Goal: Task Accomplishment & Management: Use online tool/utility

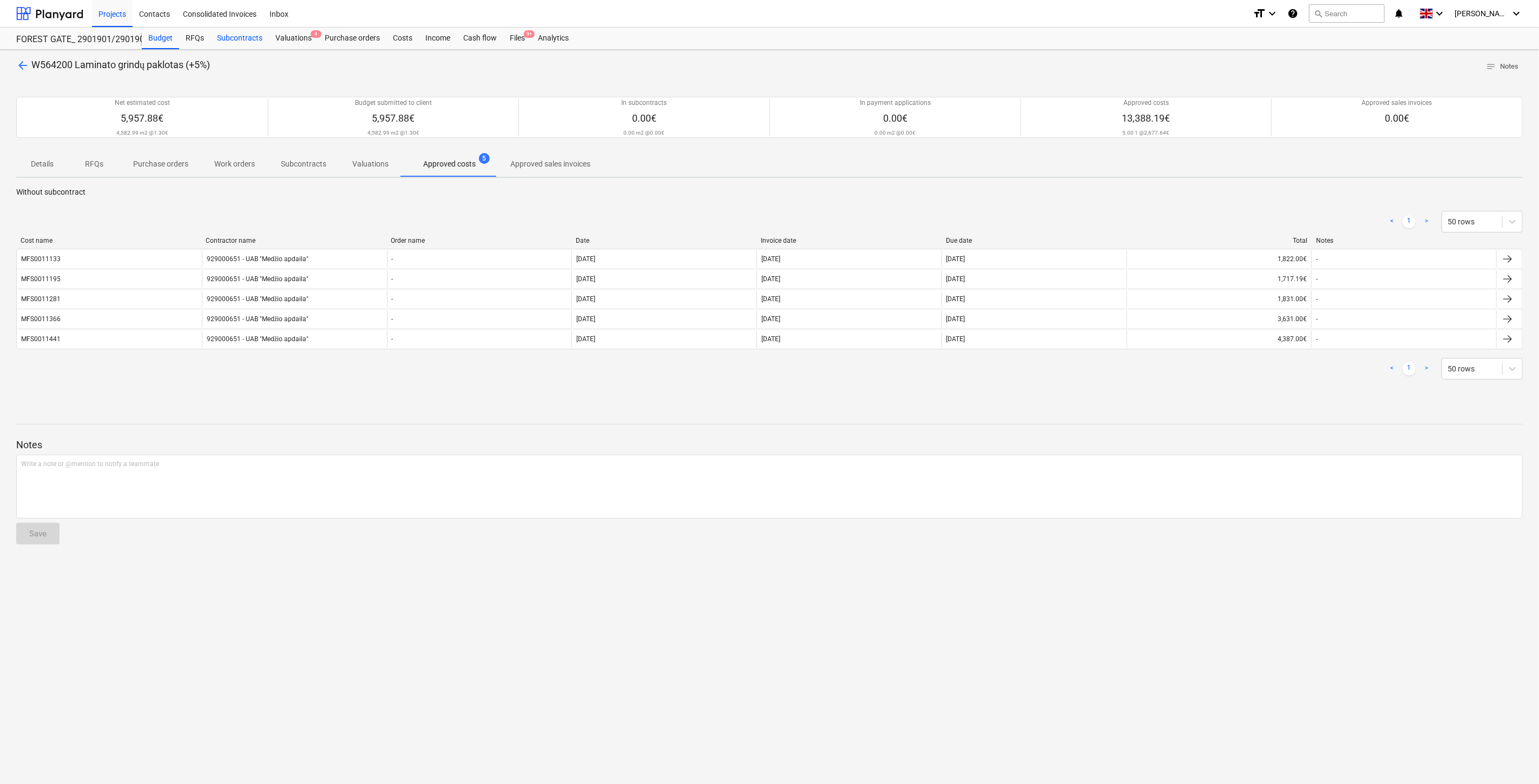
click at [224, 38] on div "Subcontracts" at bounding box center [239, 38] width 58 height 22
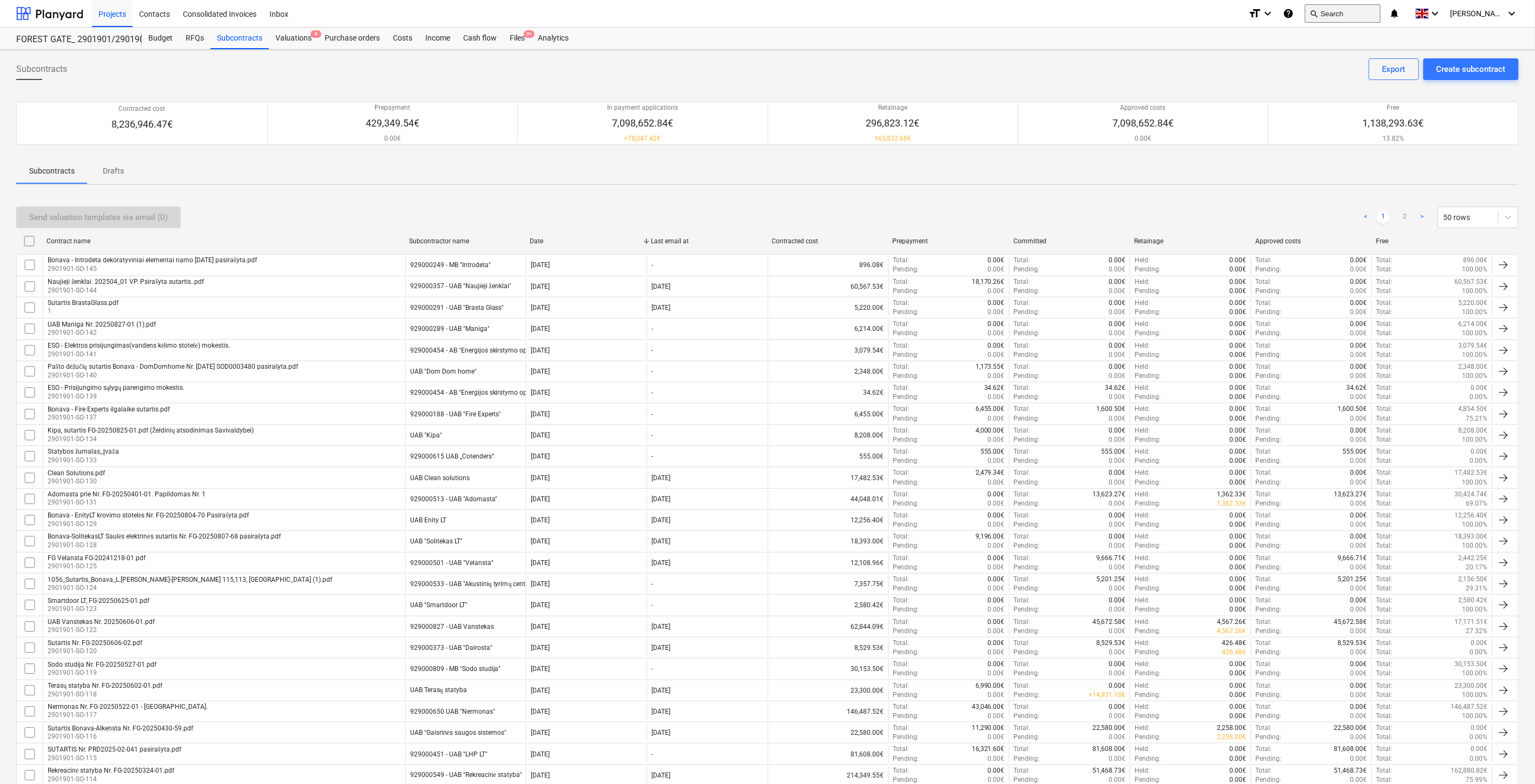
click at [1381, 11] on button "search Search" at bounding box center [1343, 13] width 76 height 19
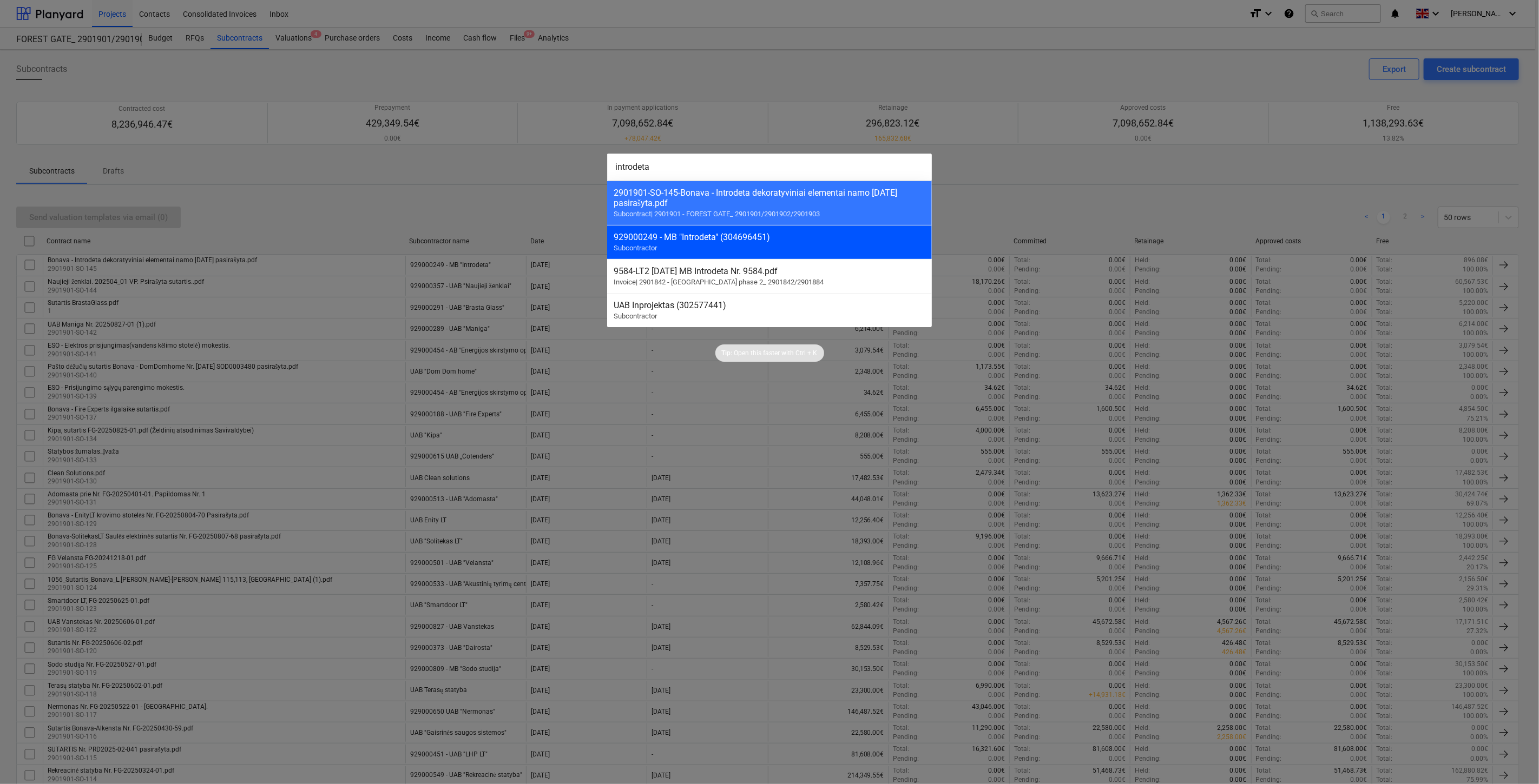
type input "introdeta"
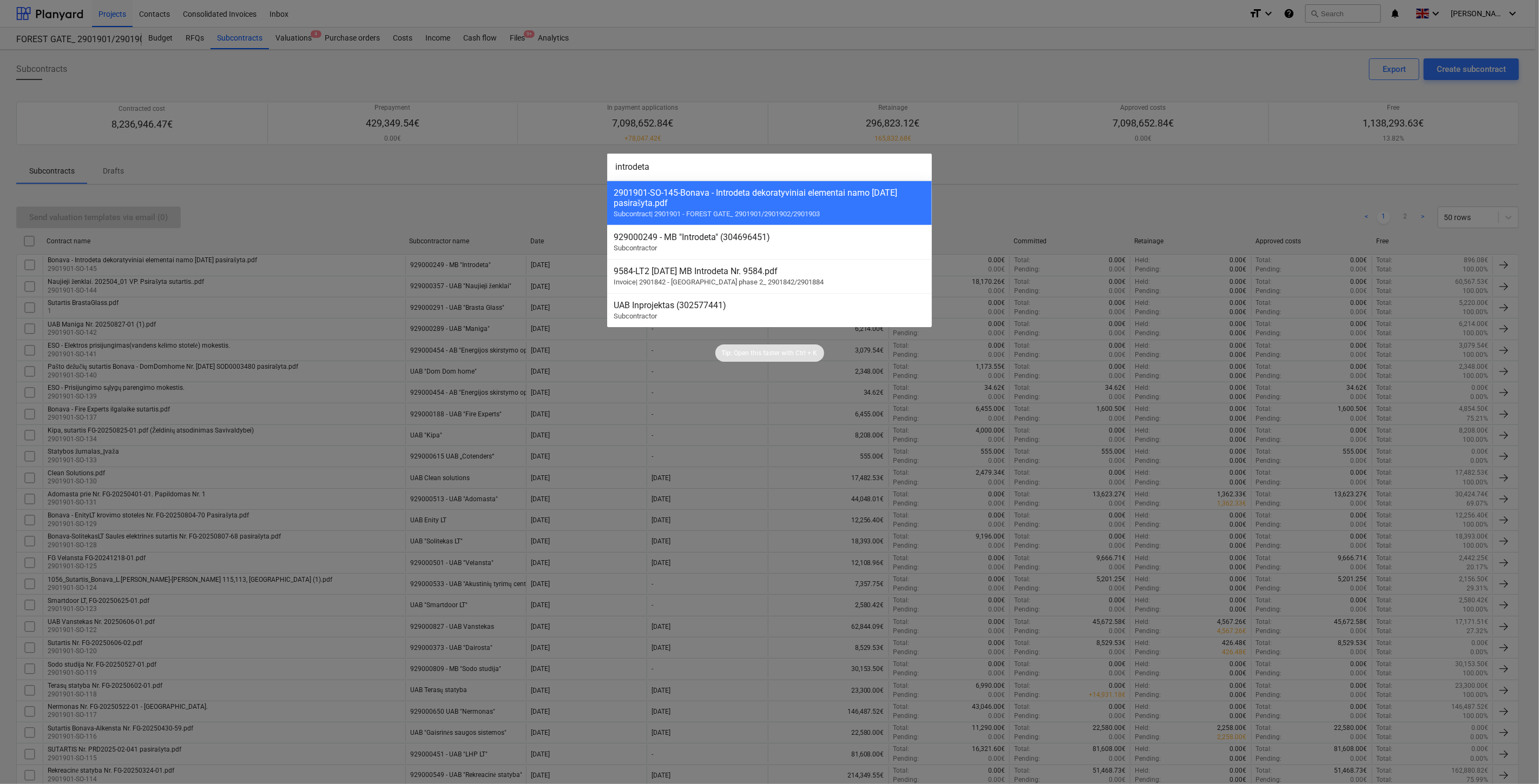
click at [858, 235] on div "929000249 - MB "Introdeta" (304696451)" at bounding box center [770, 237] width 312 height 10
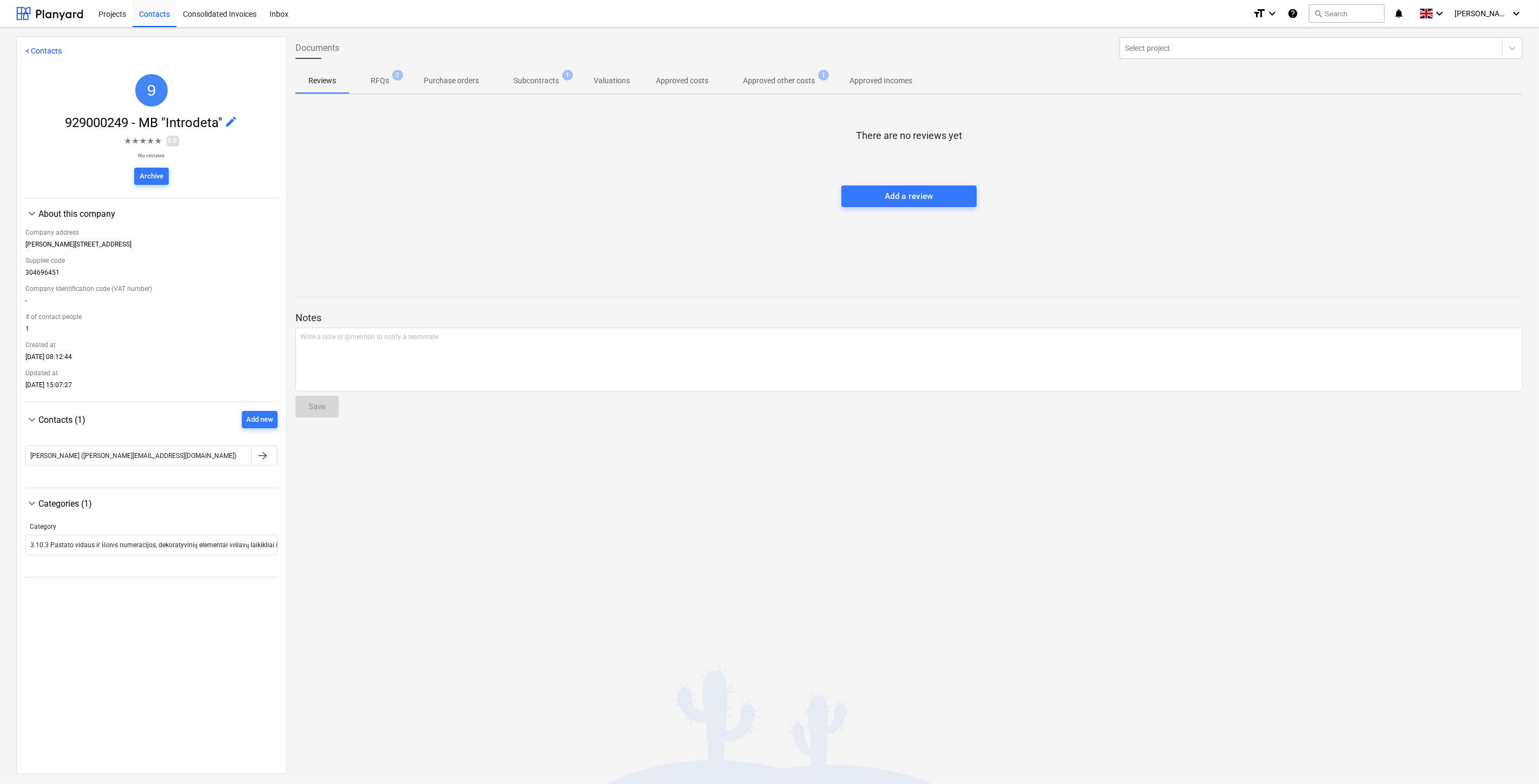
click at [468, 524] on div "Documents Select project Reviews RFQs 2 Purchase orders Subcontracts 1 Valuatio…" at bounding box center [909, 405] width 1245 height 737
click at [490, 510] on div "Documents Select project Reviews RFQs 2 Purchase orders Subcontracts 1 Valuatio…" at bounding box center [909, 405] width 1245 height 737
click at [159, 460] on div "[PERSON_NAME] ([PERSON_NAME][EMAIL_ADDRESS][DOMAIN_NAME])" at bounding box center [138, 456] width 225 height 17
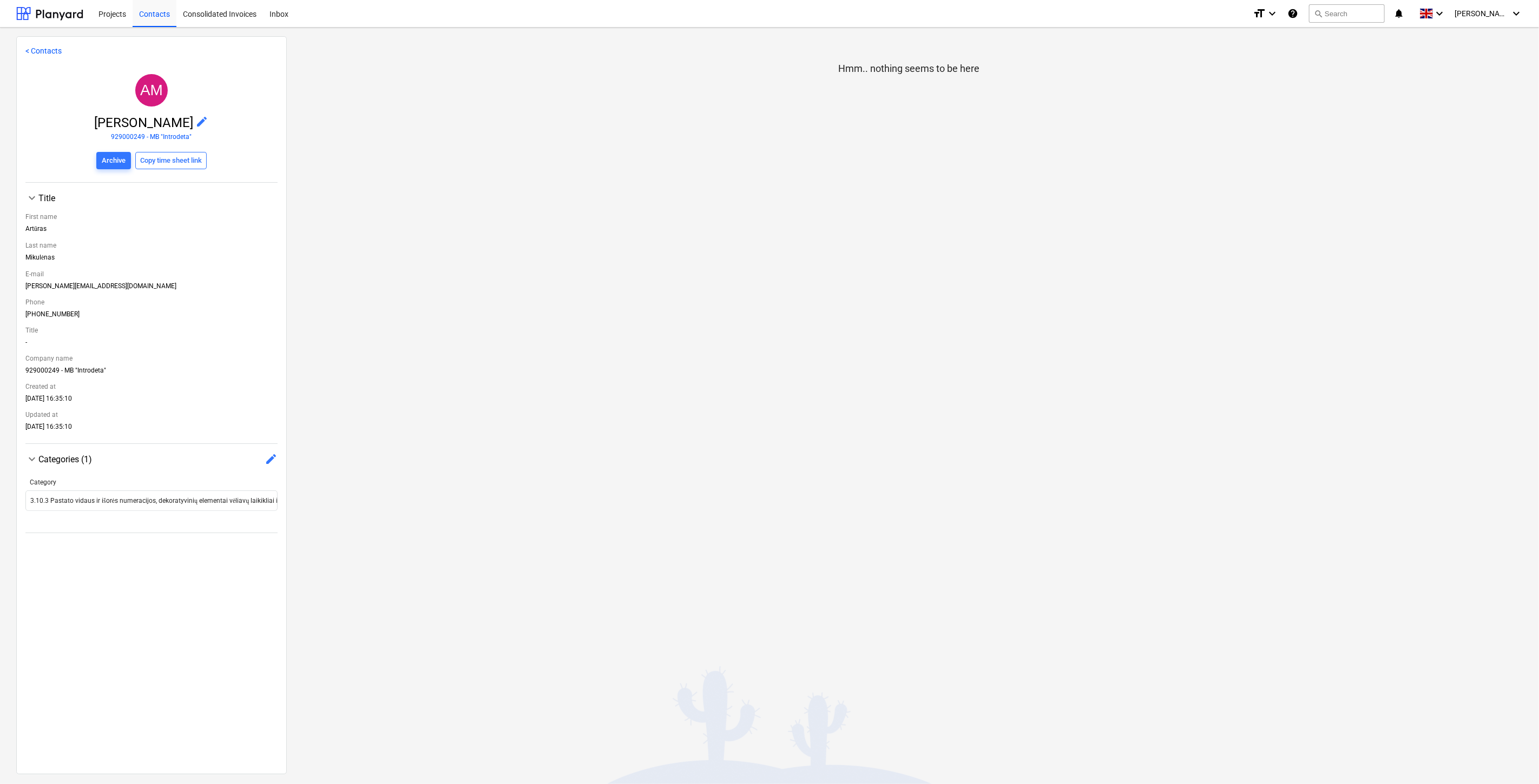
click at [440, 649] on div "Hmm.. nothing seems to be here" at bounding box center [909, 405] width 1245 height 737
click at [1372, 14] on button "search Search" at bounding box center [1347, 13] width 76 height 19
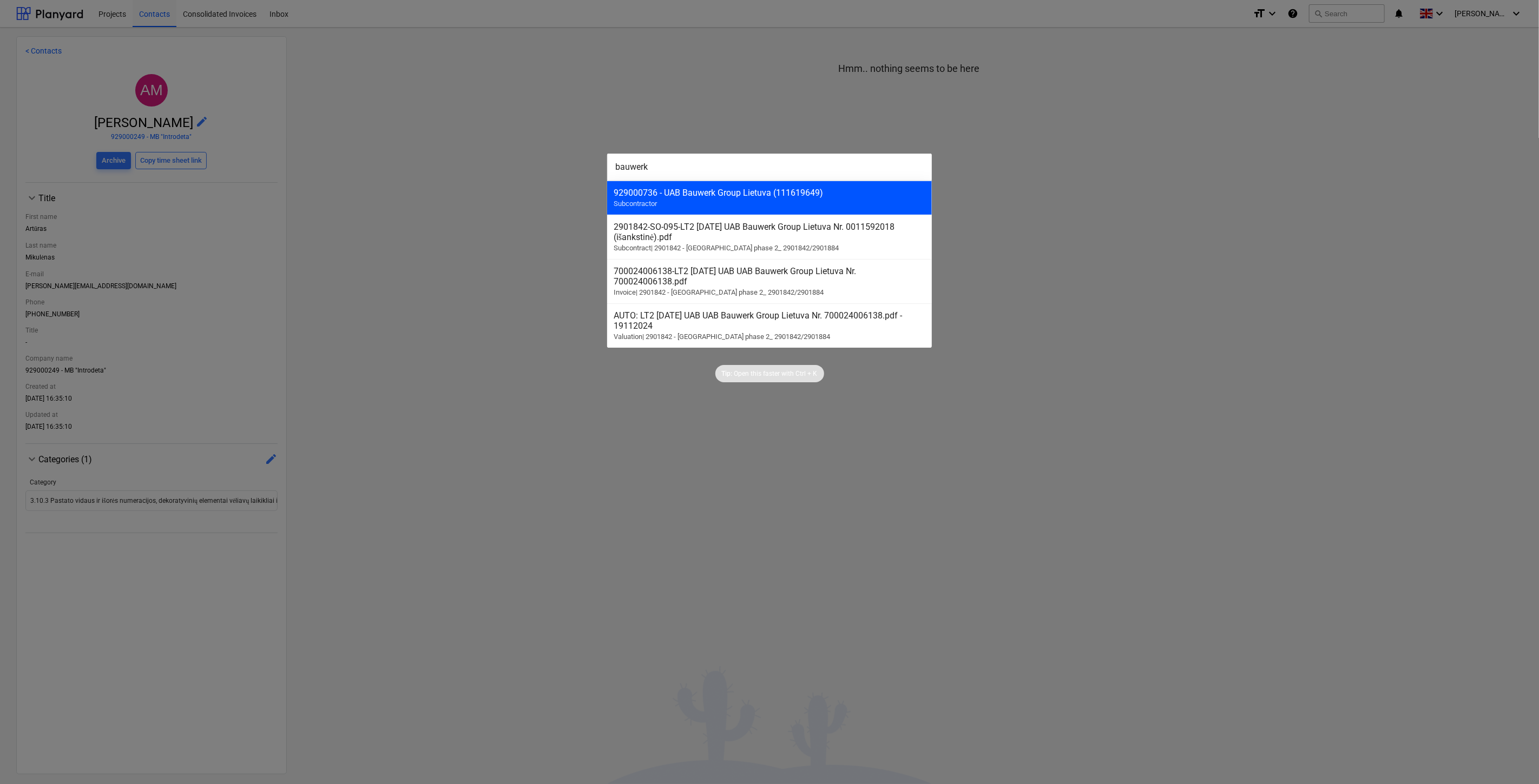
type input "bauwerk"
click at [867, 186] on div "929000736 - UAB Bauwerk Group Lietuva (111619649) Subcontractor" at bounding box center [769, 197] width 324 height 34
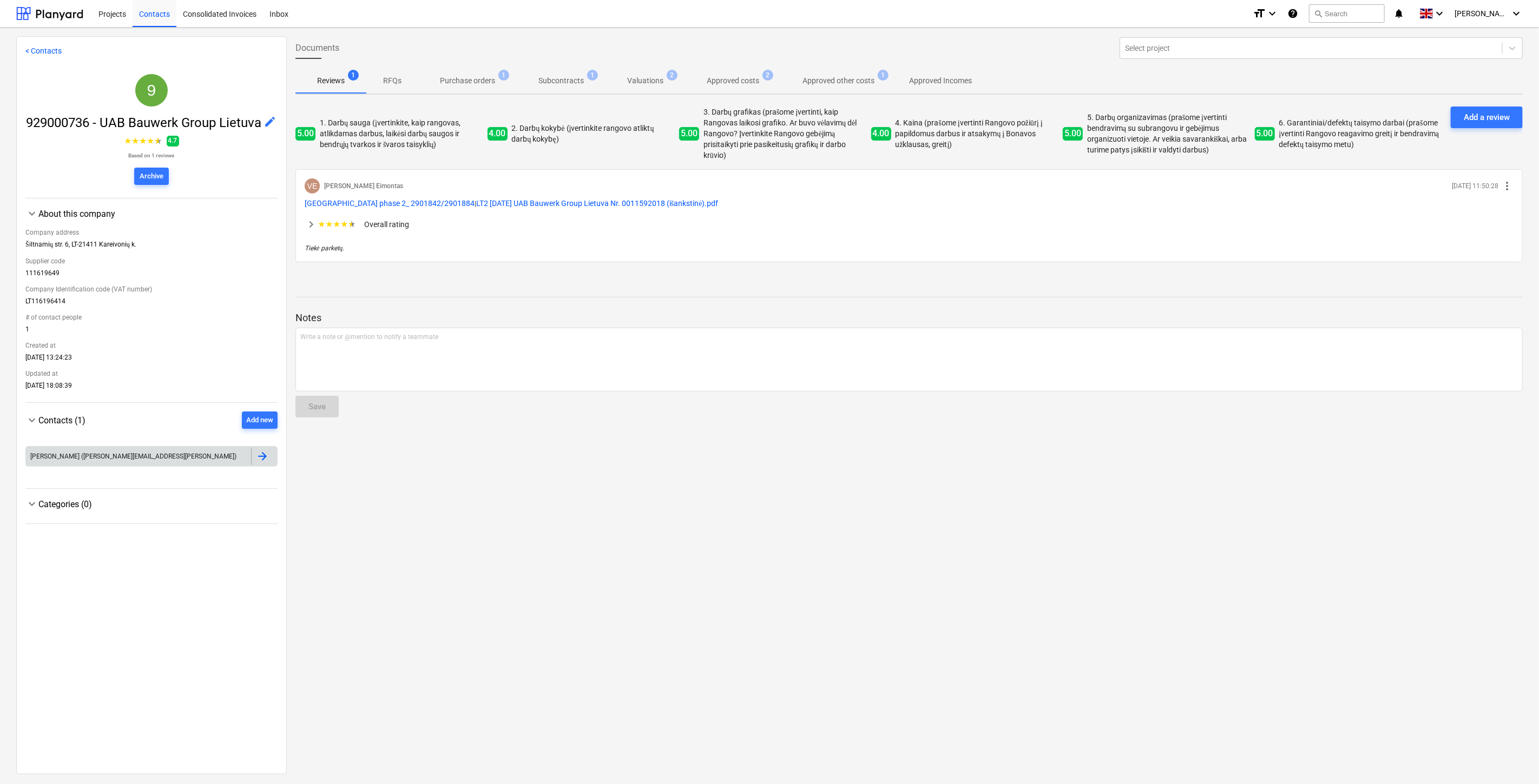
click at [221, 465] on div "[PERSON_NAME] ([PERSON_NAME][EMAIL_ADDRESS][PERSON_NAME])" at bounding box center [138, 456] width 225 height 17
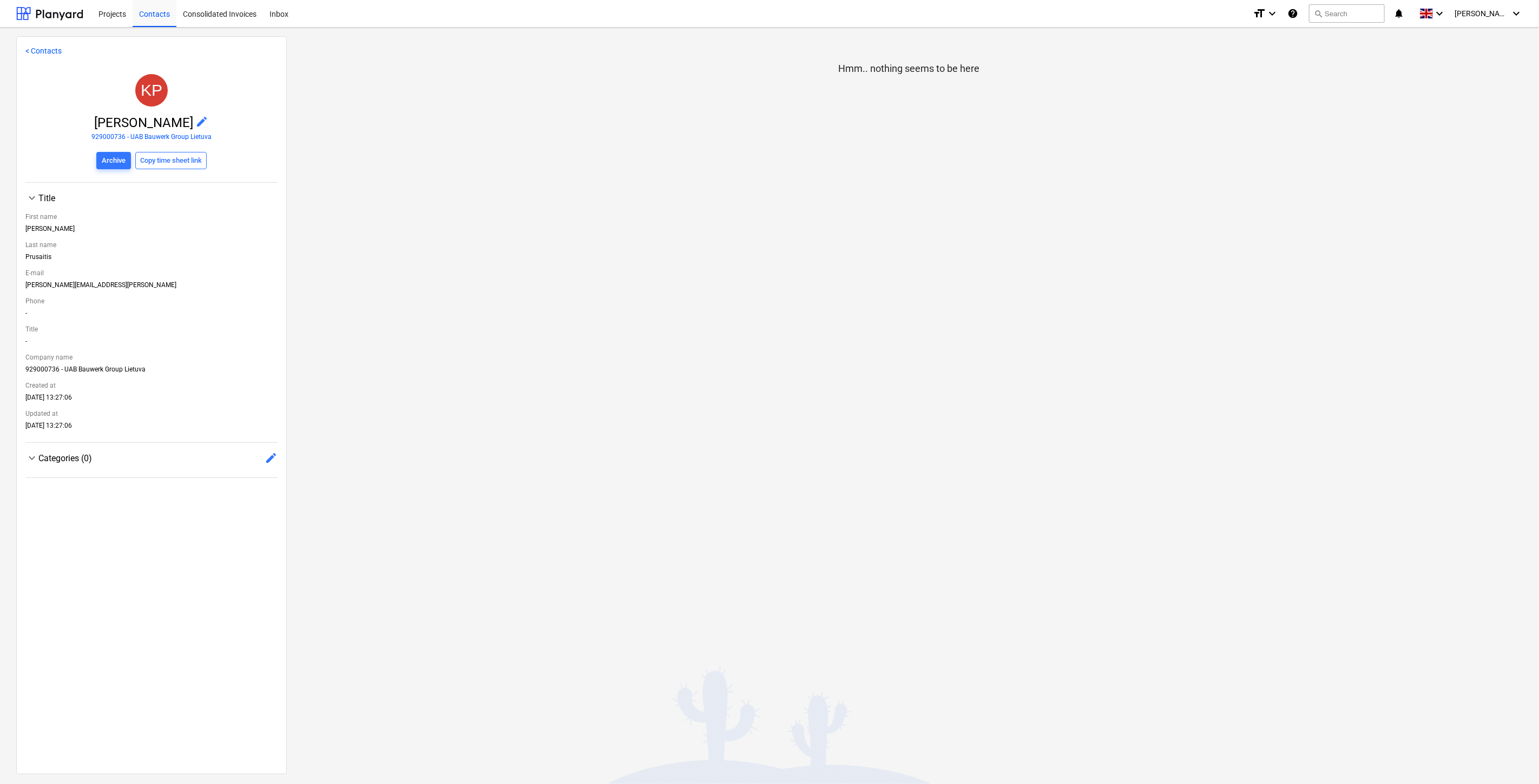
drag, startPoint x: 647, startPoint y: 271, endPoint x: 478, endPoint y: 257, distance: 169.6
click at [647, 271] on div "Hmm.. nothing seems to be here" at bounding box center [909, 405] width 1245 height 737
click at [163, 19] on div "Contacts" at bounding box center [154, 13] width 44 height 28
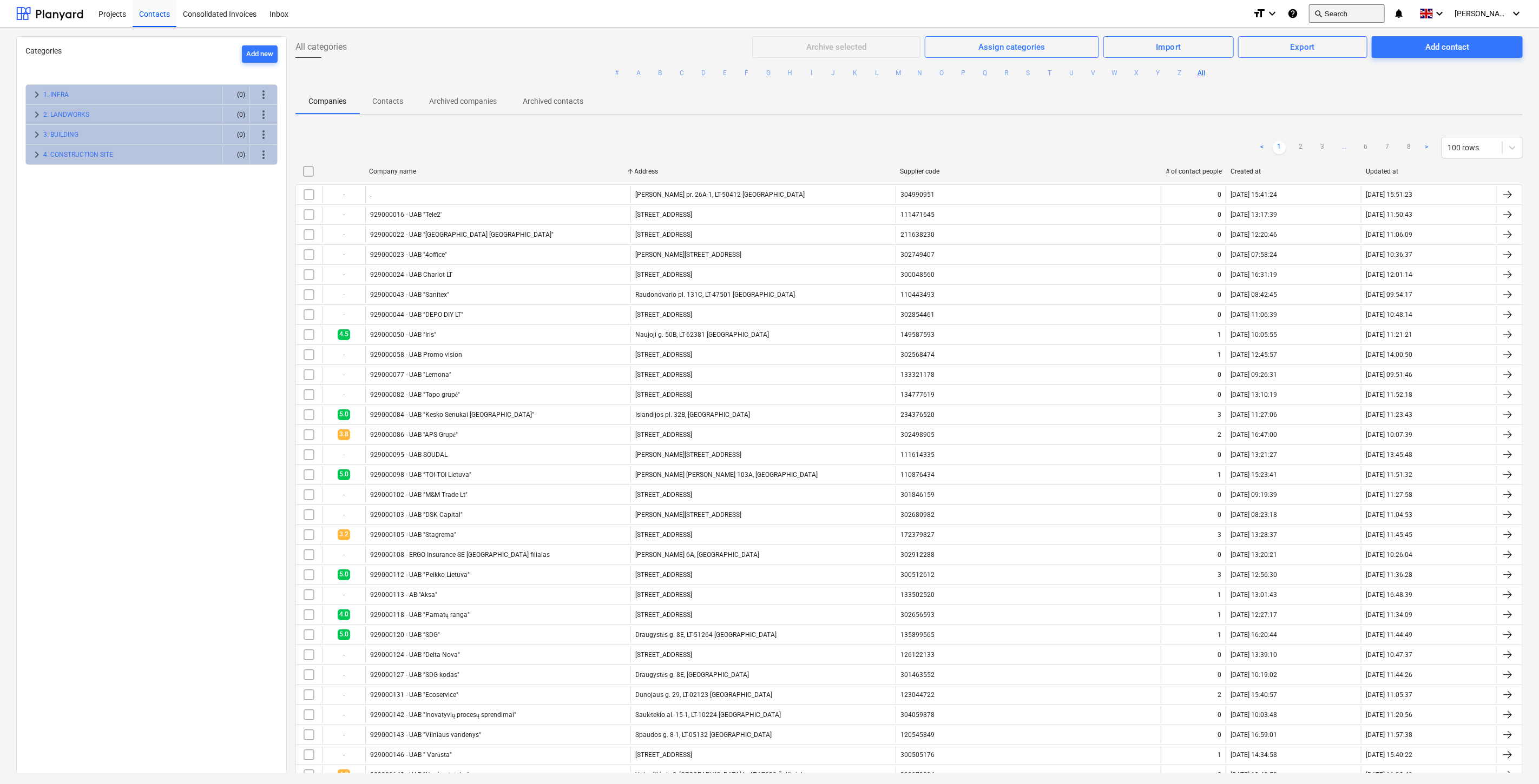
click at [1341, 14] on button "search Search" at bounding box center [1347, 13] width 76 height 19
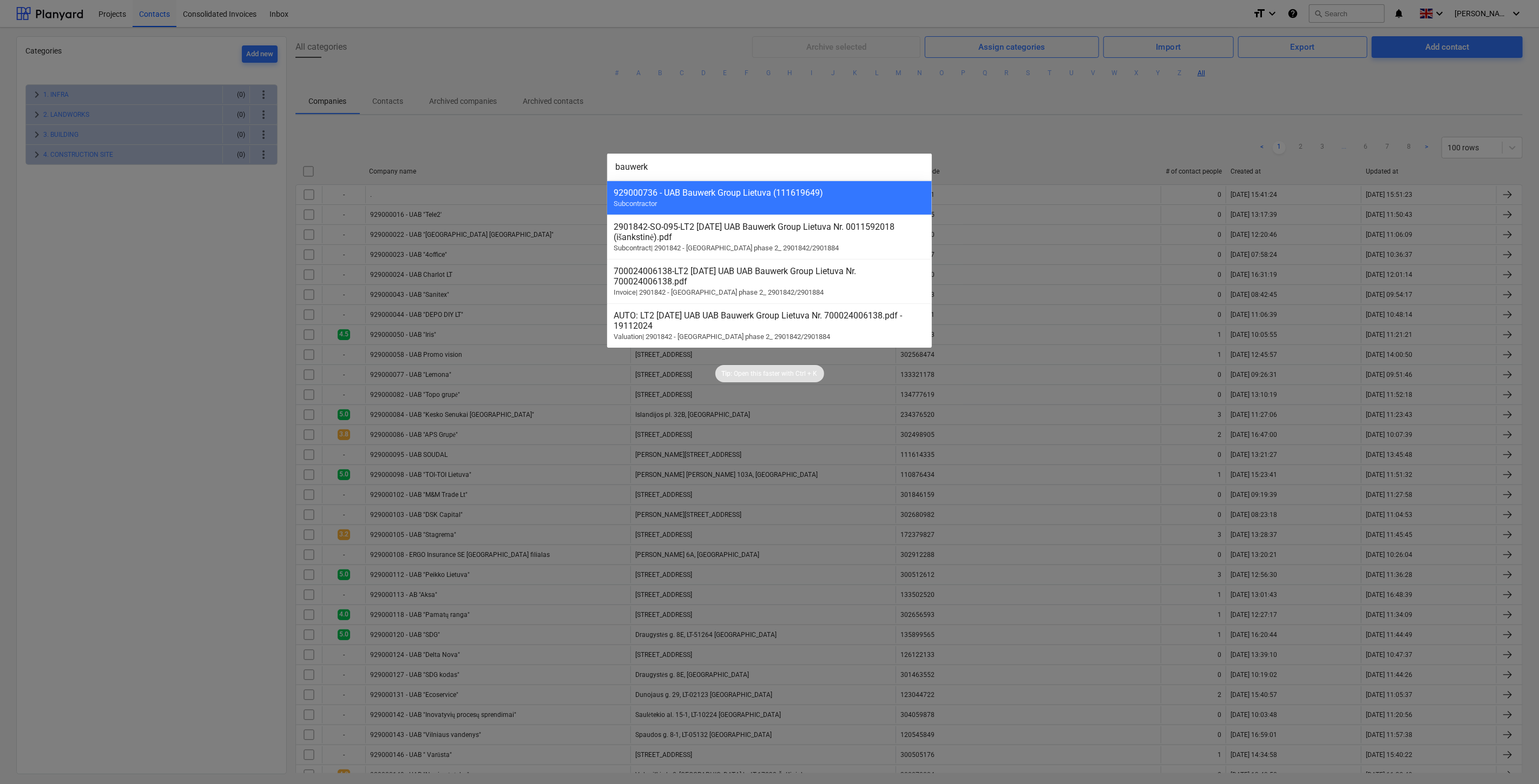
type input "bauwerk"
click at [524, 140] on div at bounding box center [770, 392] width 1539 height 784
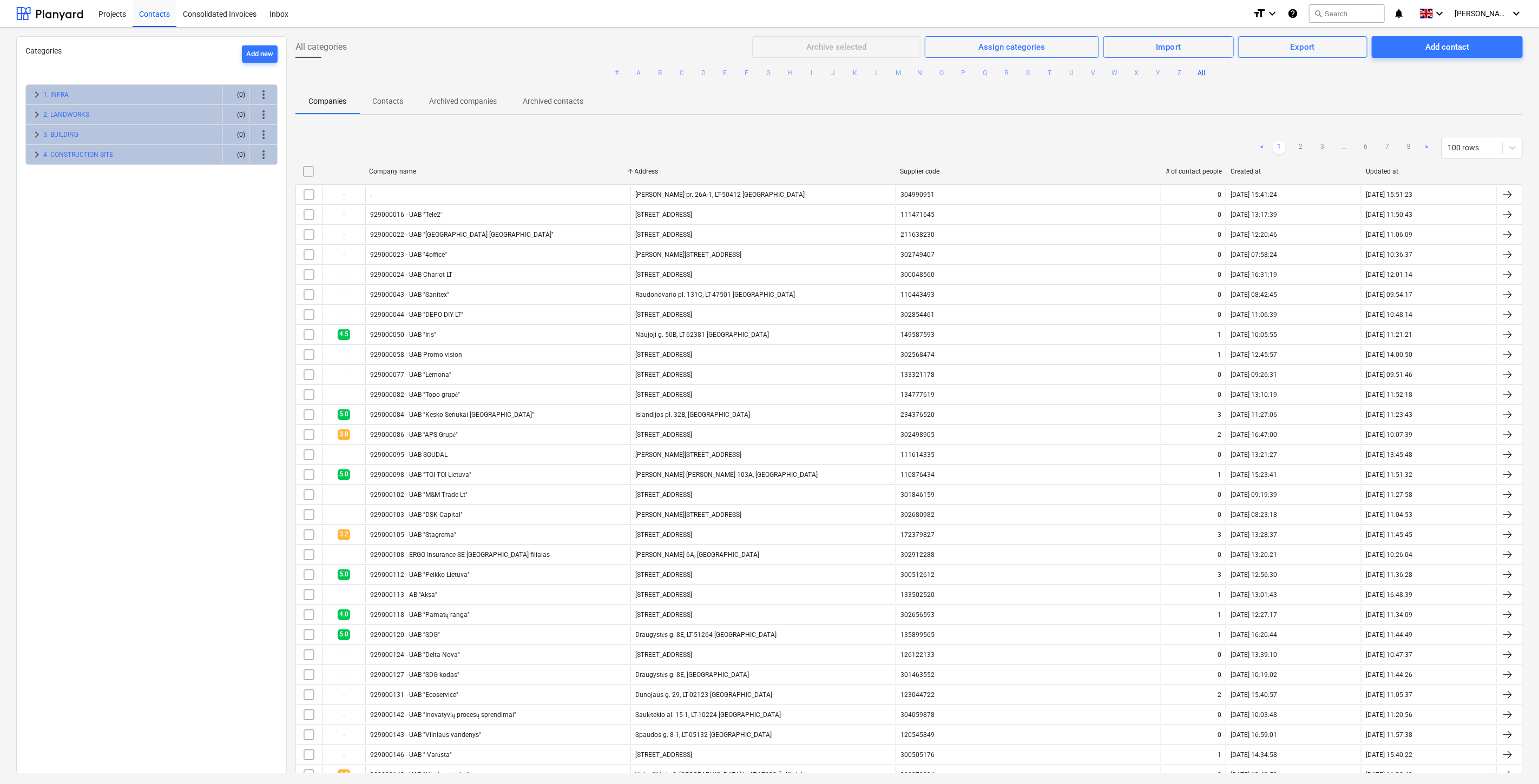
click at [384, 99] on p "Contacts" at bounding box center [387, 101] width 31 height 11
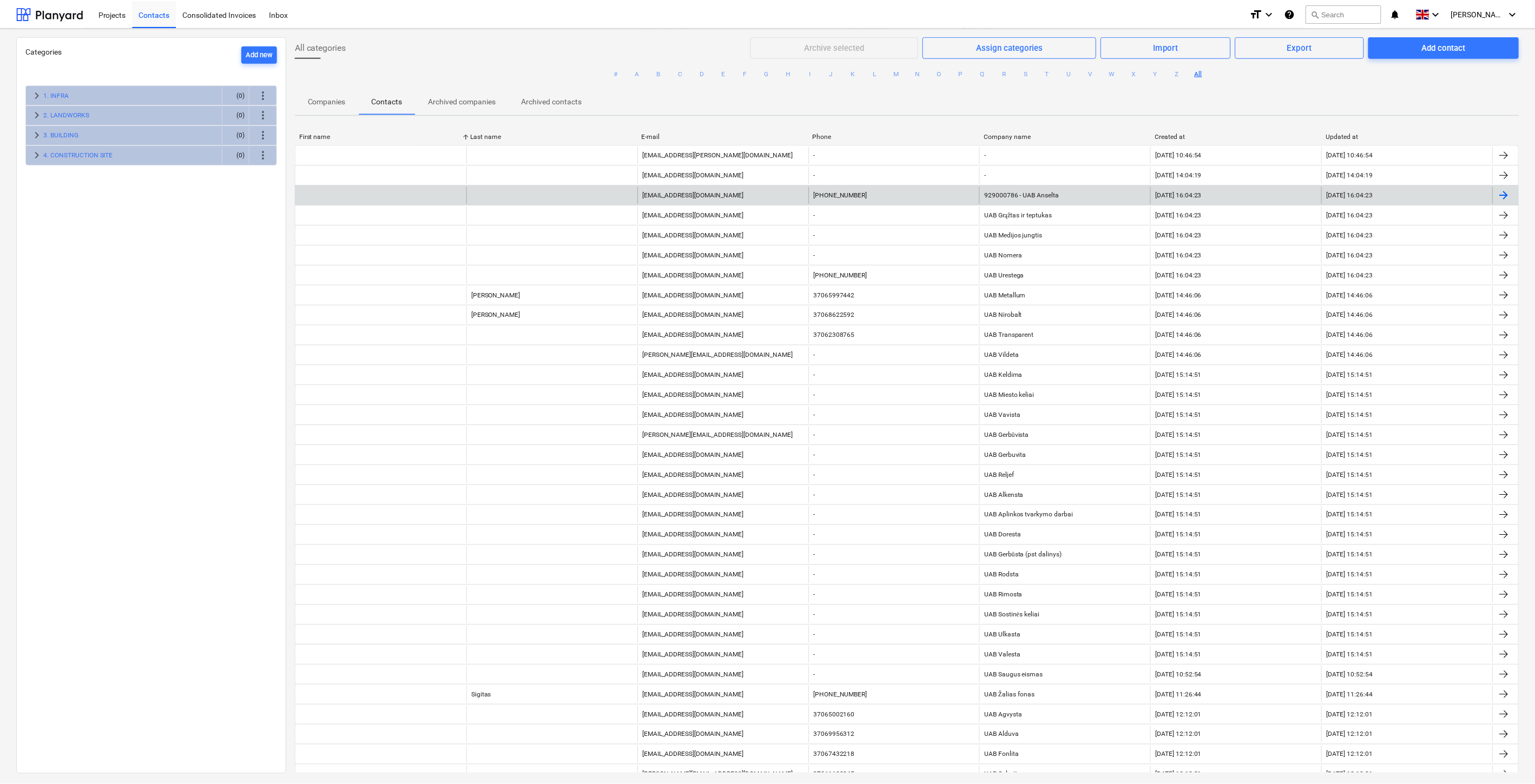
scroll to position [9762, 0]
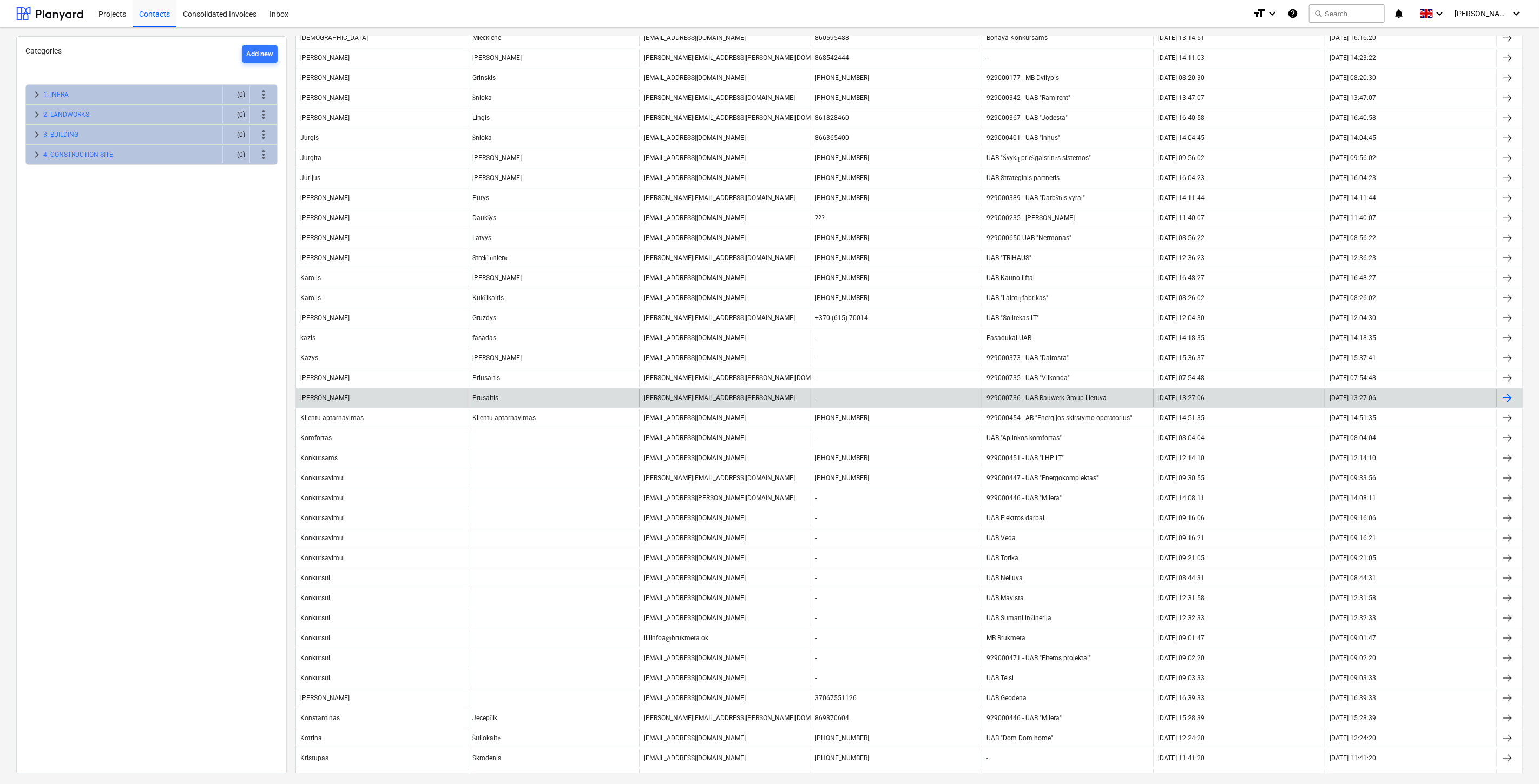
click at [868, 407] on div "-" at bounding box center [897, 398] width 172 height 17
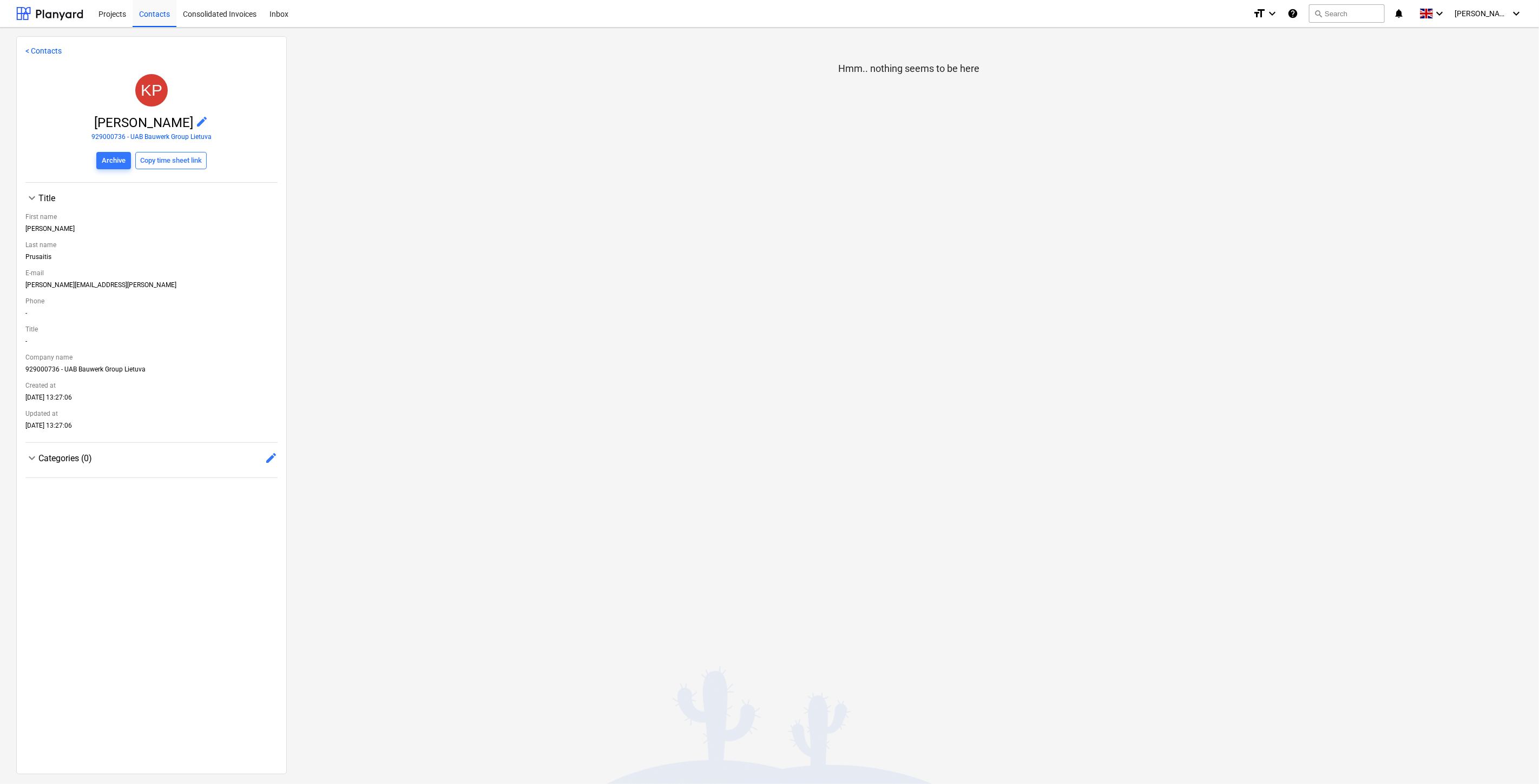
click at [372, 450] on div "Hmm.. nothing seems to be here" at bounding box center [909, 405] width 1245 height 737
drag, startPoint x: 580, startPoint y: 487, endPoint x: 155, endPoint y: 480, distance: 425.1
click at [580, 487] on div "Hmm.. nothing seems to be here" at bounding box center [909, 405] width 1245 height 737
click at [167, 17] on div "Contacts" at bounding box center [154, 13] width 44 height 28
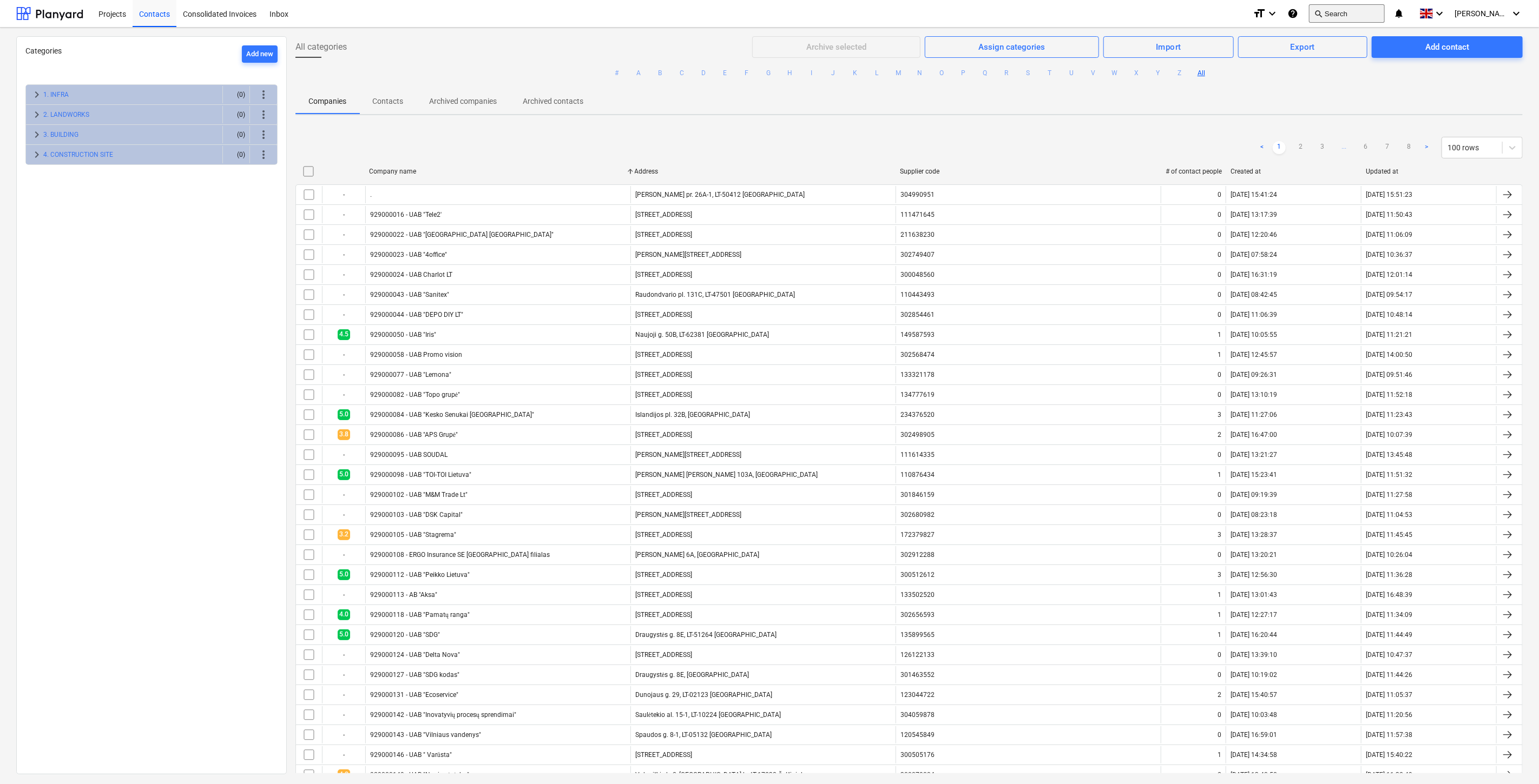
click at [1349, 13] on button "search Search" at bounding box center [1347, 13] width 76 height 19
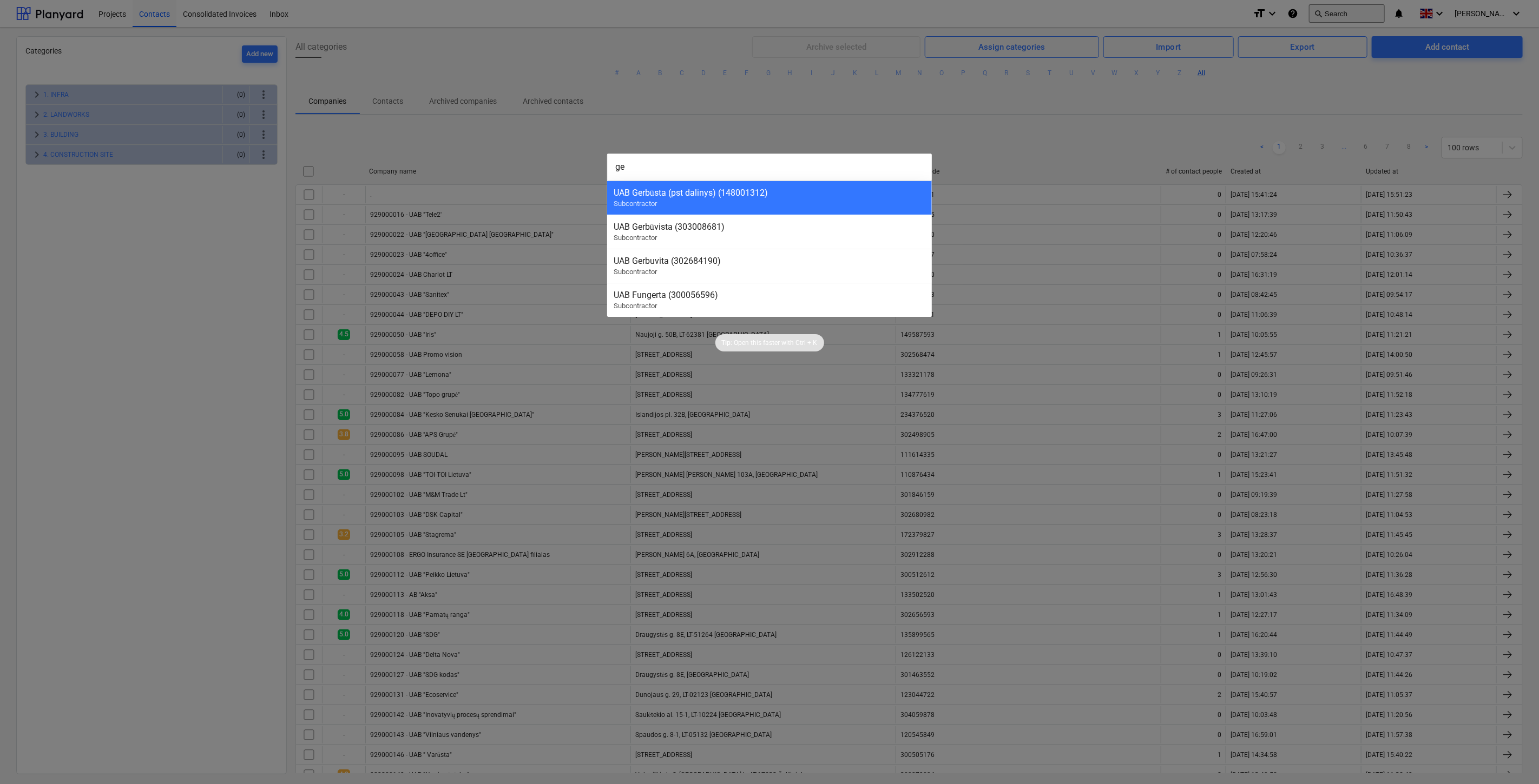
type input "g"
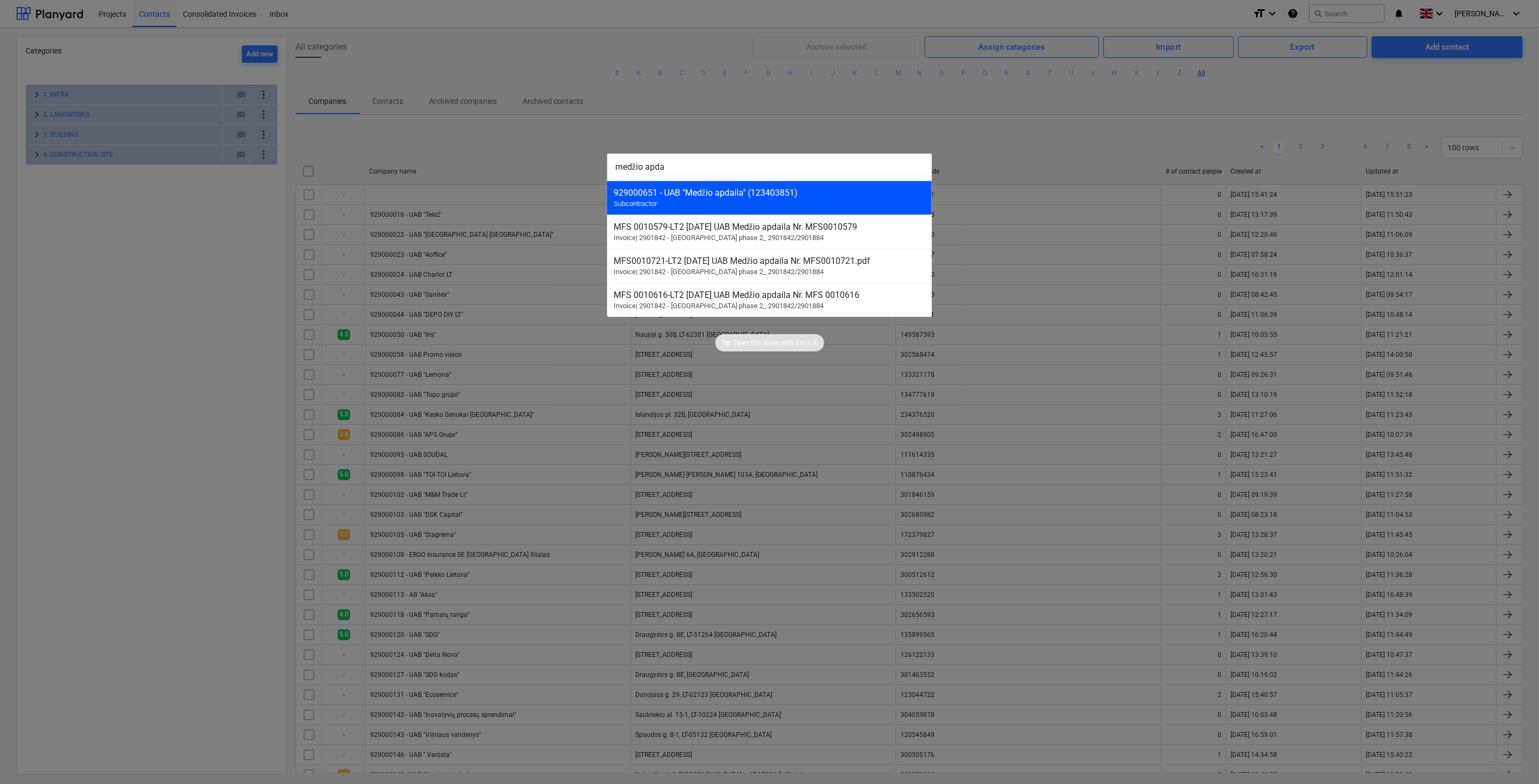
type input "medžio apda"
click at [820, 190] on div "929000651 - UAB "Medžio apdaila" (123403851)" at bounding box center [770, 192] width 312 height 10
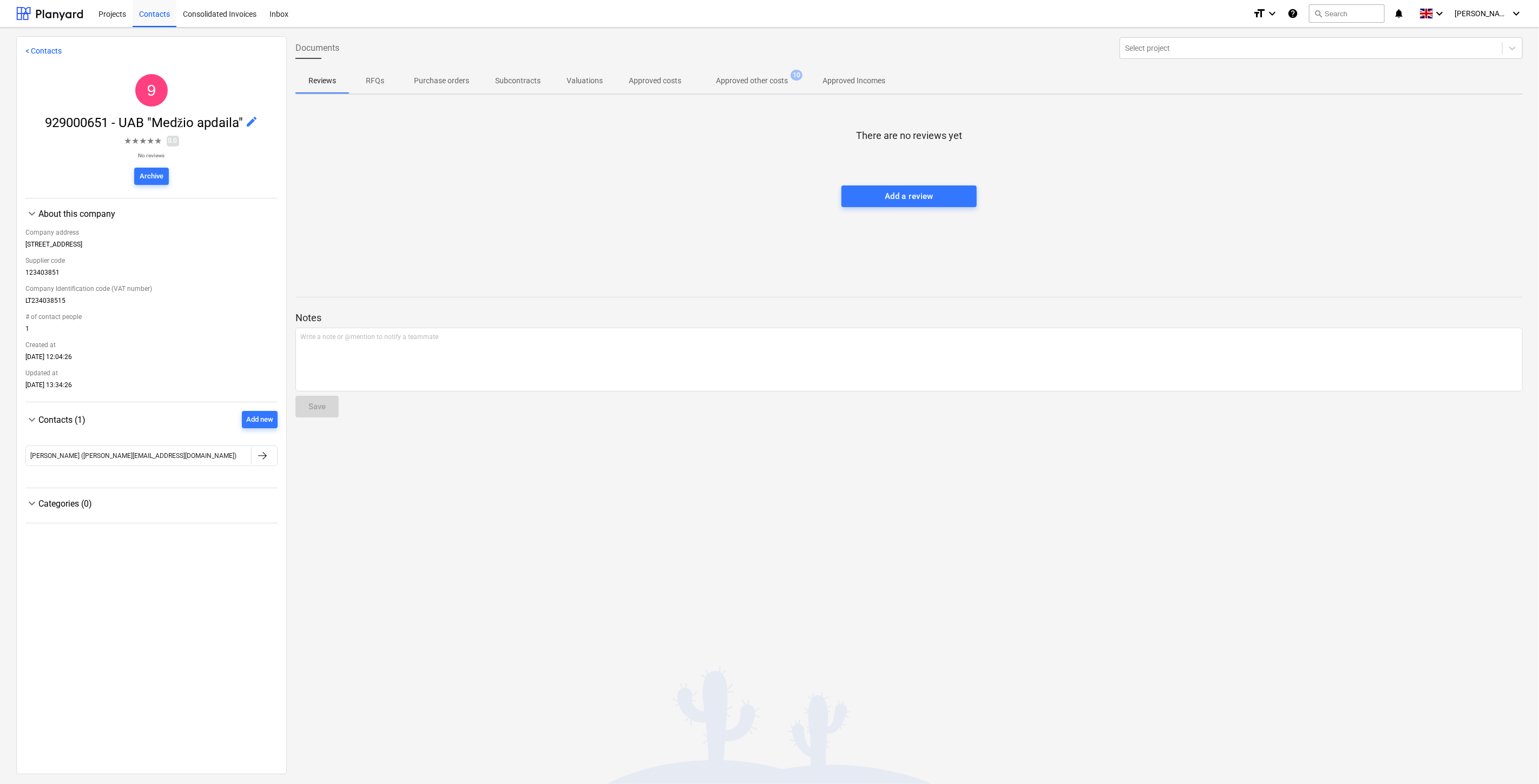
click at [460, 219] on div "There are no reviews yet Add a review" at bounding box center [909, 184] width 1227 height 162
click at [192, 459] on div "[PERSON_NAME] ([PERSON_NAME][EMAIL_ADDRESS][DOMAIN_NAME])" at bounding box center [138, 456] width 225 height 17
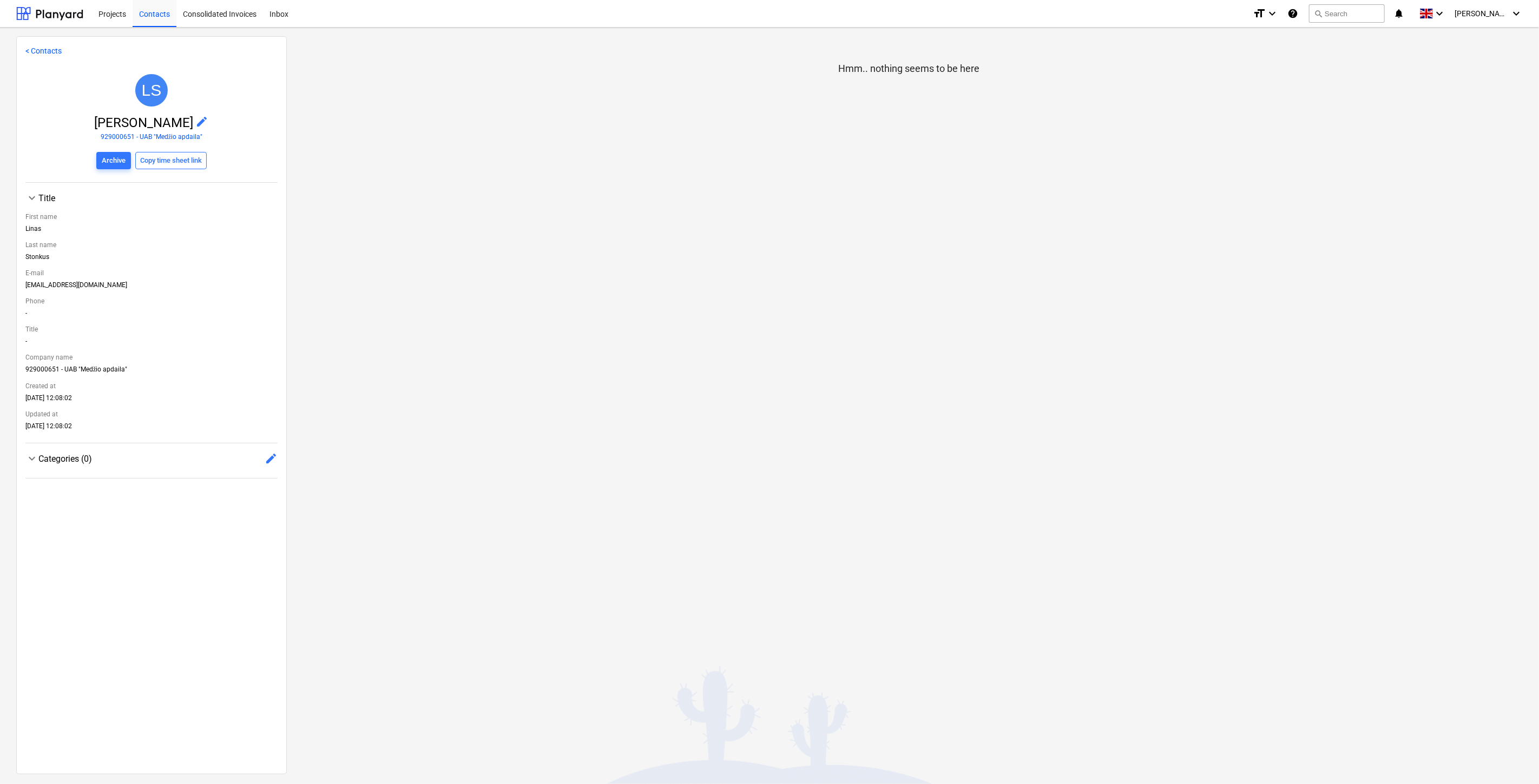
click at [187, 313] on div "-" at bounding box center [151, 315] width 252 height 12
click at [1259, 162] on div "Hmm.. nothing seems to be here" at bounding box center [909, 405] width 1245 height 737
click at [1332, 18] on button "search Search" at bounding box center [1347, 13] width 76 height 19
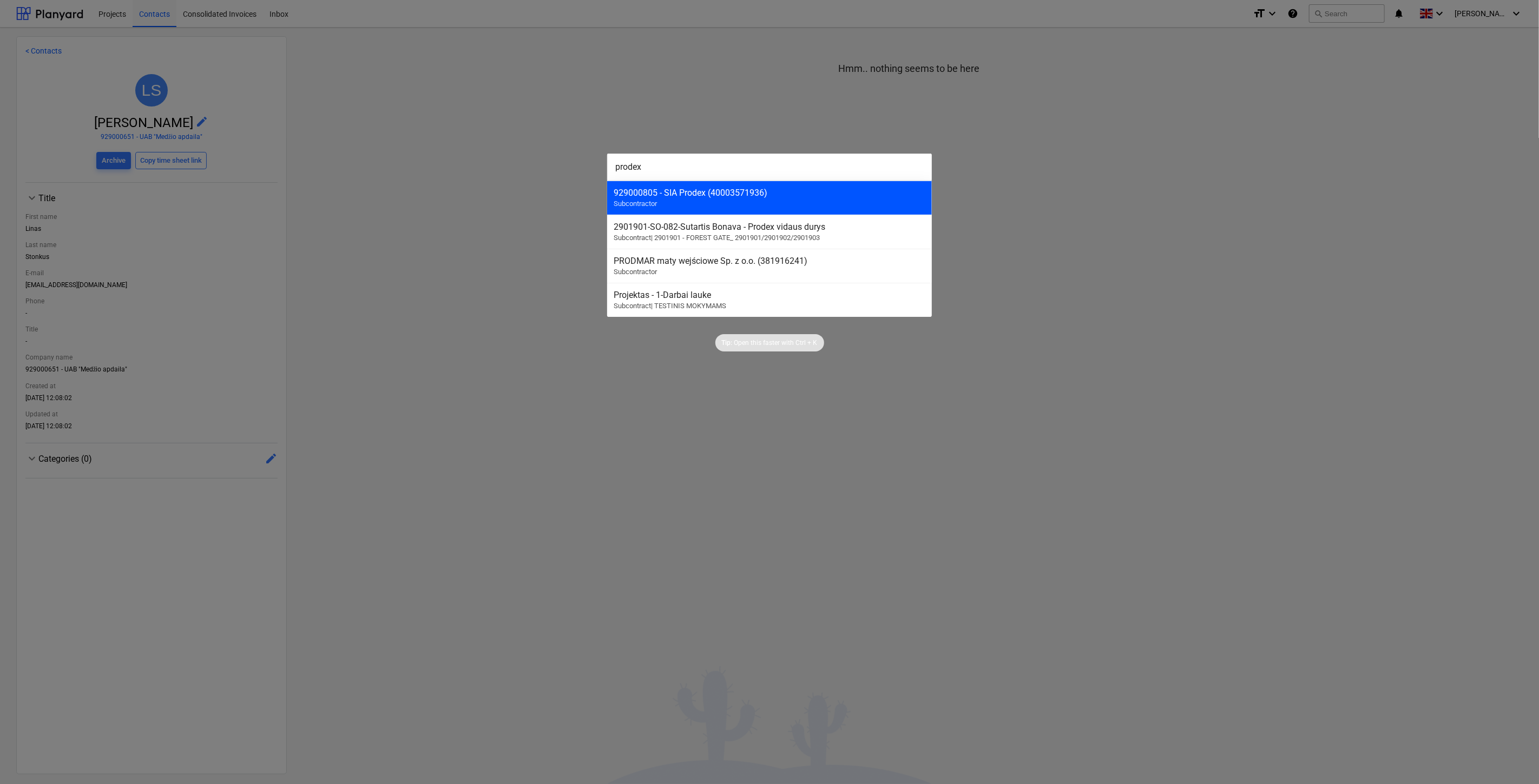
type input "prodex"
click at [726, 194] on div "929000805 - SIA Prodex (40003571936)" at bounding box center [770, 192] width 312 height 10
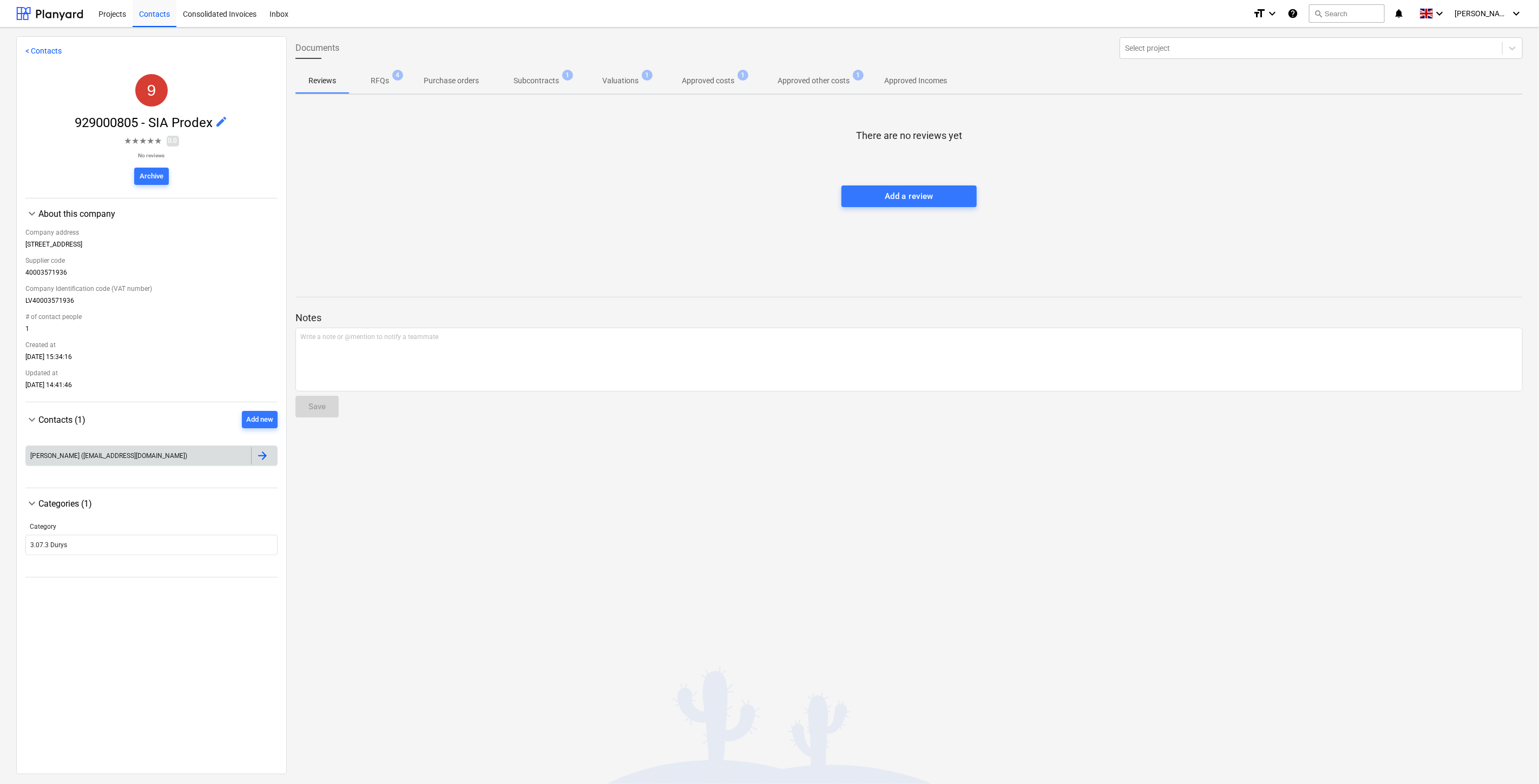
click at [169, 462] on div "[PERSON_NAME] ([EMAIL_ADDRESS][DOMAIN_NAME])" at bounding box center [138, 456] width 225 height 17
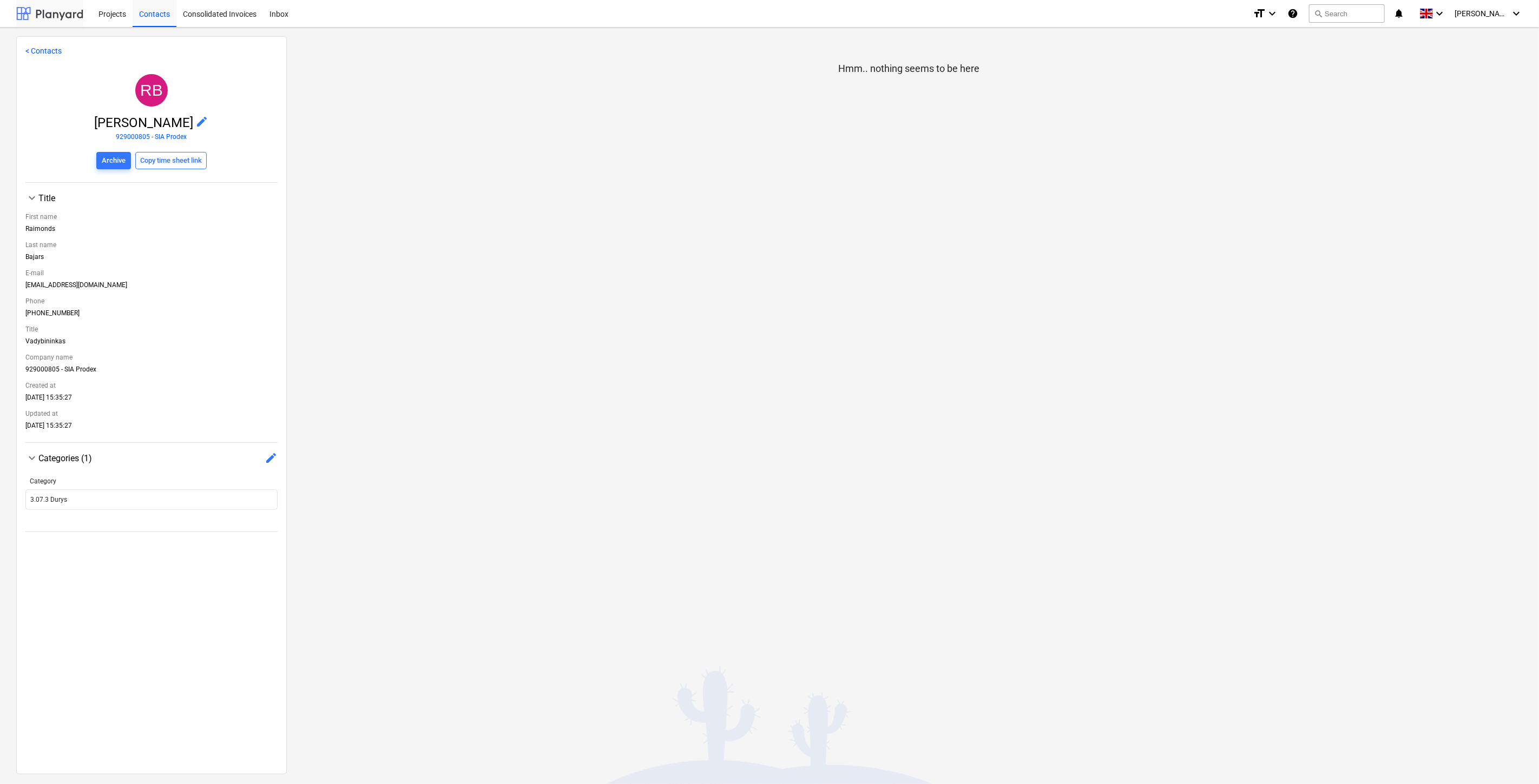
click at [34, 15] on div at bounding box center [50, 13] width 67 height 27
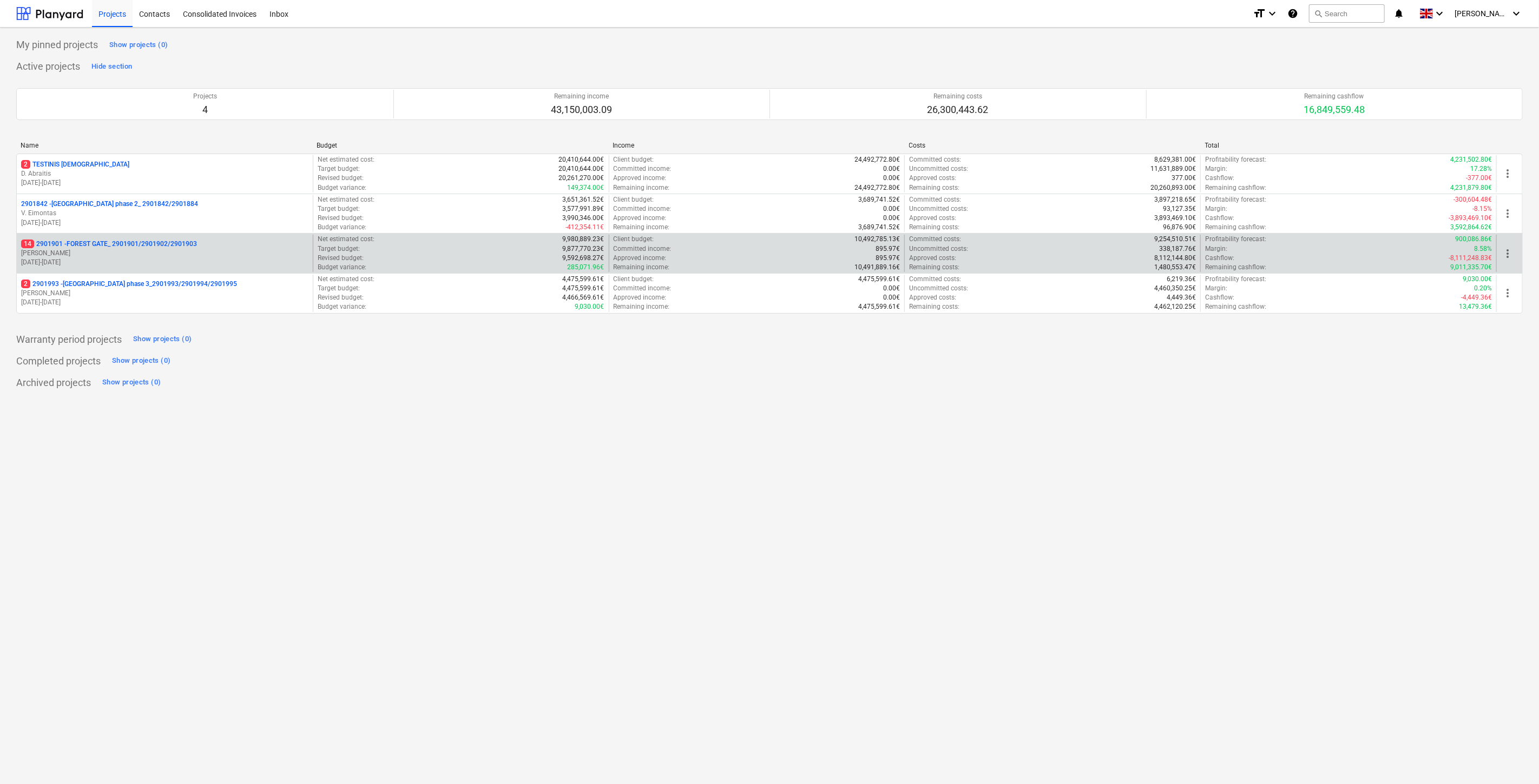
click at [91, 264] on p "[DATE] - [DATE]" at bounding box center [164, 262] width 287 height 9
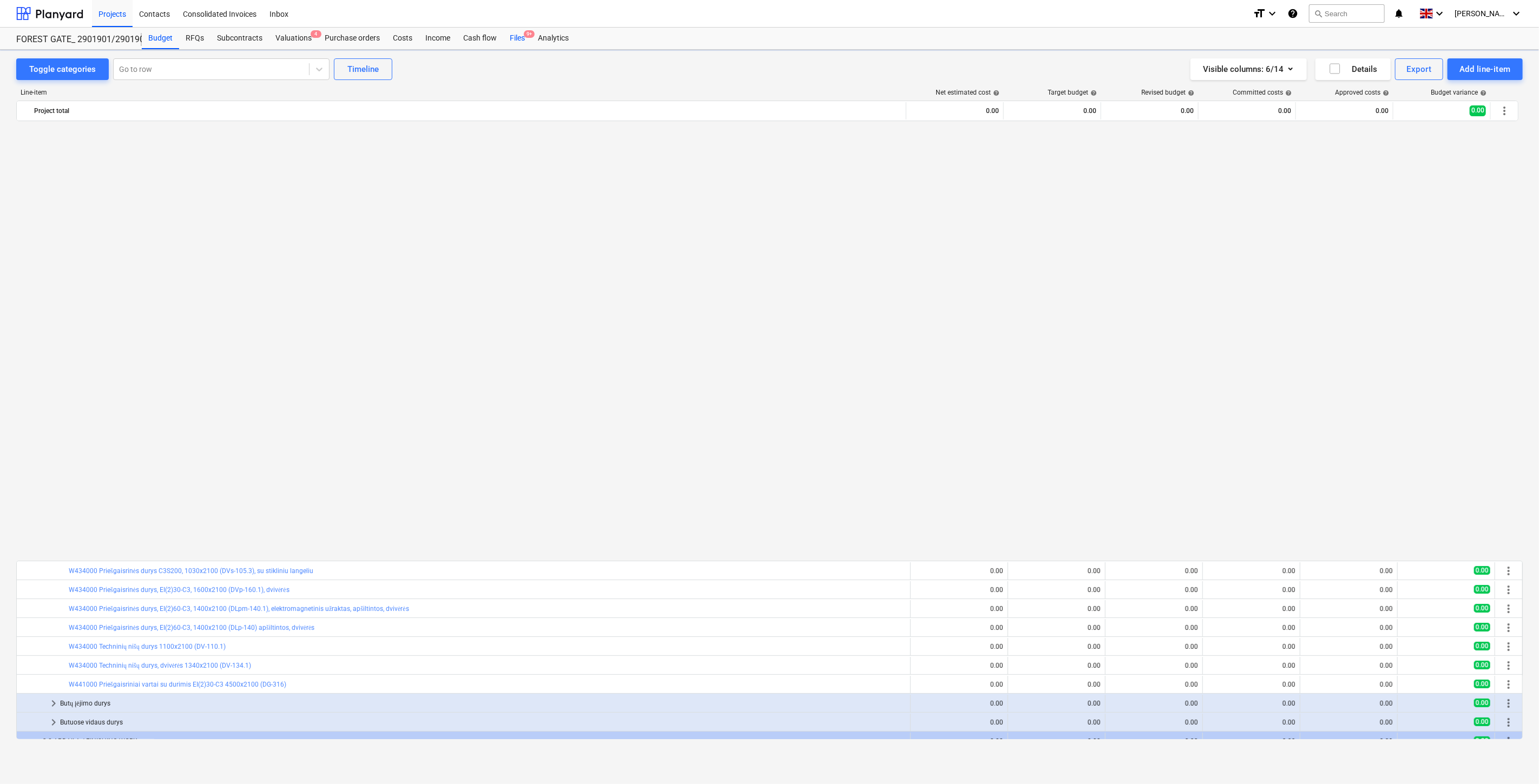
click at [518, 36] on div "Files 9+" at bounding box center [517, 38] width 28 height 22
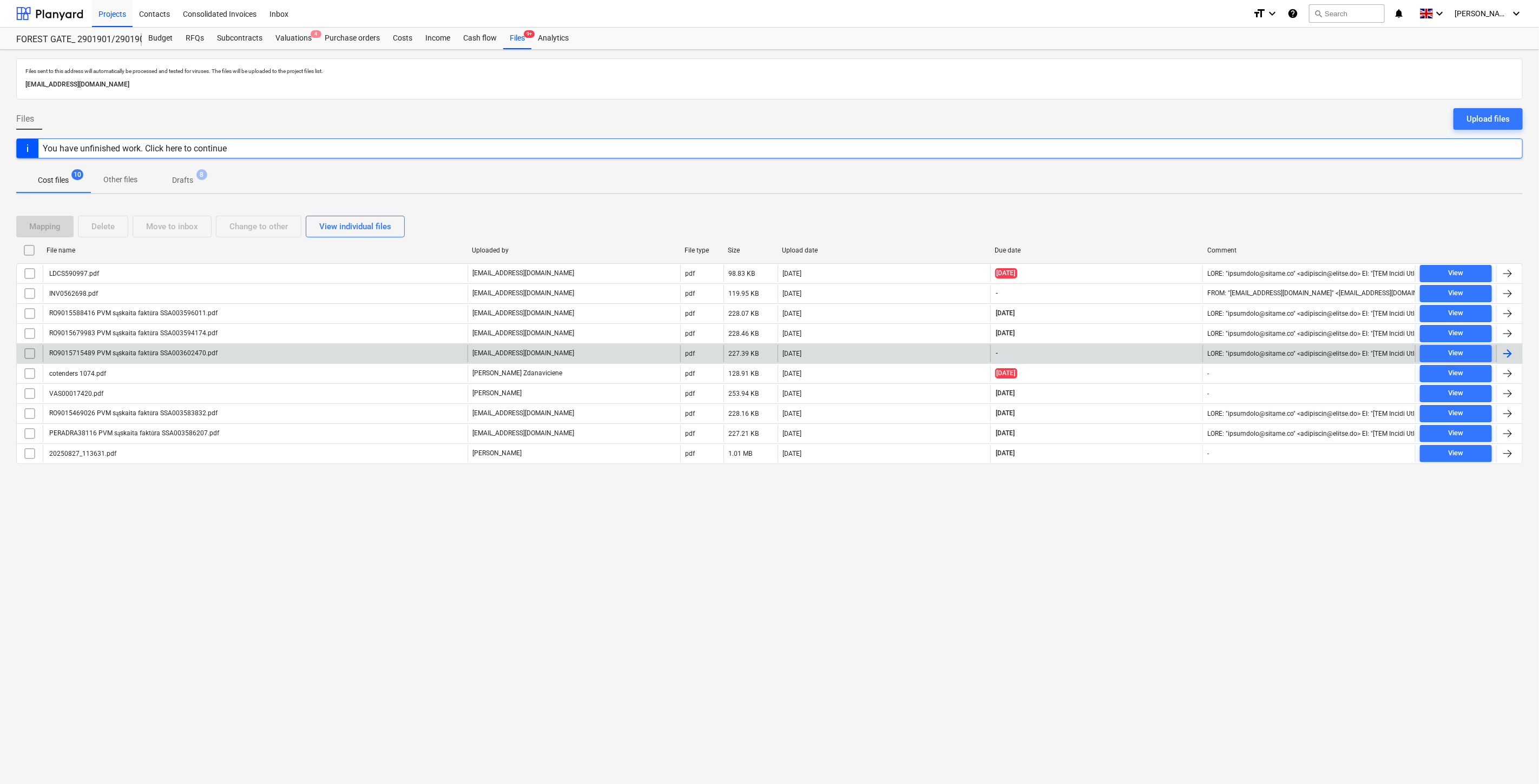
click at [402, 355] on div "RO9015715489 PVM sąskaita faktūra SSA003602470.pdf" at bounding box center [255, 354] width 425 height 17
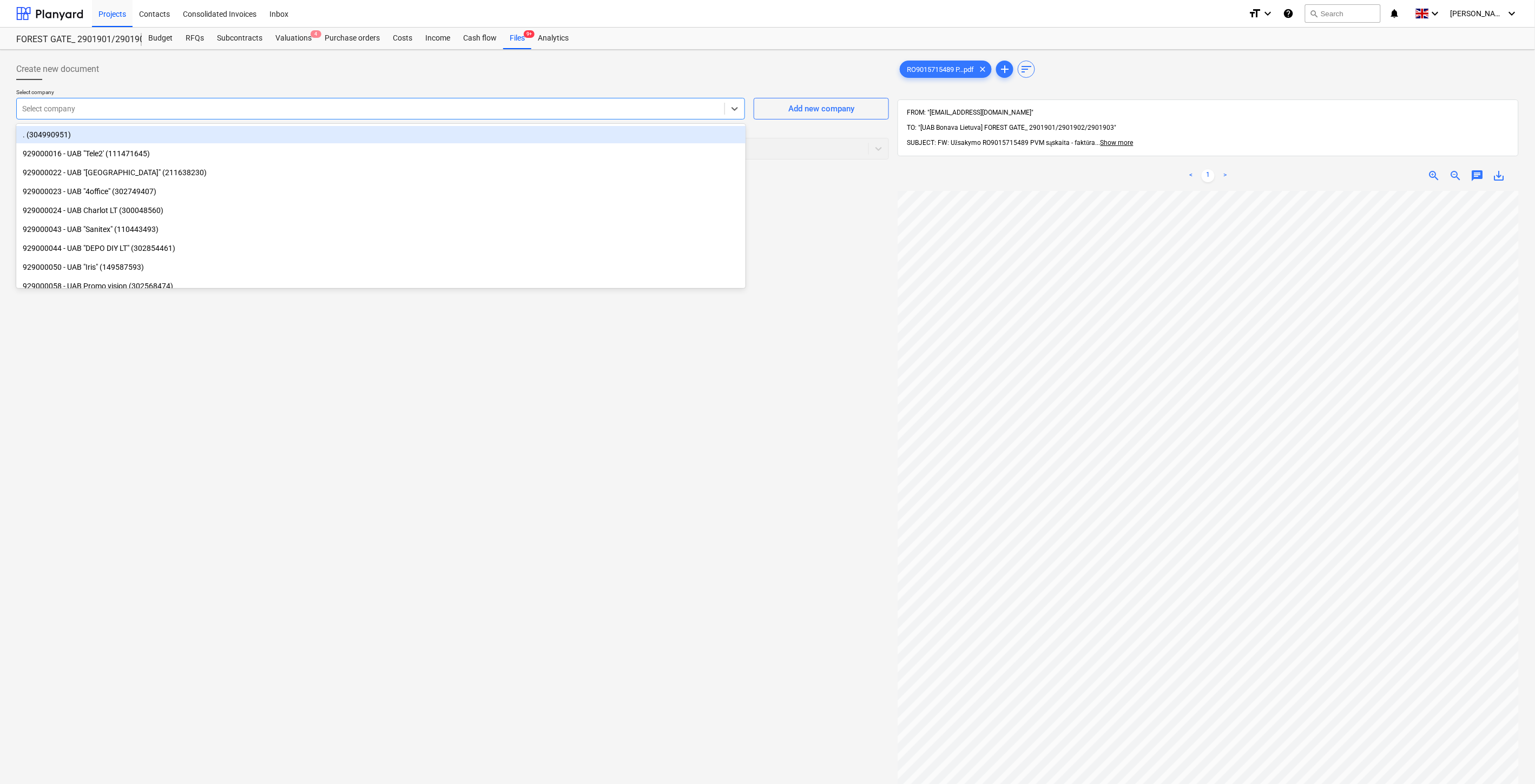
click at [399, 118] on div "Select company" at bounding box center [380, 108] width 729 height 22
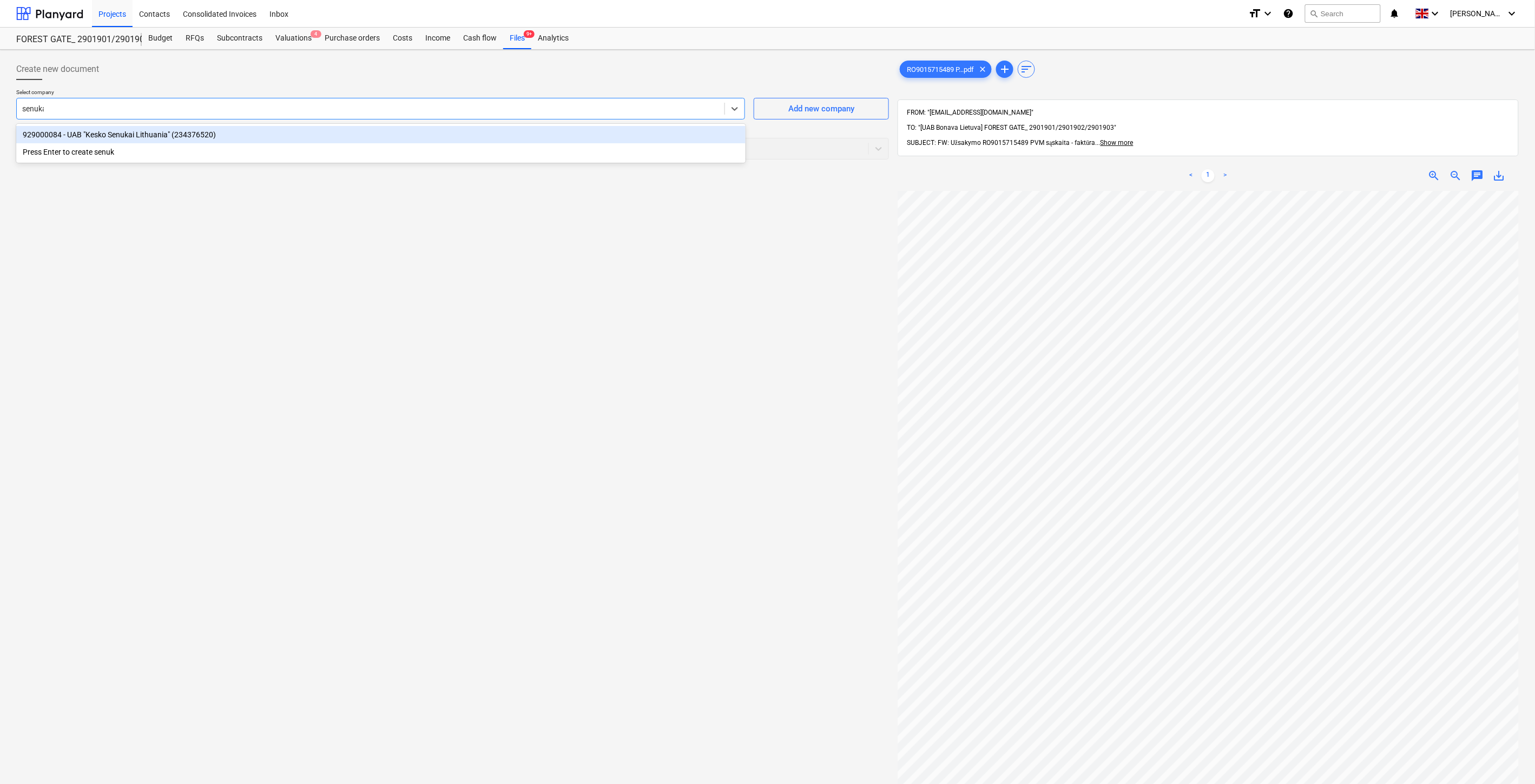
type input "senukai"
click at [399, 135] on div "929000084 - UAB "Kesko Senukai Lithuania" (234376520)" at bounding box center [381, 134] width 729 height 17
click at [222, 155] on div "Select document type" at bounding box center [443, 149] width 851 height 15
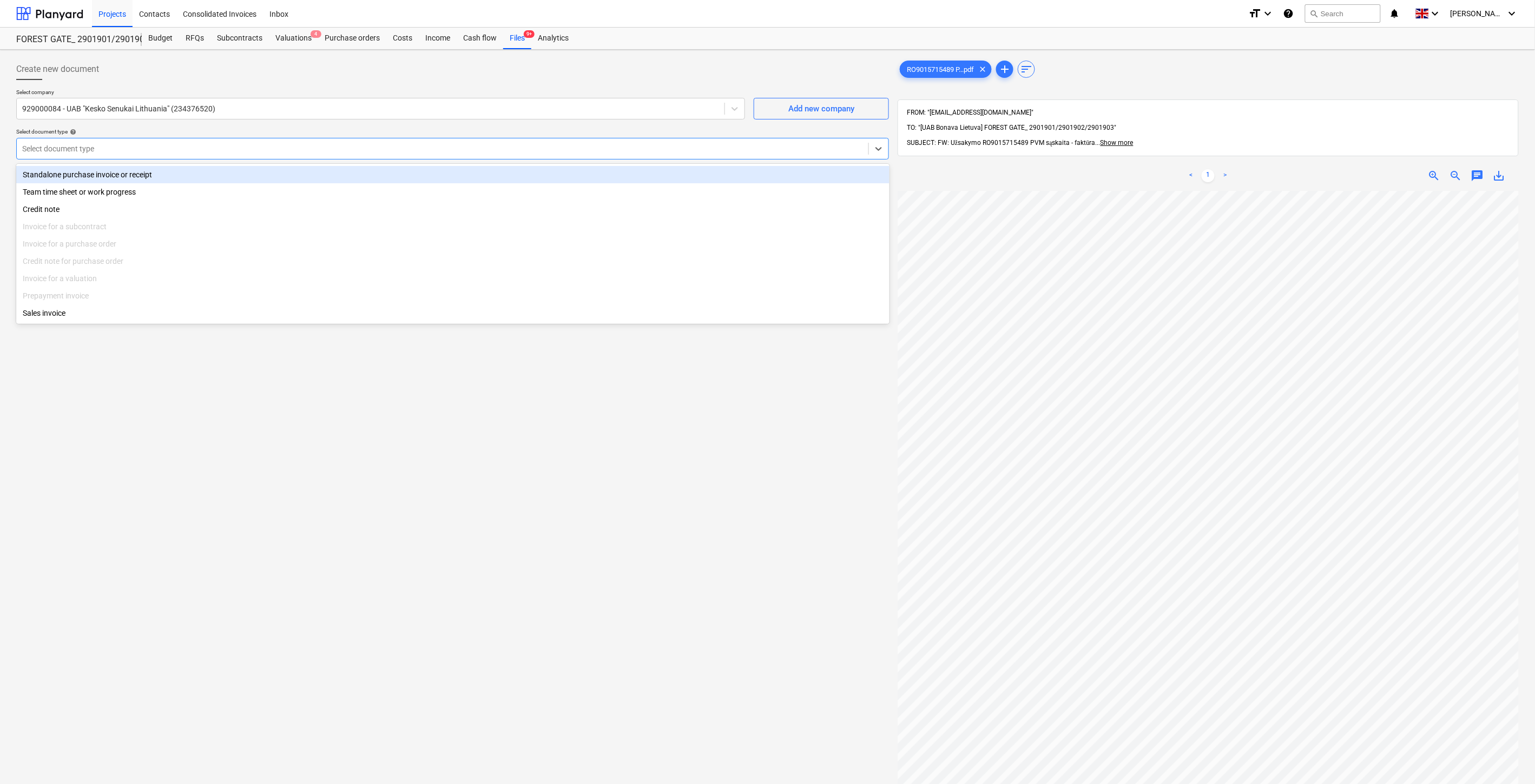
click at [185, 174] on div "Standalone purchase invoice or receipt" at bounding box center [453, 174] width 873 height 17
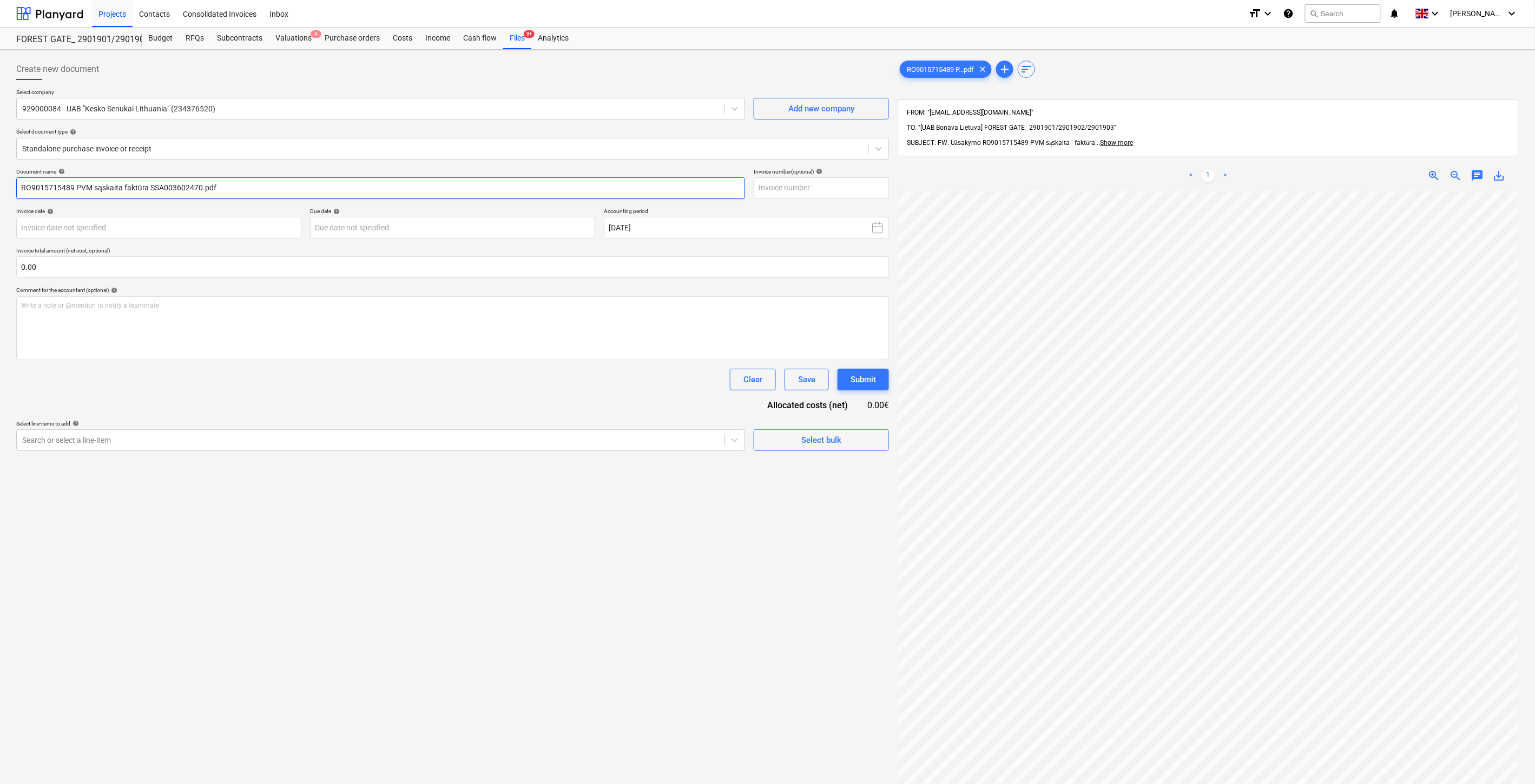
drag, startPoint x: 198, startPoint y: 191, endPoint x: 273, endPoint y: 197, distance: 75.2
click at [151, 187] on input "RO9015715489 PVM sąskaita faktūra SSA003602470.pdf" at bounding box center [380, 188] width 729 height 22
click at [869, 194] on input "text" at bounding box center [821, 188] width 136 height 22
paste input "SSA003602470"
type input "SSA003602470"
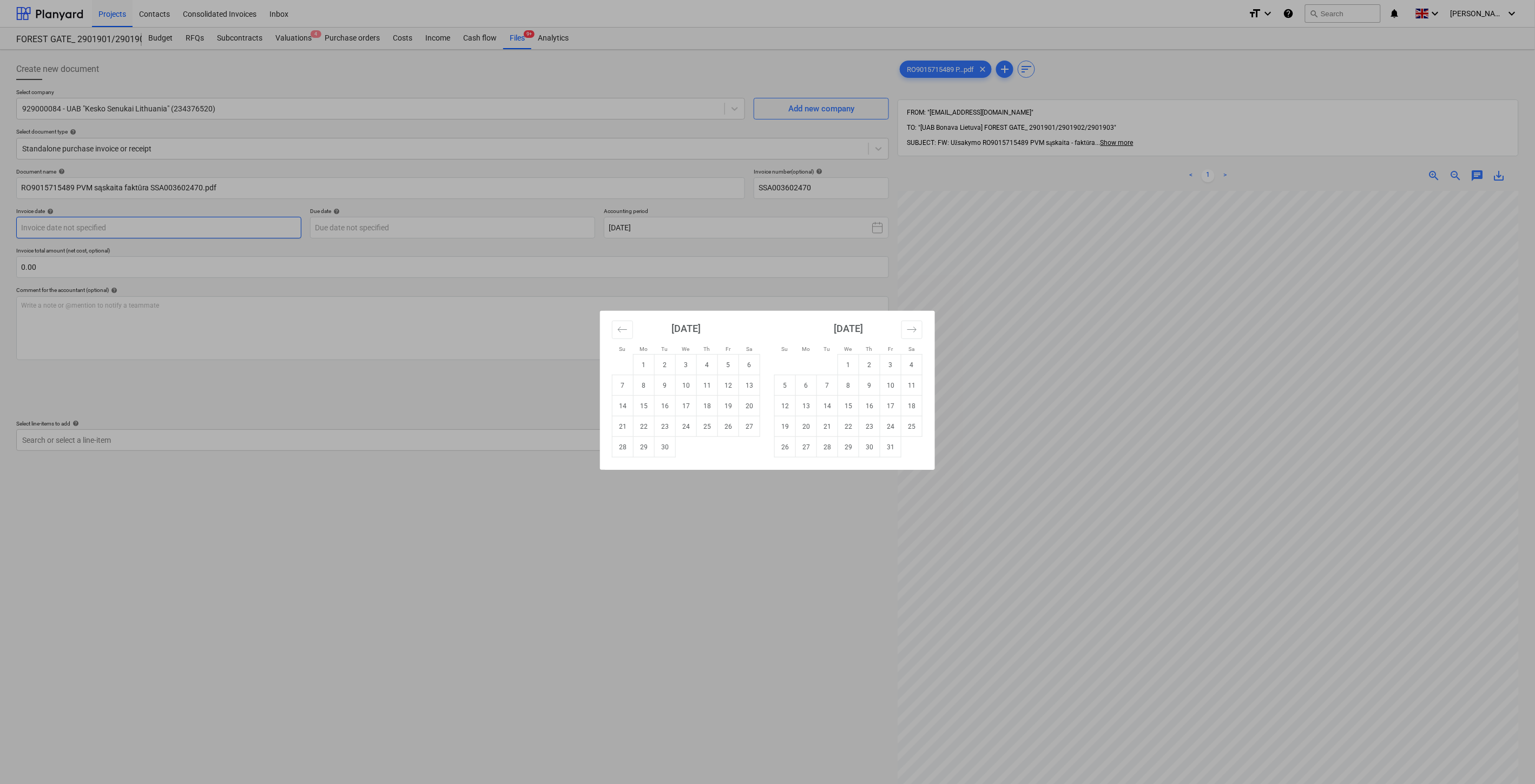
click at [150, 225] on body "Projects Contacts Consolidated Invoices Inbox format_size keyboard_arrow_down h…" at bounding box center [768, 392] width 1535 height 784
drag, startPoint x: 666, startPoint y: 407, endPoint x: 562, endPoint y: 260, distance: 180.1
click at [666, 407] on td "16" at bounding box center [665, 406] width 21 height 20
type input "[DATE]"
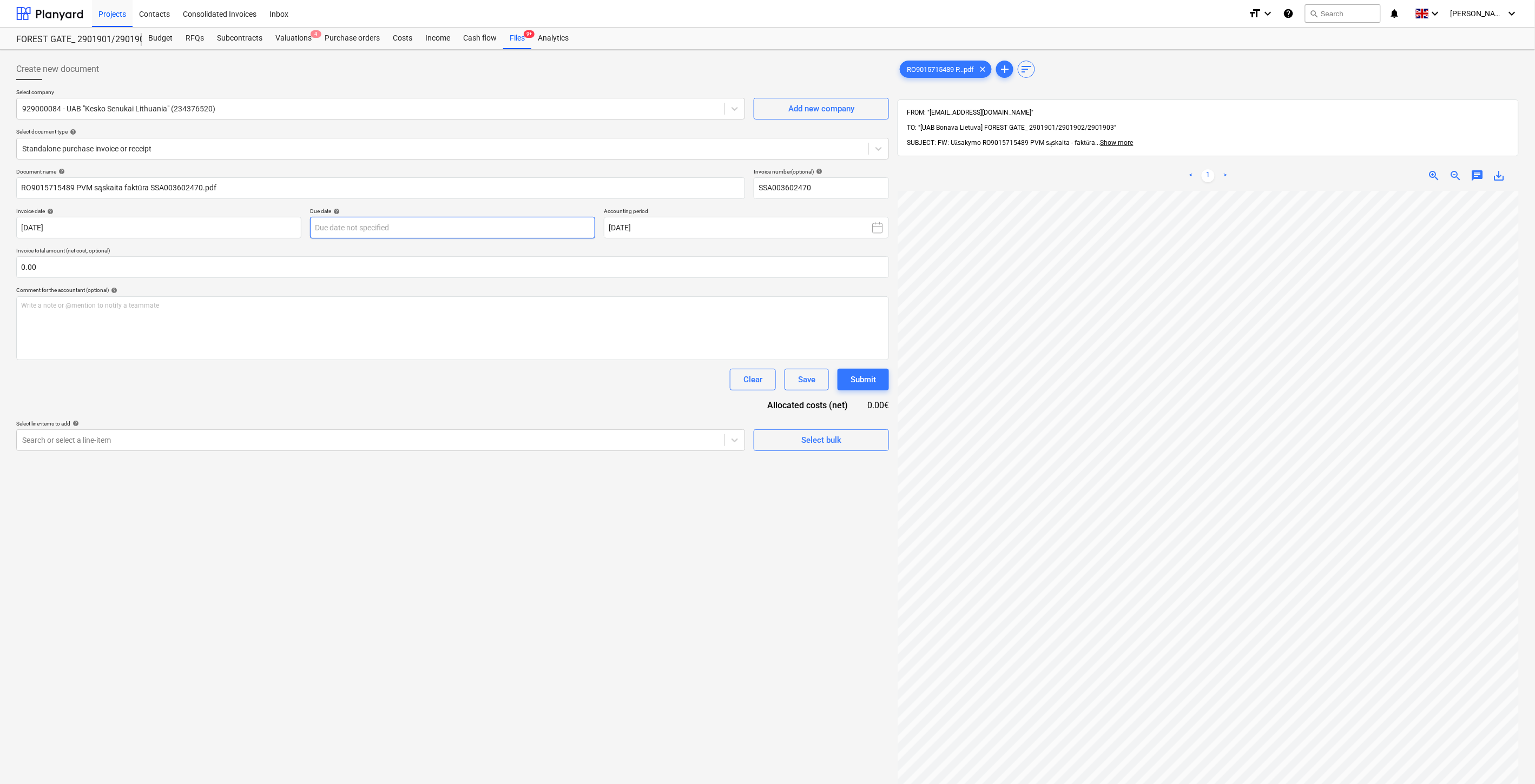
click at [498, 231] on body "Projects Contacts Consolidated Invoices Inbox format_size keyboard_arrow_down h…" at bounding box center [768, 392] width 1535 height 784
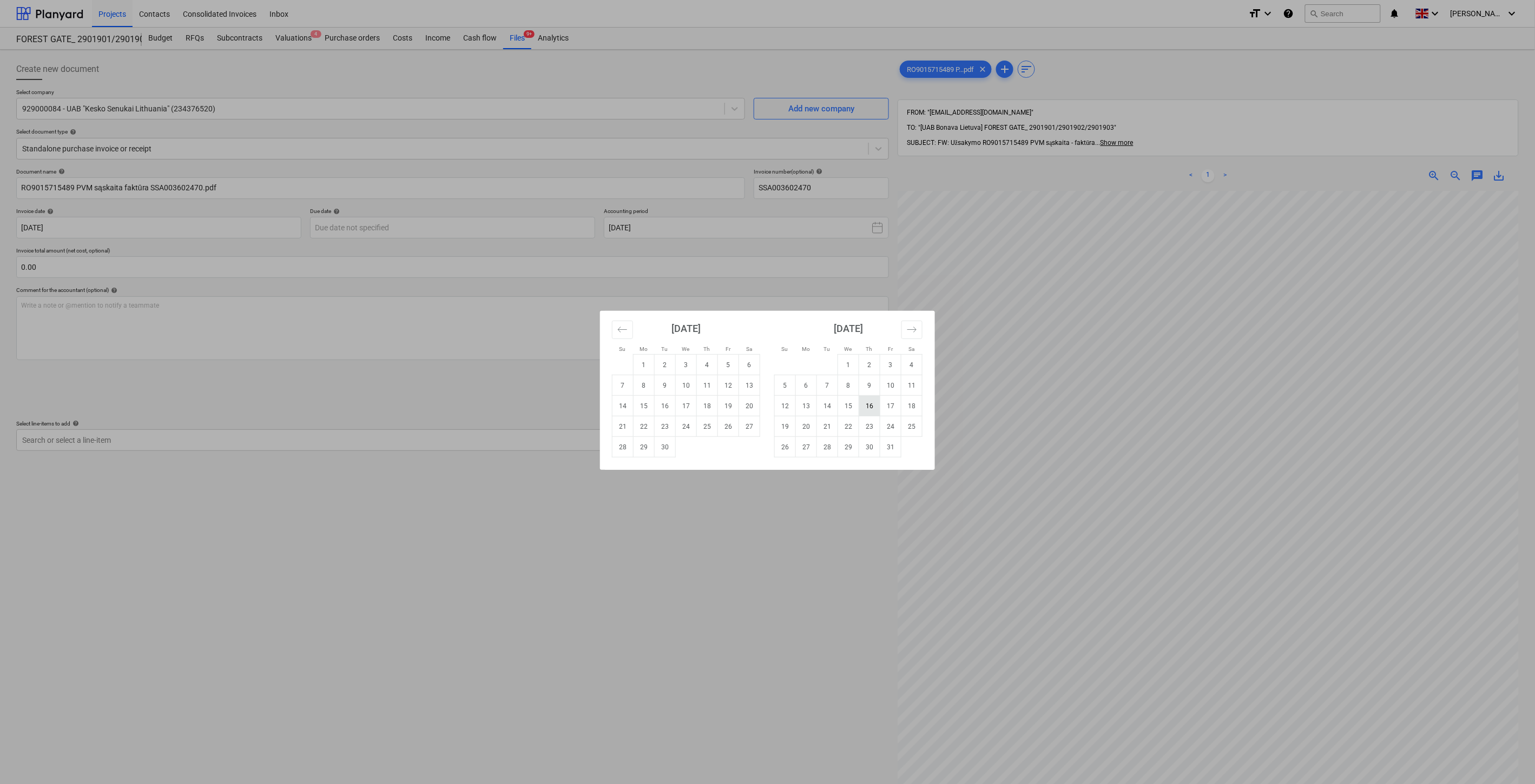
click at [869, 406] on td "16" at bounding box center [869, 406] width 21 height 20
type input "[DATE]"
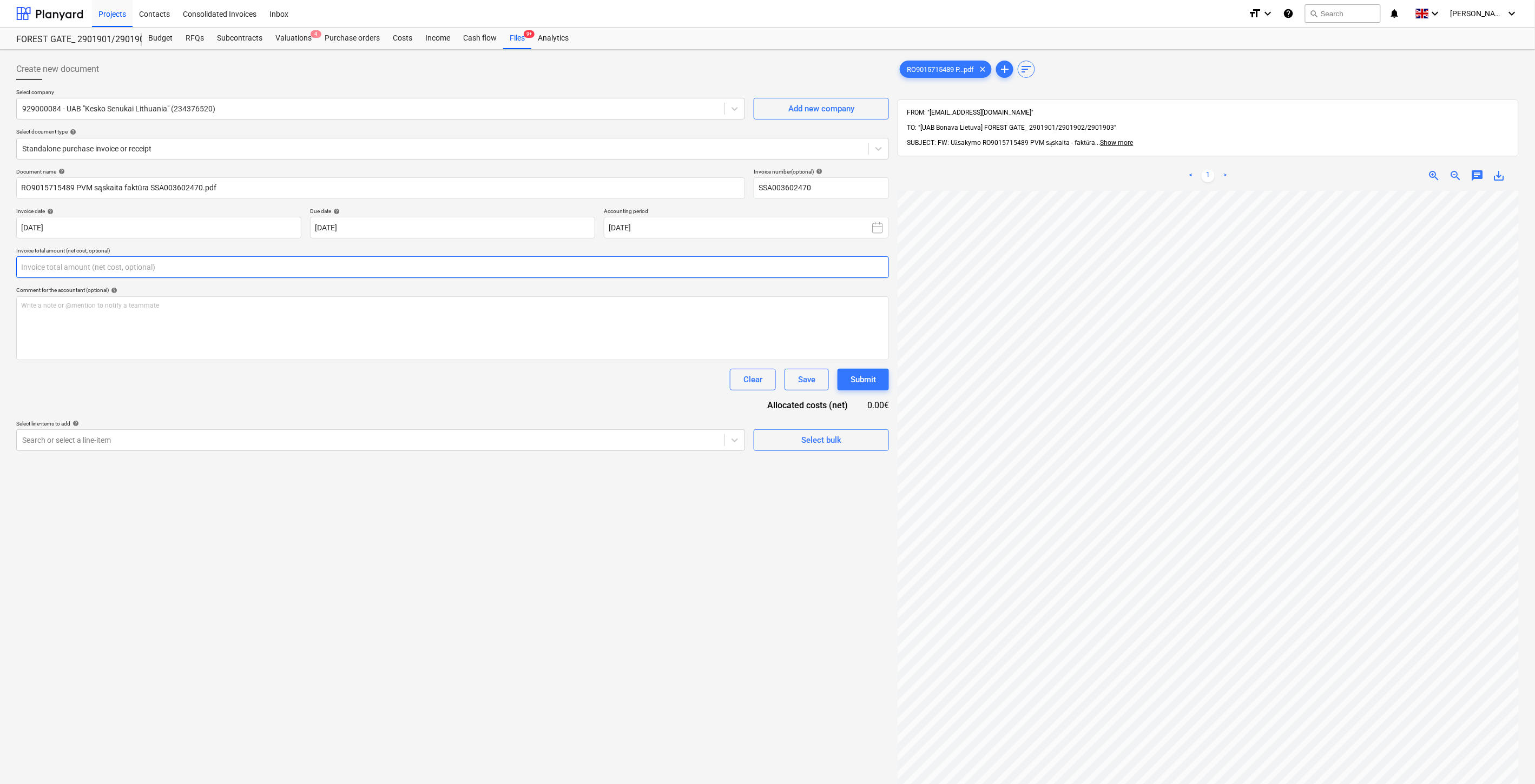
click at [413, 276] on input "text" at bounding box center [452, 267] width 872 height 22
type input "ę"
type input "3.98"
click at [375, 459] on div "Search or select a line-item" at bounding box center [380, 468] width 729 height 22
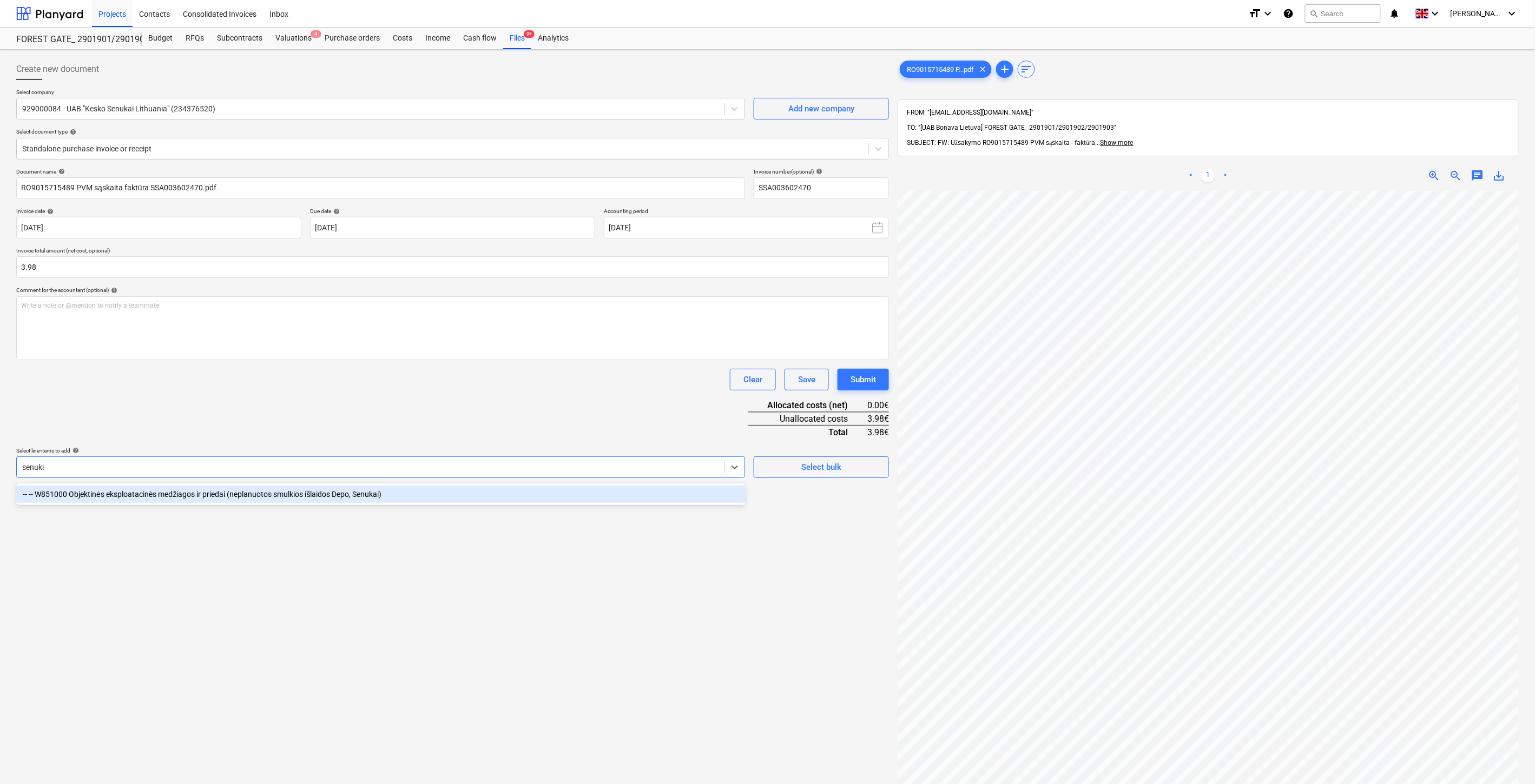
type input "senukai"
click at [372, 487] on div "-- -- W851000 Objektinės eksploatacinės medžiagos ir priedai (neplanuotos smulk…" at bounding box center [381, 494] width 729 height 17
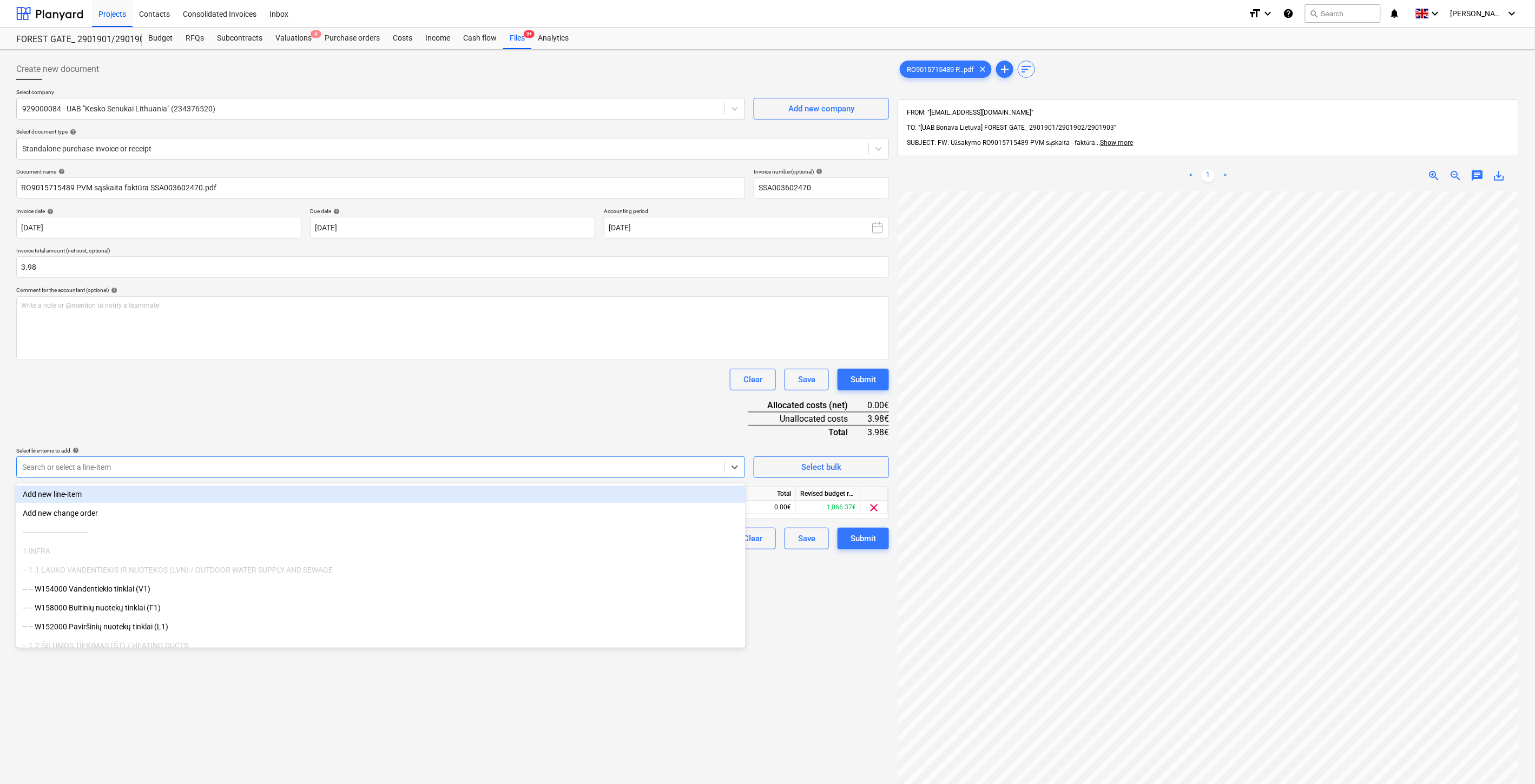
drag, startPoint x: 469, startPoint y: 392, endPoint x: 568, endPoint y: 453, distance: 116.3
click at [472, 393] on div "Document name help RO9015715489 PVM sąskaita faktūra SSA003602470.pdf Invoice n…" at bounding box center [452, 359] width 872 height 381
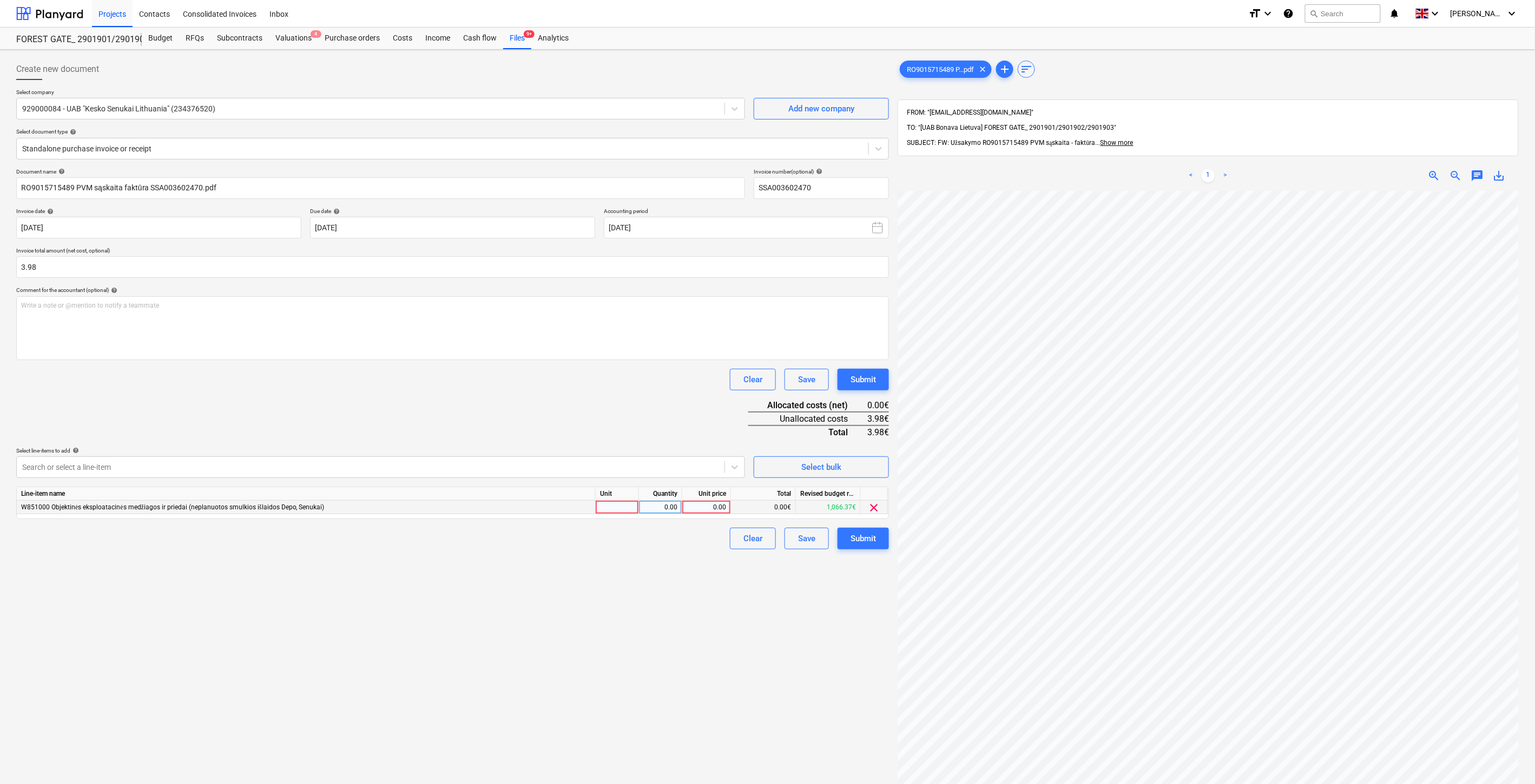
drag, startPoint x: 602, startPoint y: 506, endPoint x: 642, endPoint y: 506, distance: 40.0
click at [603, 506] on div at bounding box center [617, 508] width 43 height 14
drag, startPoint x: 655, startPoint y: 505, endPoint x: 704, endPoint y: 506, distance: 49.0
click at [656, 505] on div "0.00" at bounding box center [660, 508] width 34 height 14
click at [710, 506] on div "0.00" at bounding box center [706, 508] width 40 height 14
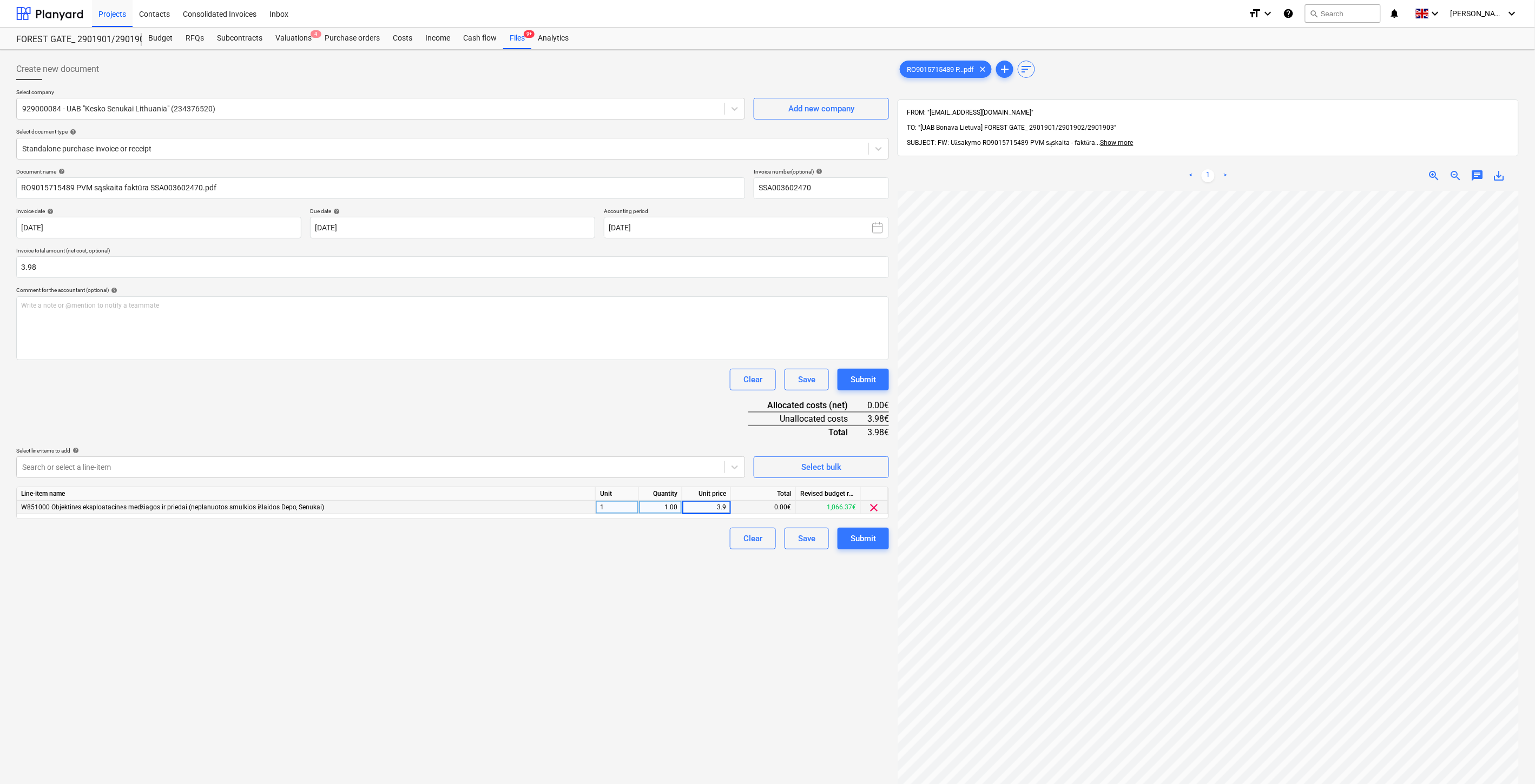
type input "3.98"
click at [690, 411] on div "Document name help RO9015715489 PVM sąskaita faktūra SSA003602470.pdf Invoice n…" at bounding box center [452, 359] width 872 height 381
click at [803, 541] on div "Save" at bounding box center [806, 538] width 17 height 14
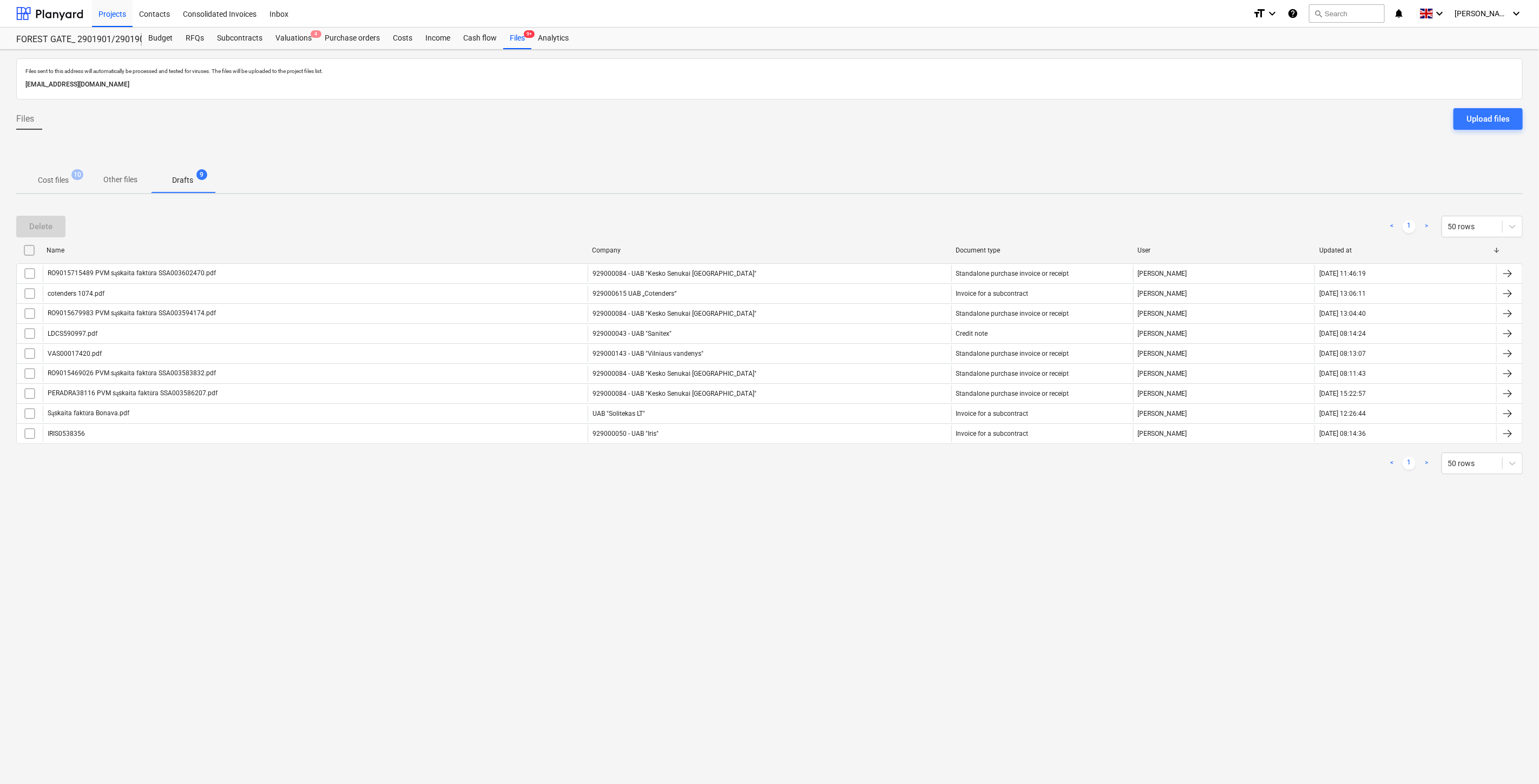
click at [57, 171] on span "Cost files 10" at bounding box center [53, 180] width 74 height 19
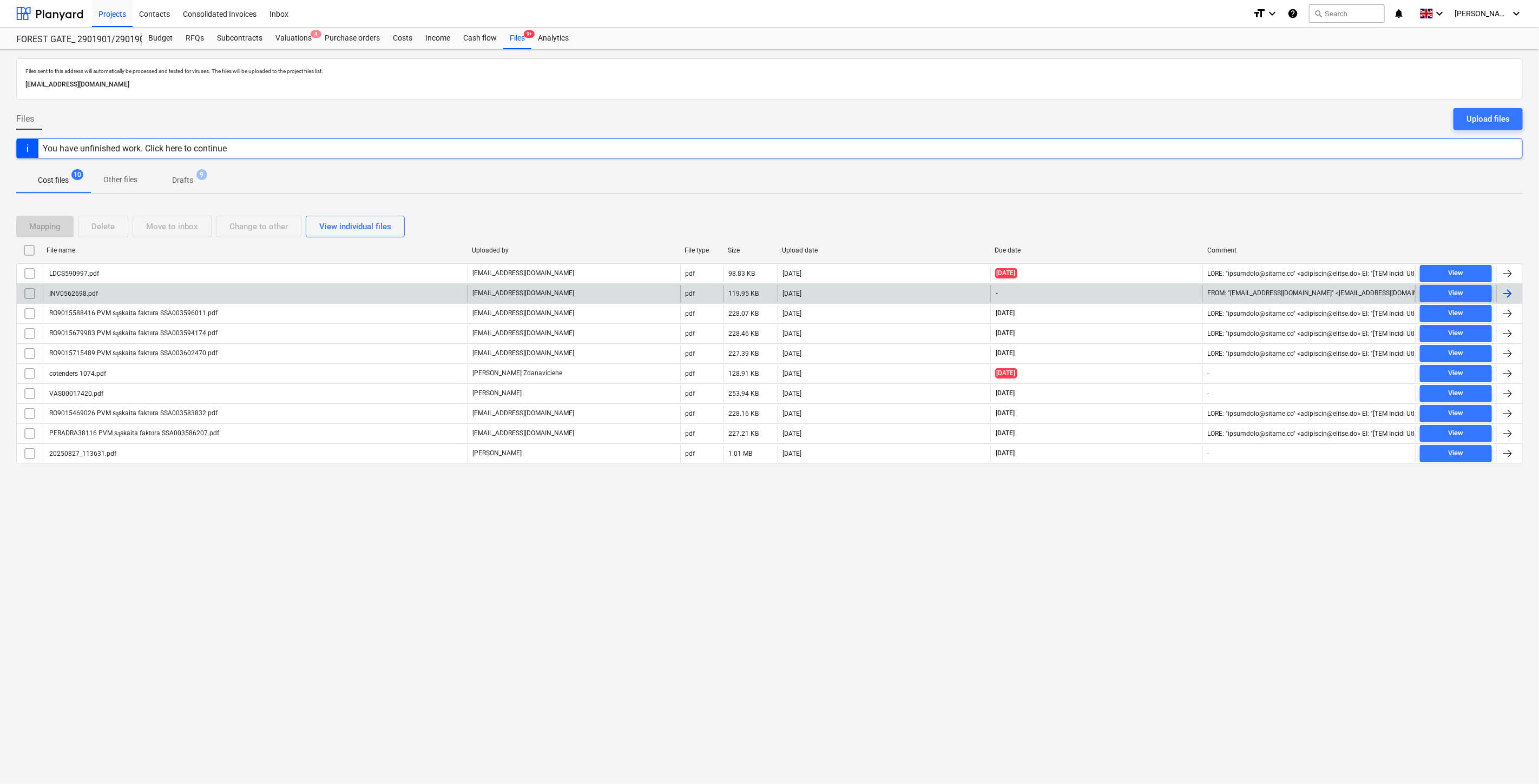
click at [260, 288] on div "INV0562698.pdf" at bounding box center [255, 294] width 425 height 17
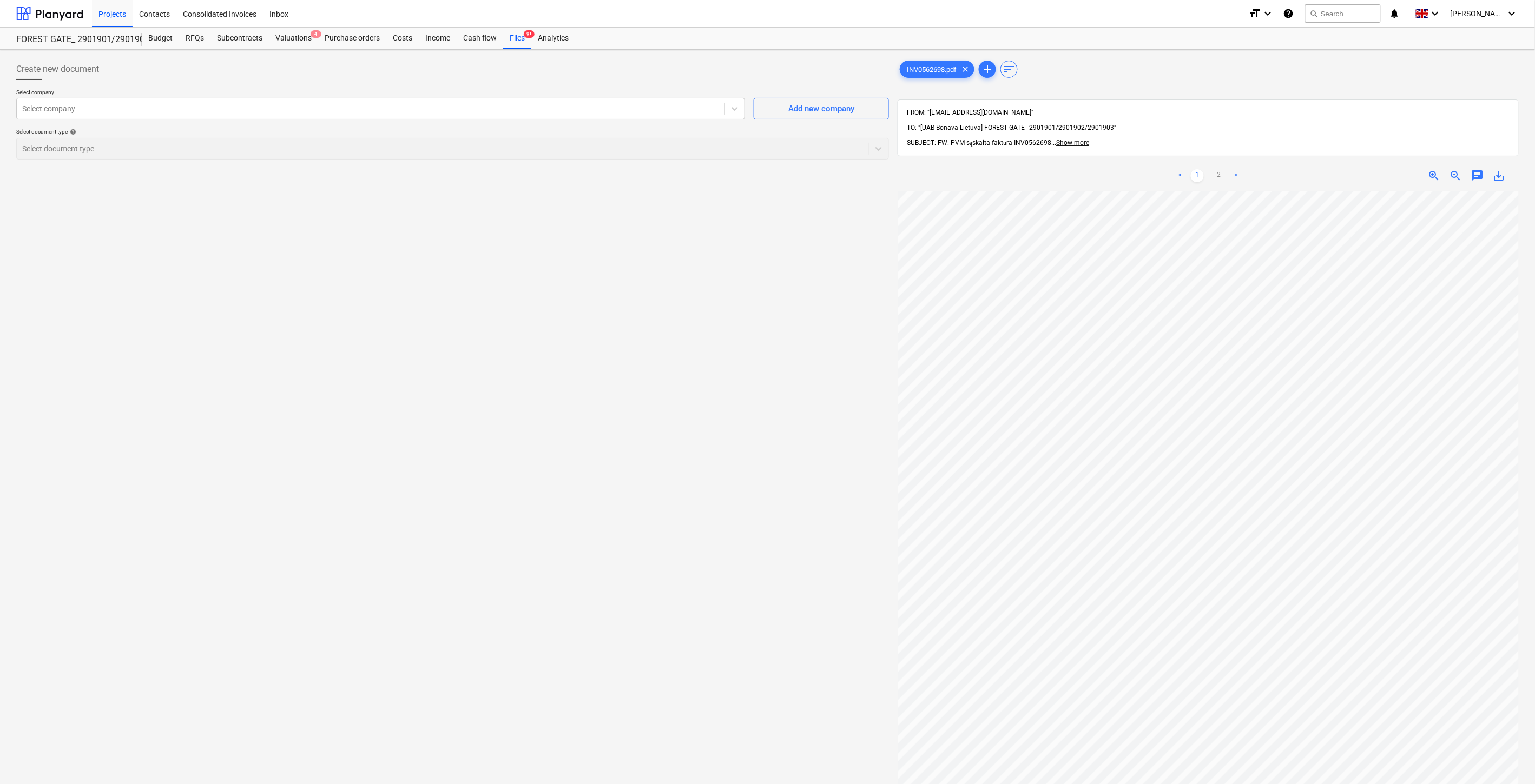
scroll to position [0, 29]
click at [496, 101] on div "Select company" at bounding box center [371, 108] width 708 height 15
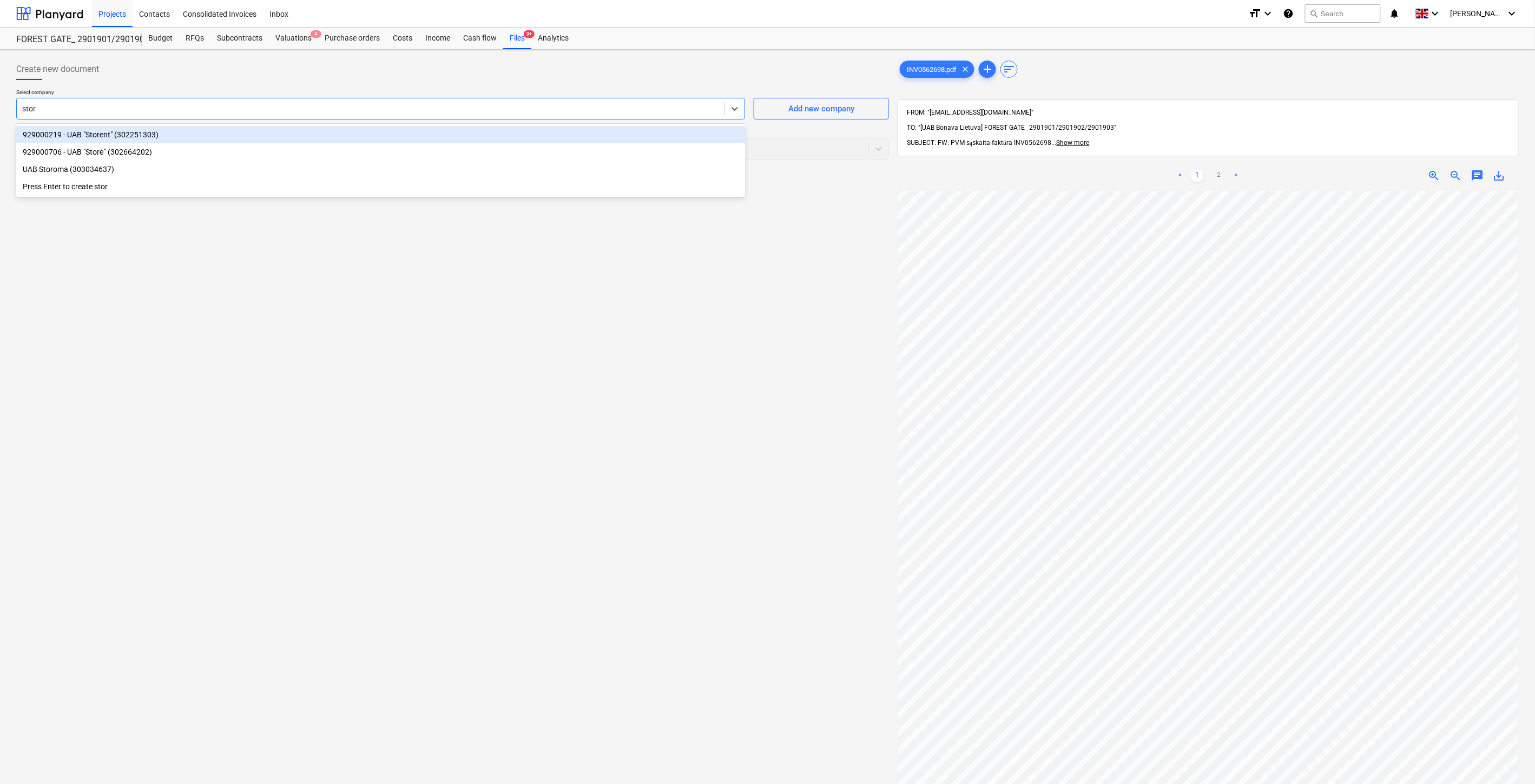
type input "store"
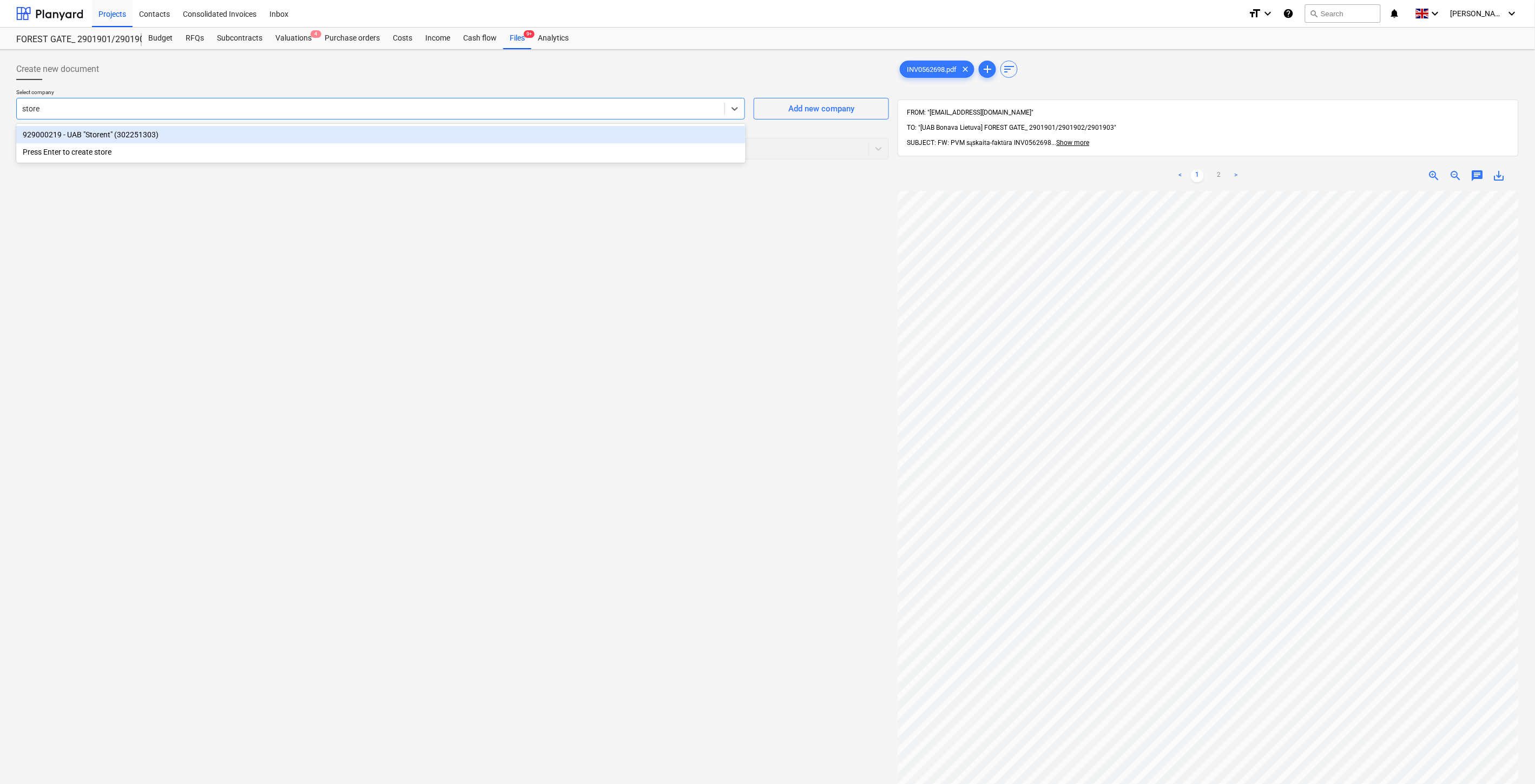
click at [479, 133] on div "929000219 - UAB "Storent" (302251303)" at bounding box center [381, 134] width 729 height 17
click at [460, 147] on div at bounding box center [432, 149] width 819 height 11
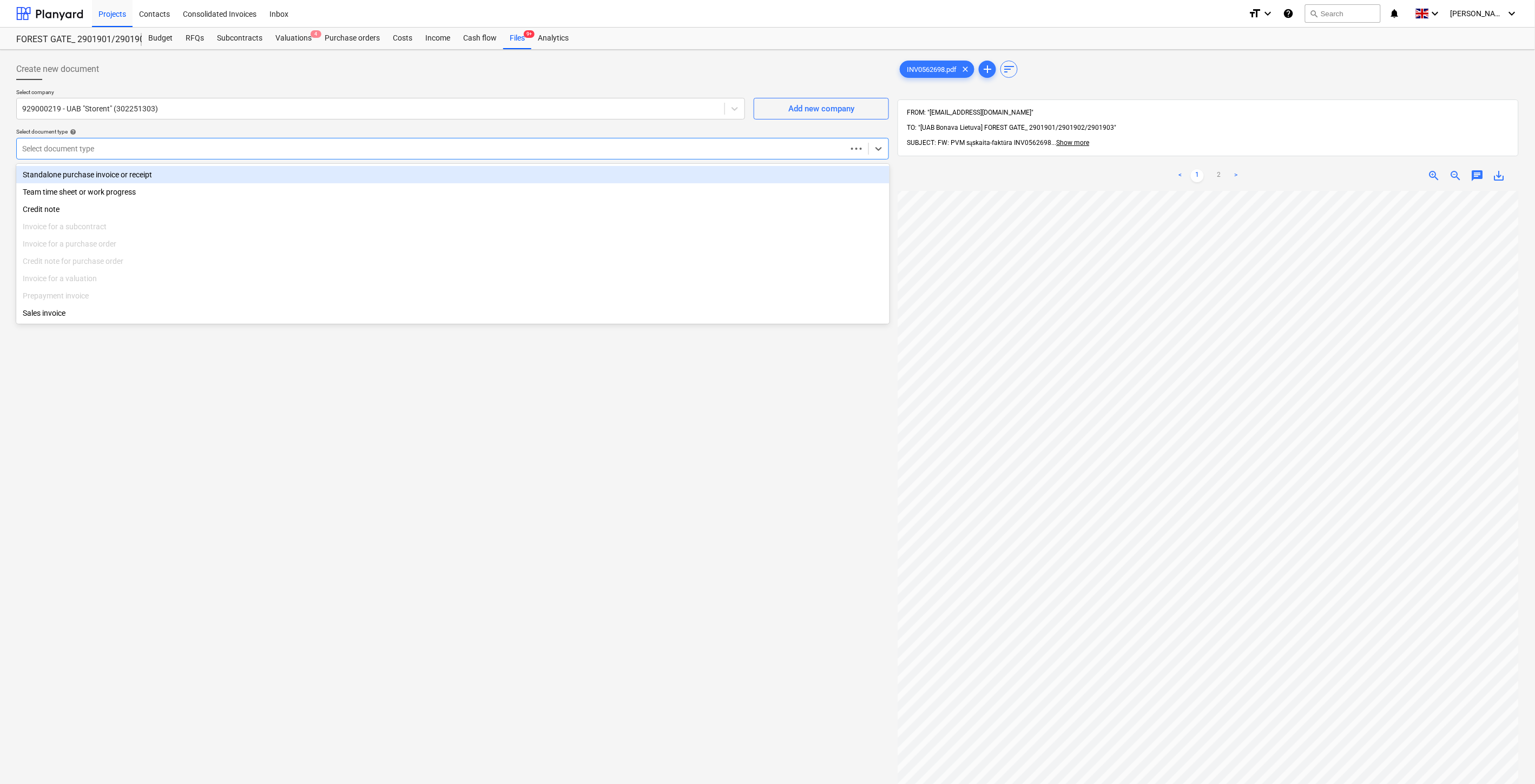
click at [288, 177] on div "Standalone purchase invoice or receipt" at bounding box center [453, 174] width 873 height 17
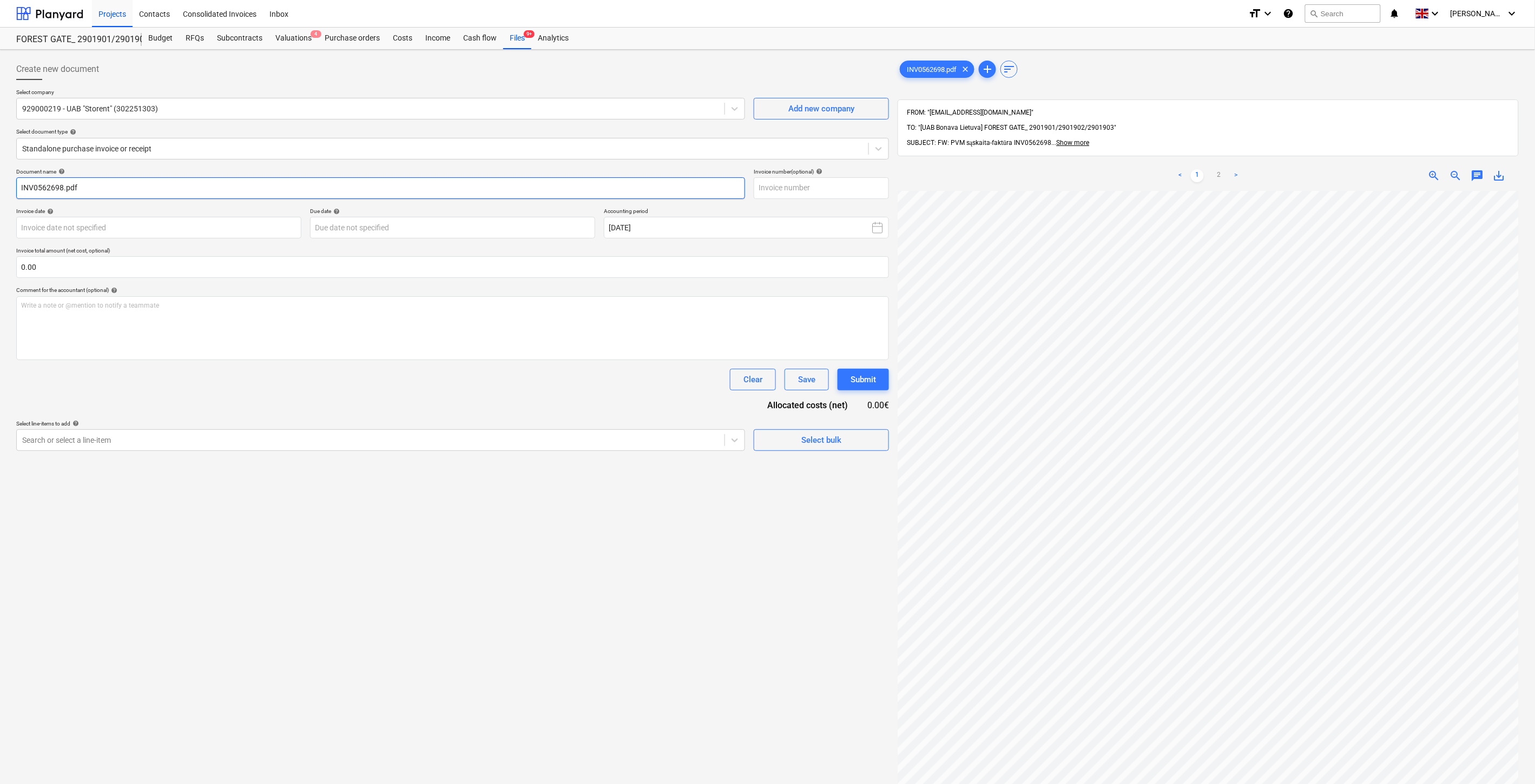
drag, startPoint x: 62, startPoint y: 185, endPoint x: 9, endPoint y: 187, distance: 53.0
click at [9, 187] on div "Create new document Select company 929000219 - UAB "Storent" (302251303) Add ne…" at bounding box center [768, 502] width 1535 height 904
click at [812, 187] on input "text" at bounding box center [821, 188] width 136 height 22
paste input "INV0562698"
type input "INV0562698"
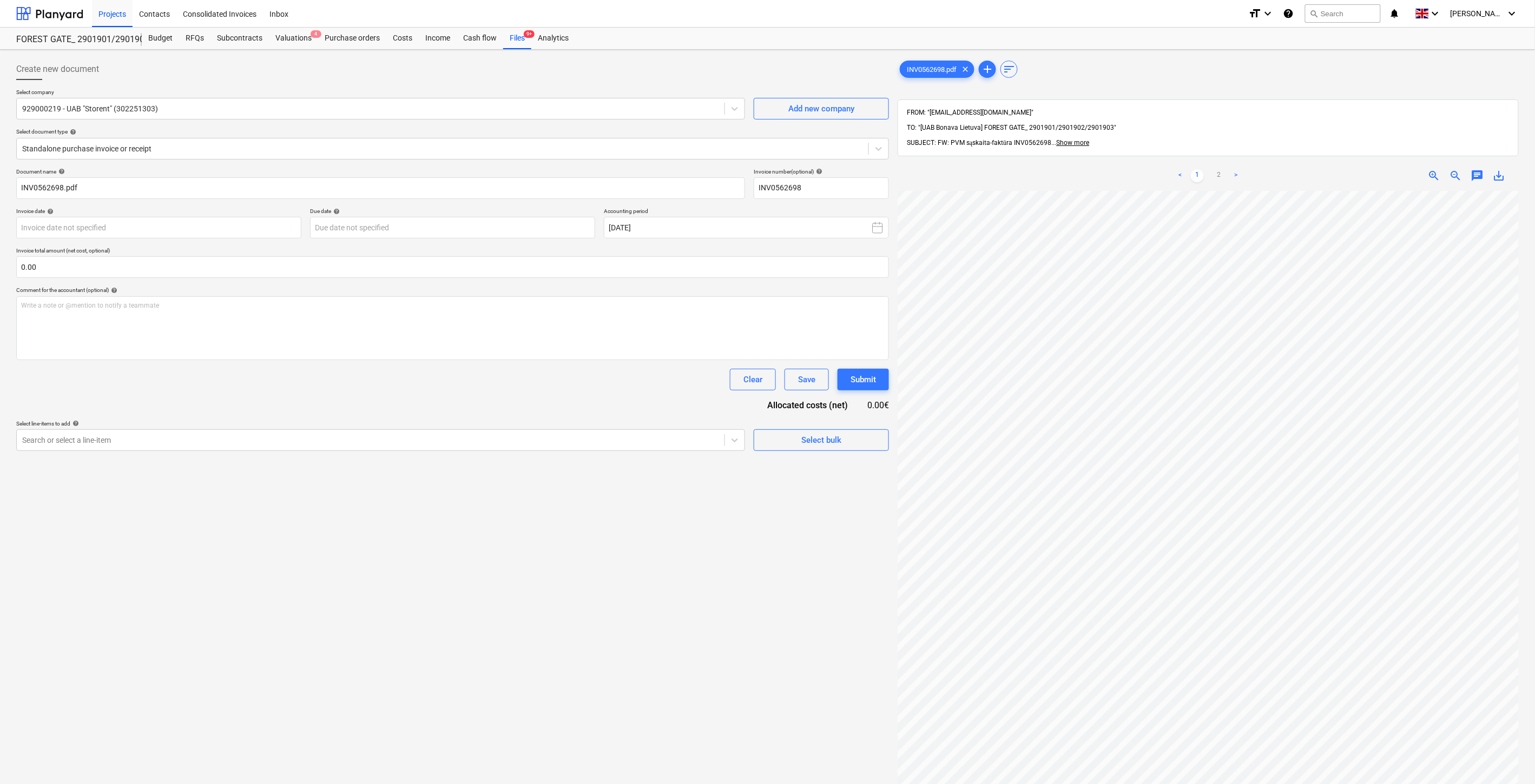
scroll to position [1, 0]
click at [148, 234] on body "Projects Contacts Consolidated Invoices Inbox format_size keyboard_arrow_down h…" at bounding box center [768, 392] width 1535 height 784
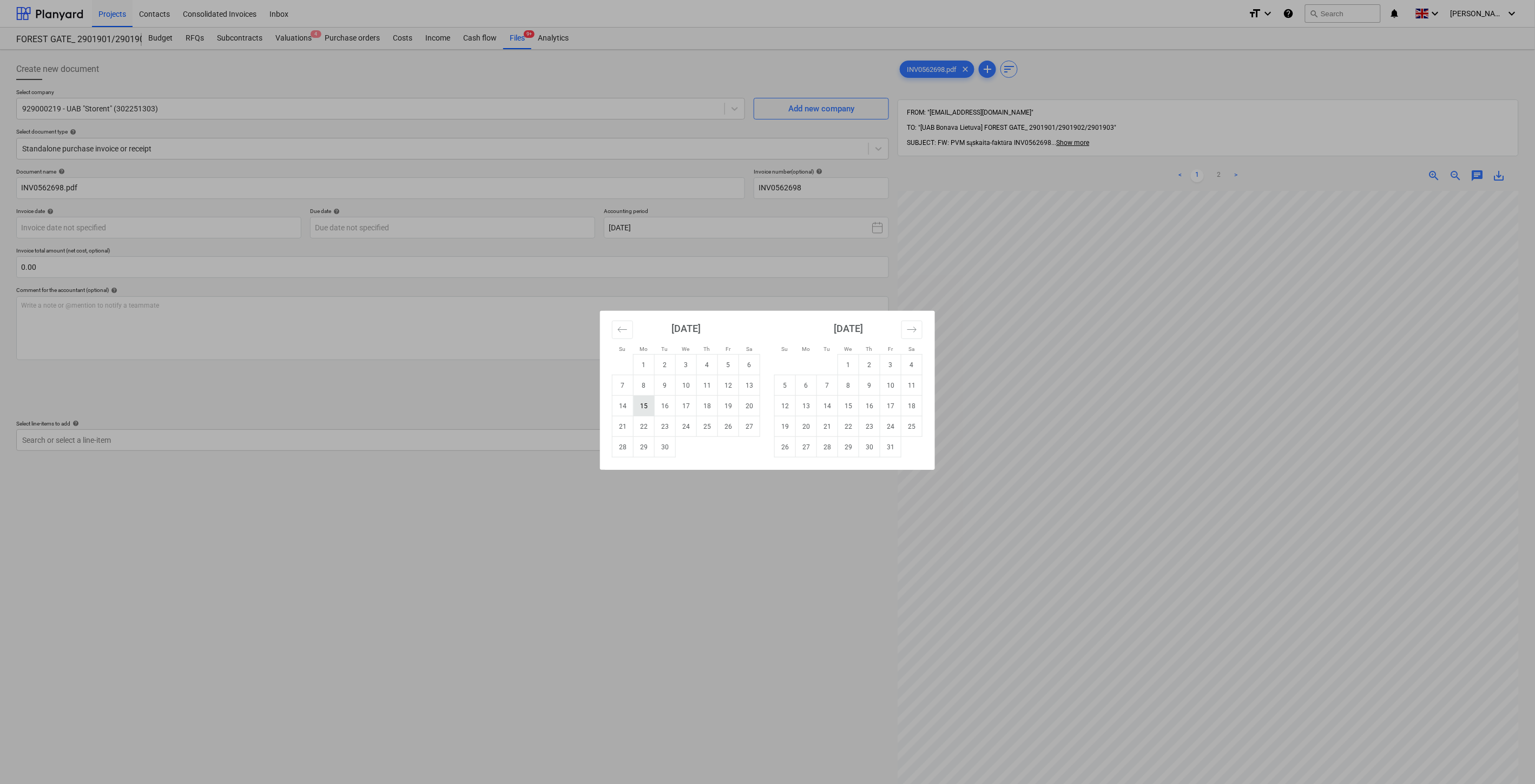
click at [649, 399] on td "15" at bounding box center [644, 406] width 21 height 20
type input "[DATE]"
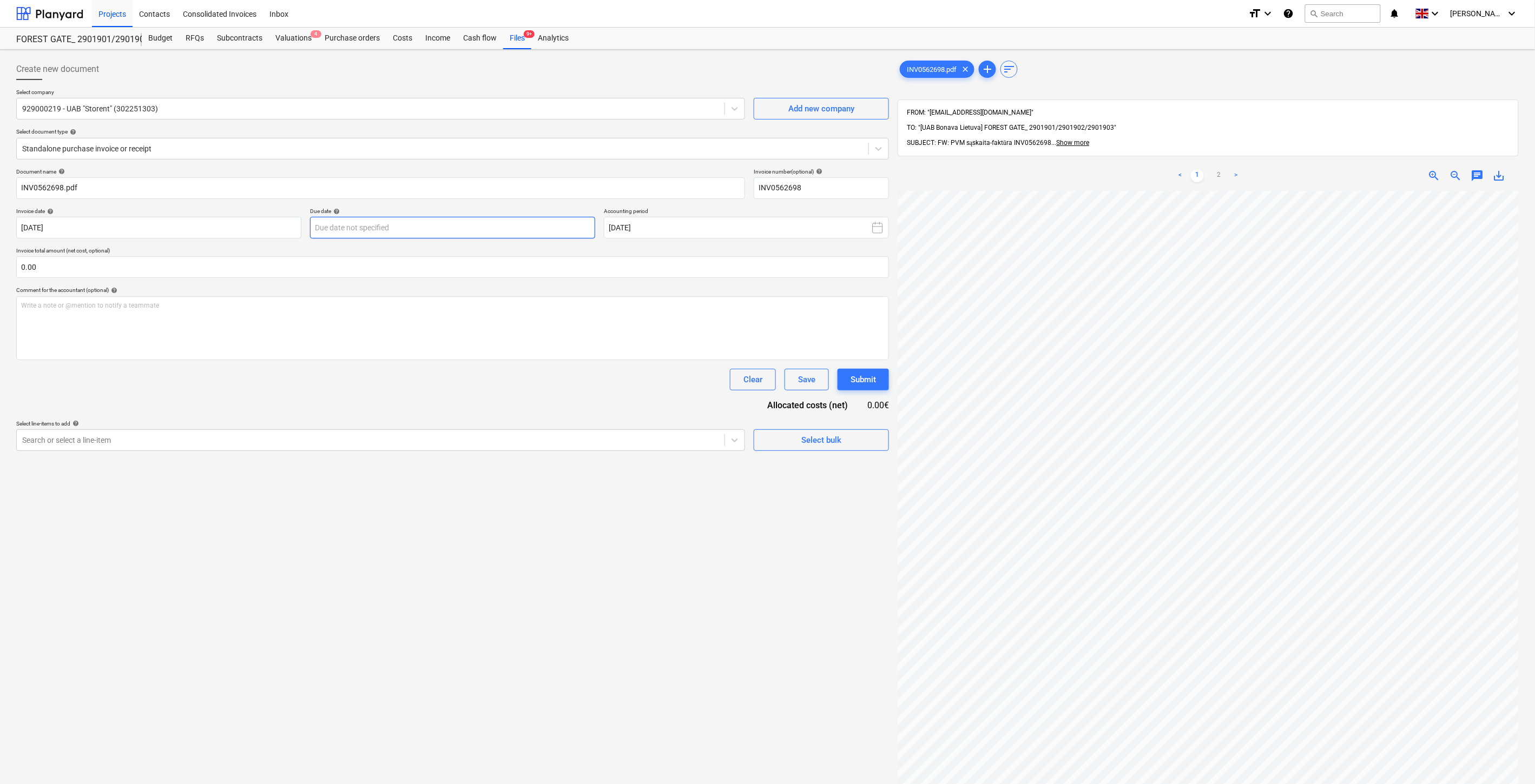
click at [458, 231] on body "Projects Contacts Consolidated Invoices Inbox format_size keyboard_arrow_down h…" at bounding box center [768, 392] width 1535 height 784
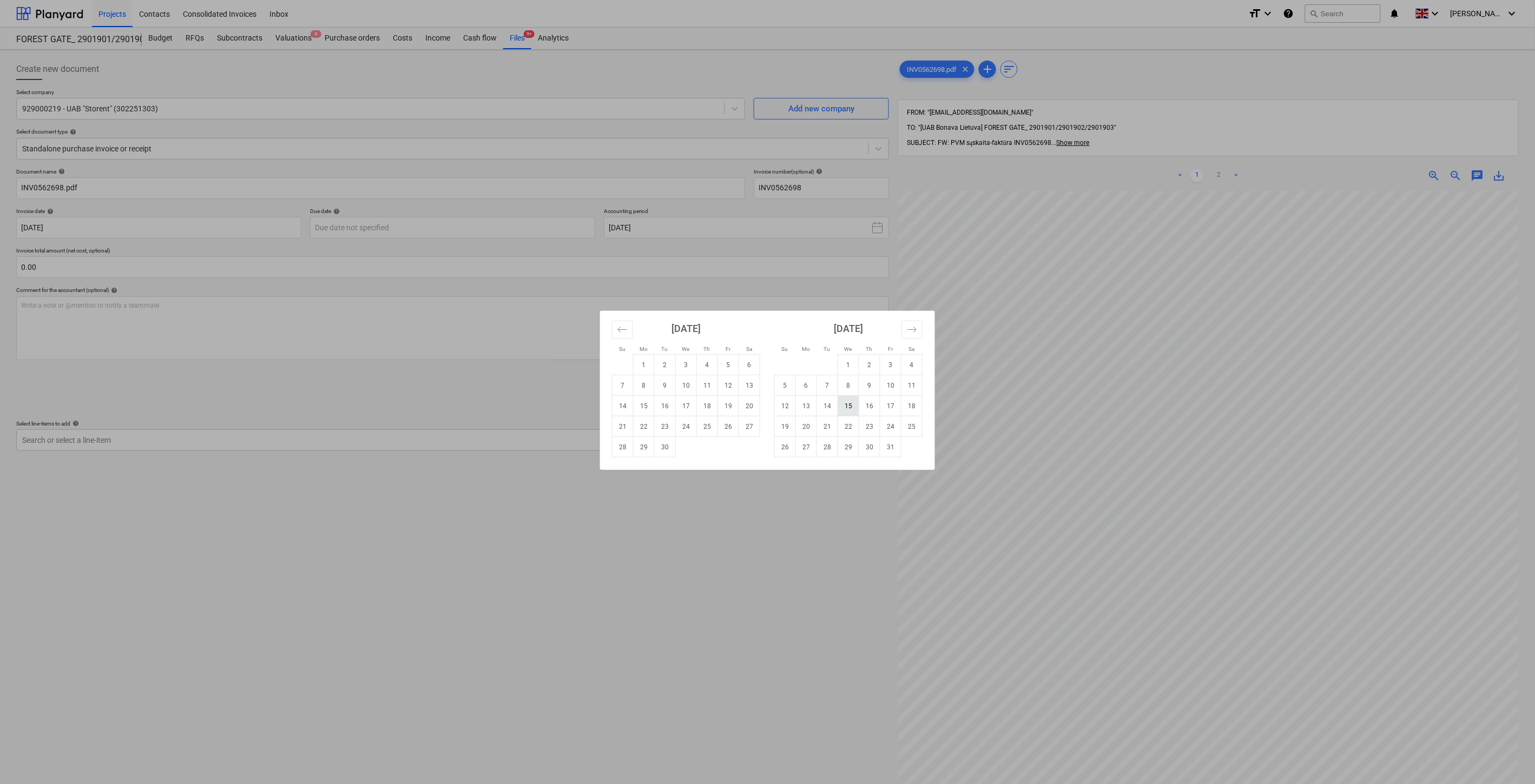
click at [845, 409] on td "15" at bounding box center [848, 406] width 21 height 20
type input "[DATE]"
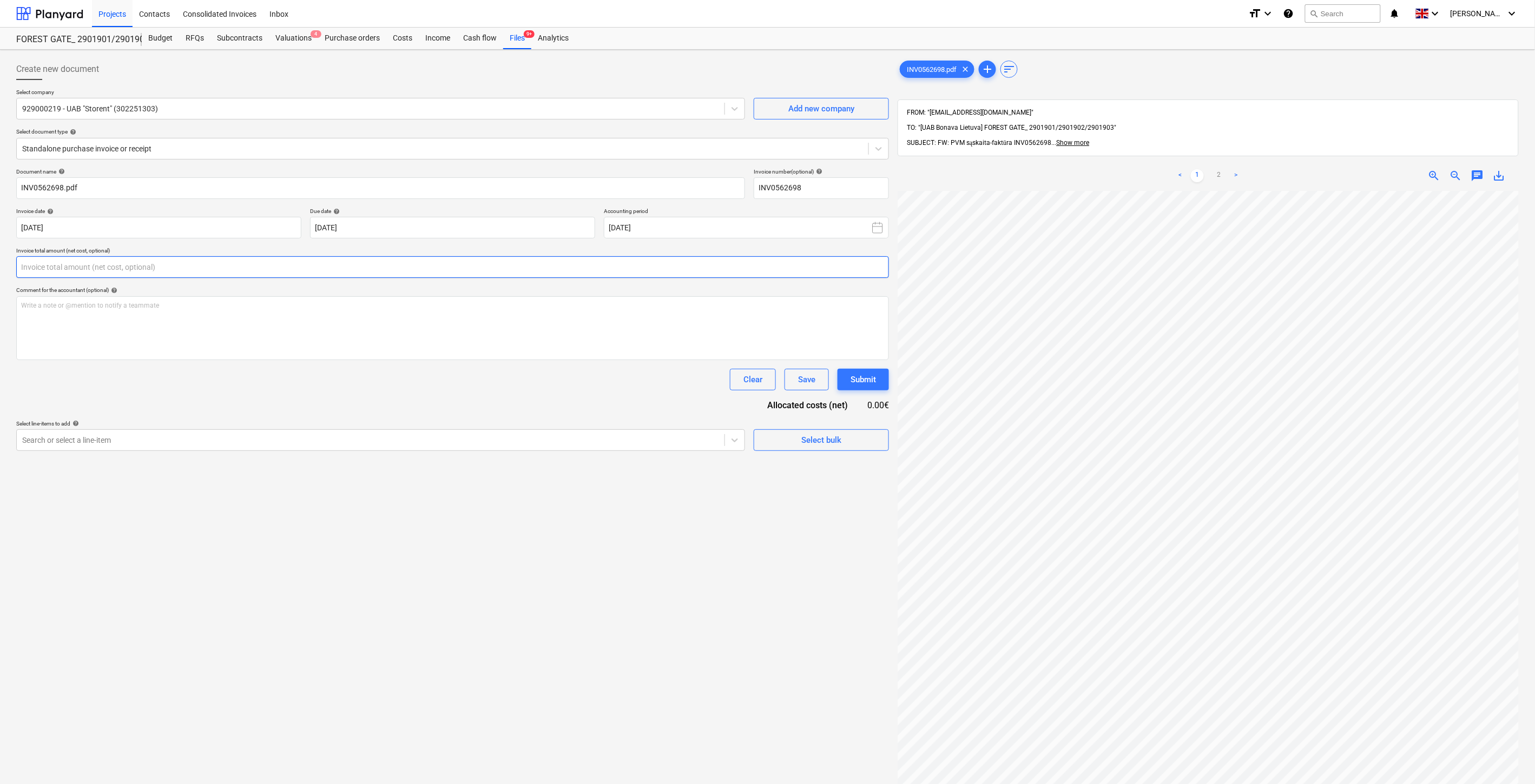
click at [351, 273] on input "text" at bounding box center [452, 267] width 872 height 22
type input "0.00"
click at [457, 266] on input "text" at bounding box center [452, 267] width 872 height 22
type input "60.00"
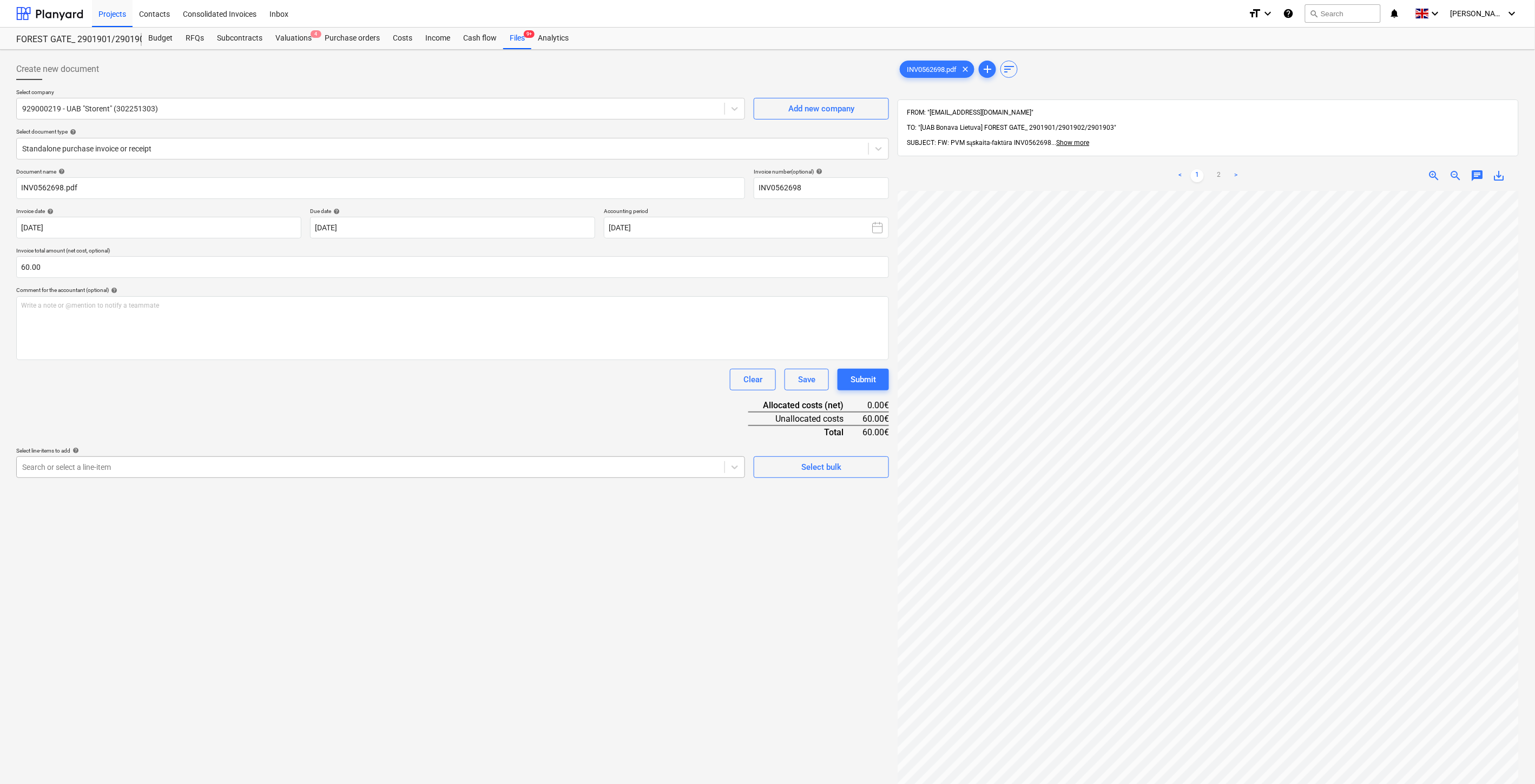
click at [343, 466] on div at bounding box center [371, 468] width 697 height 11
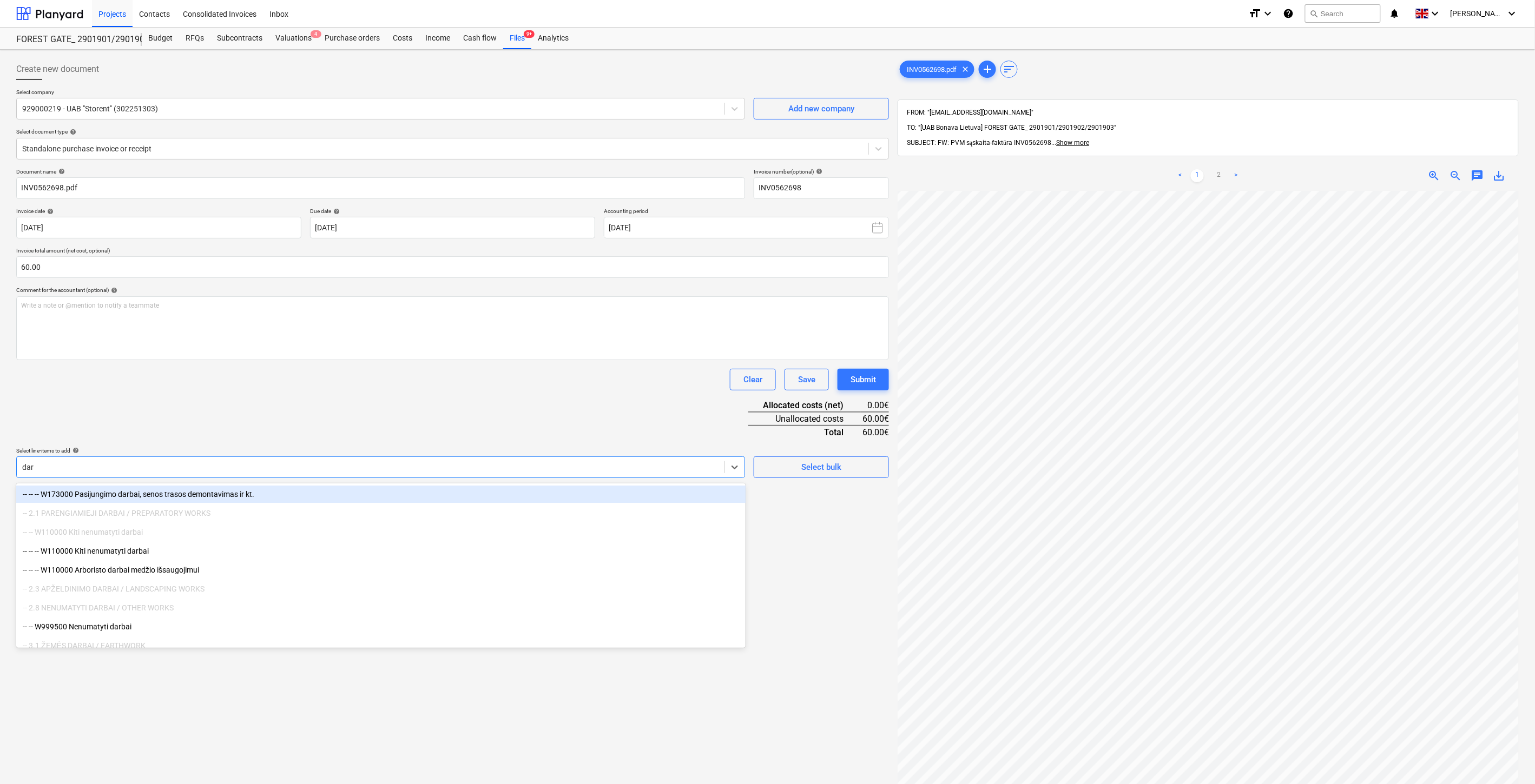
type input "darb"
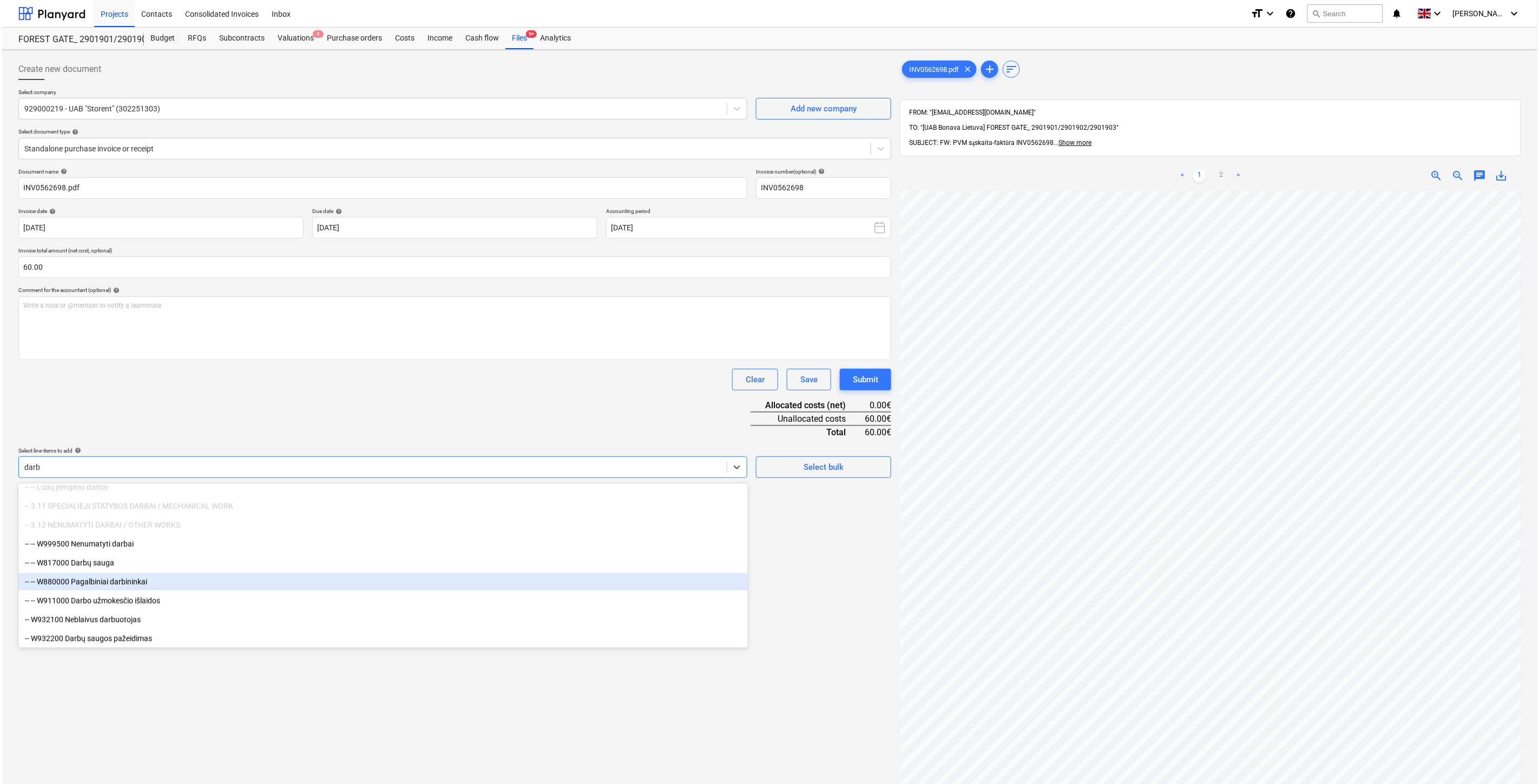
scroll to position [481, 0]
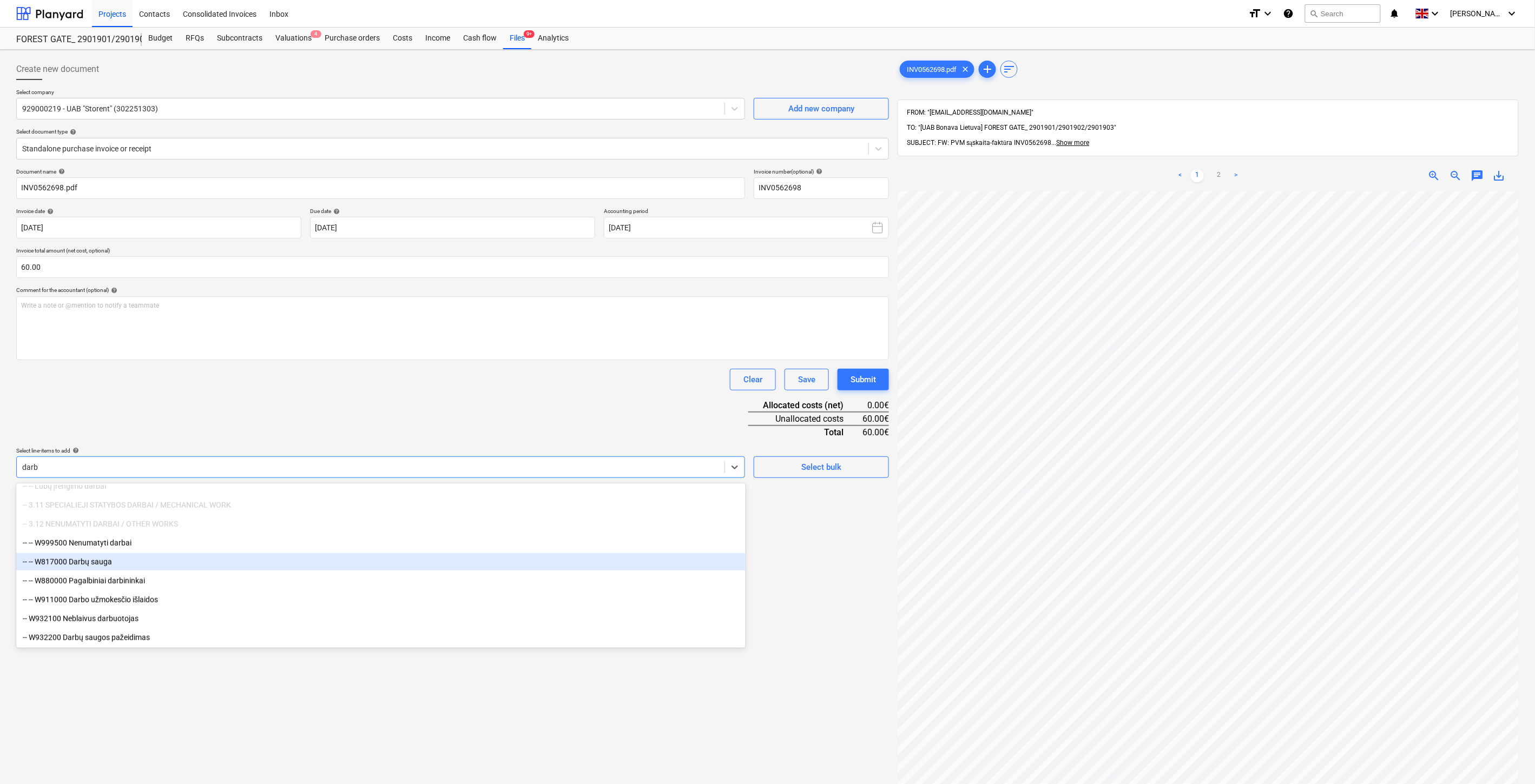
click at [192, 563] on div "-- -- W817000 Darbų sauga" at bounding box center [381, 562] width 729 height 17
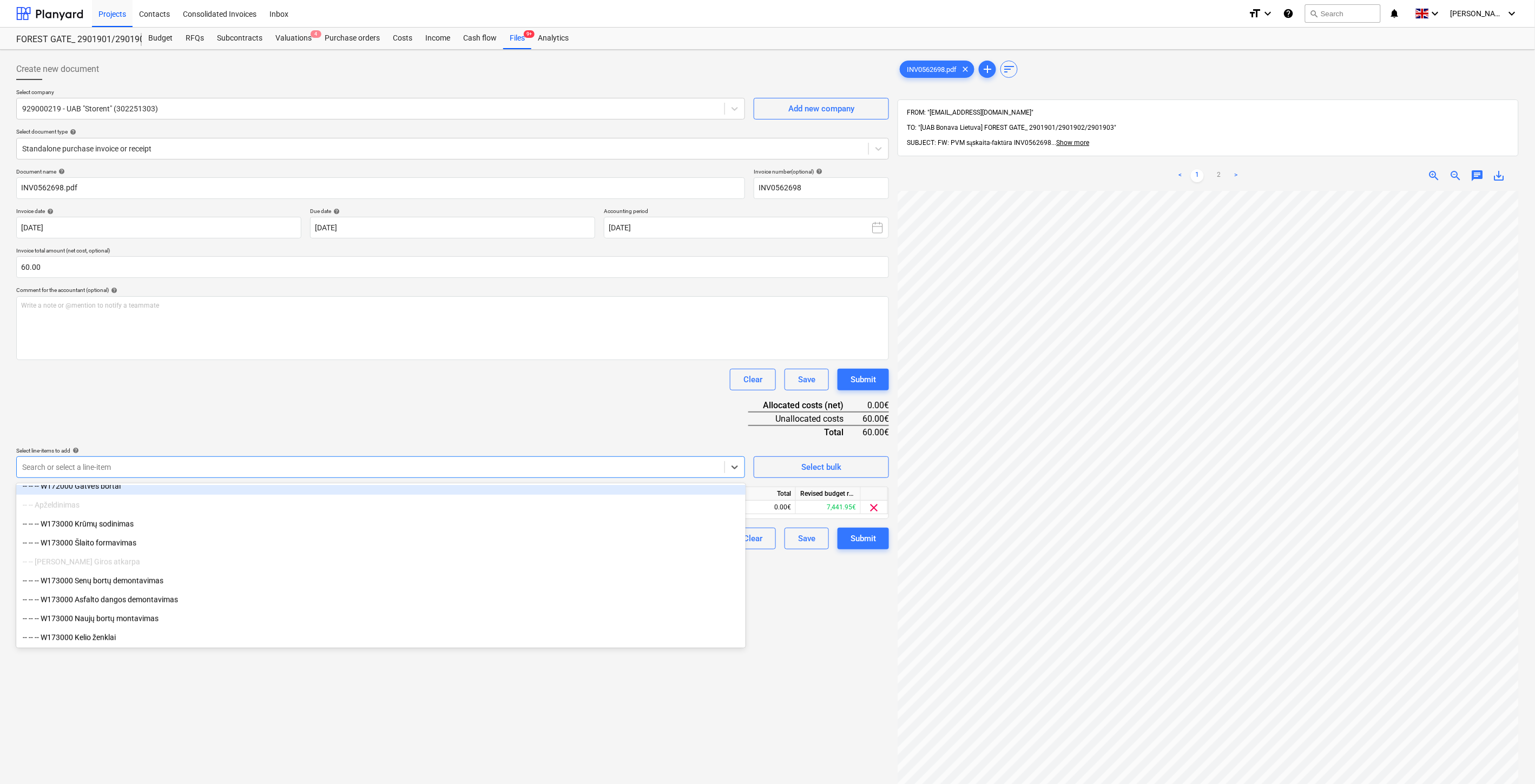
click at [385, 424] on div "Document name help INV0562698.pdf Invoice number (optional) help INV0562698 Inv…" at bounding box center [452, 359] width 872 height 381
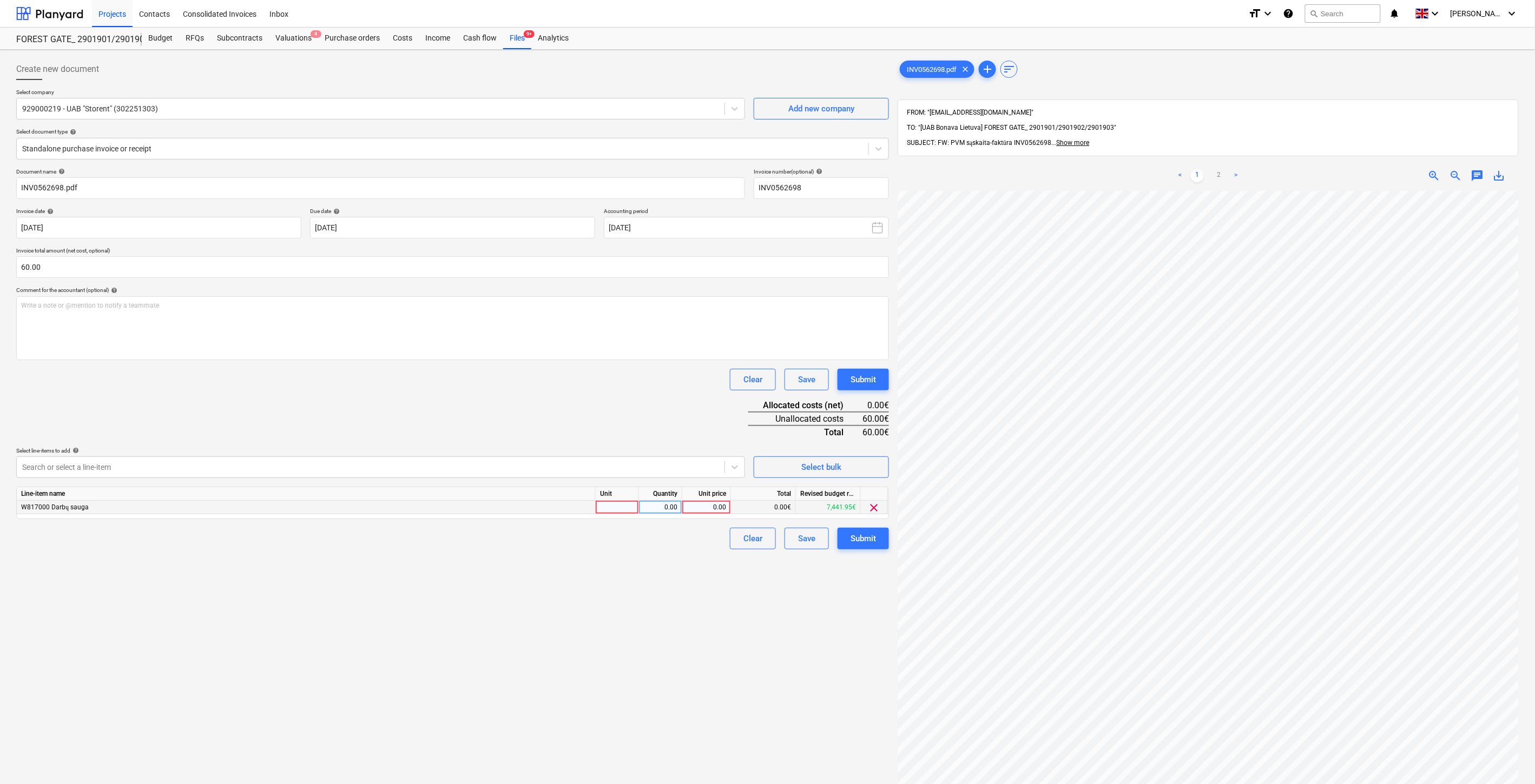
click at [607, 506] on div at bounding box center [617, 508] width 43 height 14
click at [664, 506] on div "0.00" at bounding box center [660, 508] width 34 height 14
type input "1"
drag, startPoint x: 700, startPoint y: 506, endPoint x: 666, endPoint y: 439, distance: 75.1
click at [700, 506] on div "0.00" at bounding box center [706, 508] width 40 height 14
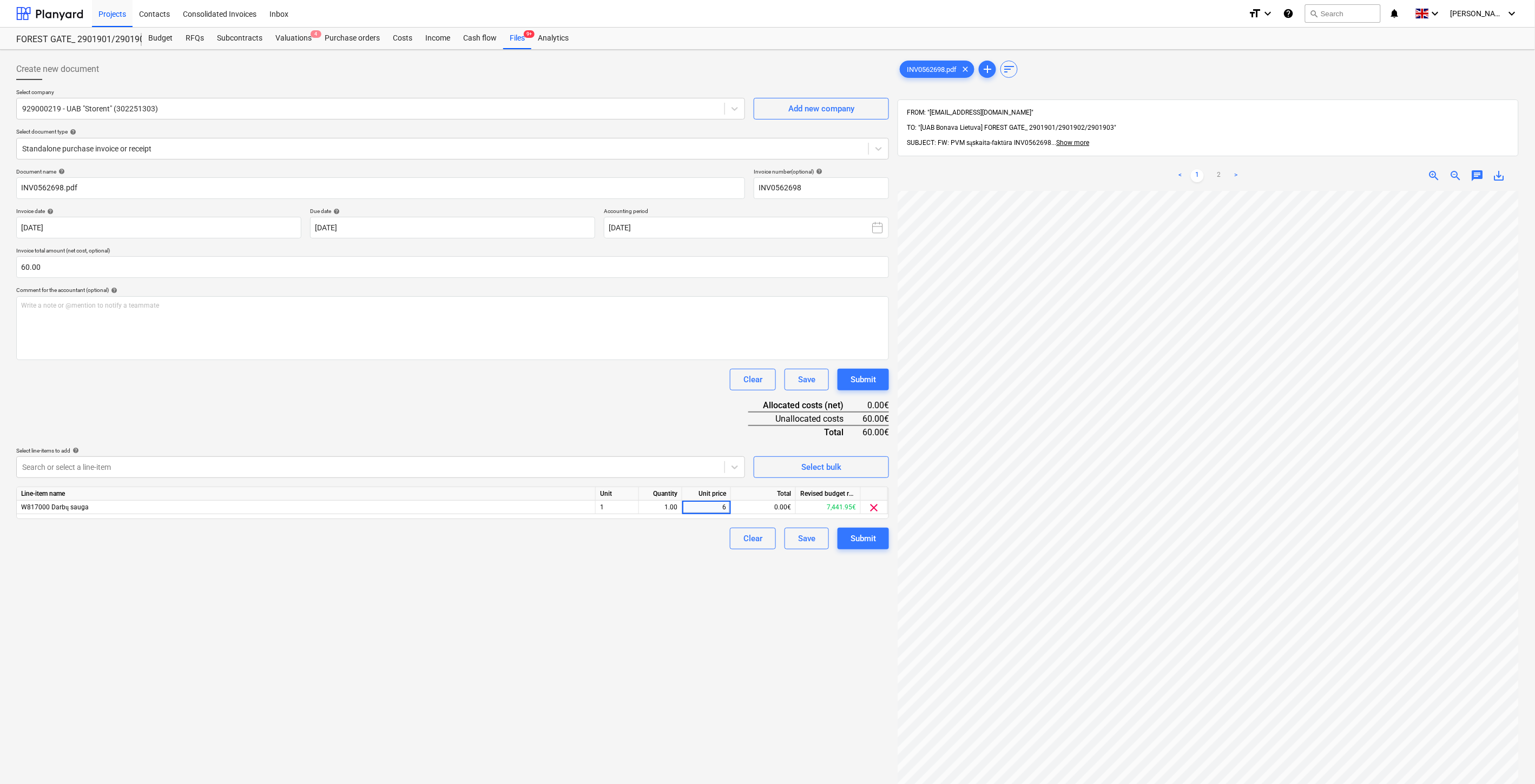
type input "60"
click at [656, 409] on div "Document name help INV0562698.pdf Invoice number (optional) help INV0562698 Inv…" at bounding box center [452, 359] width 872 height 381
click at [816, 538] on button "Save" at bounding box center [806, 539] width 44 height 22
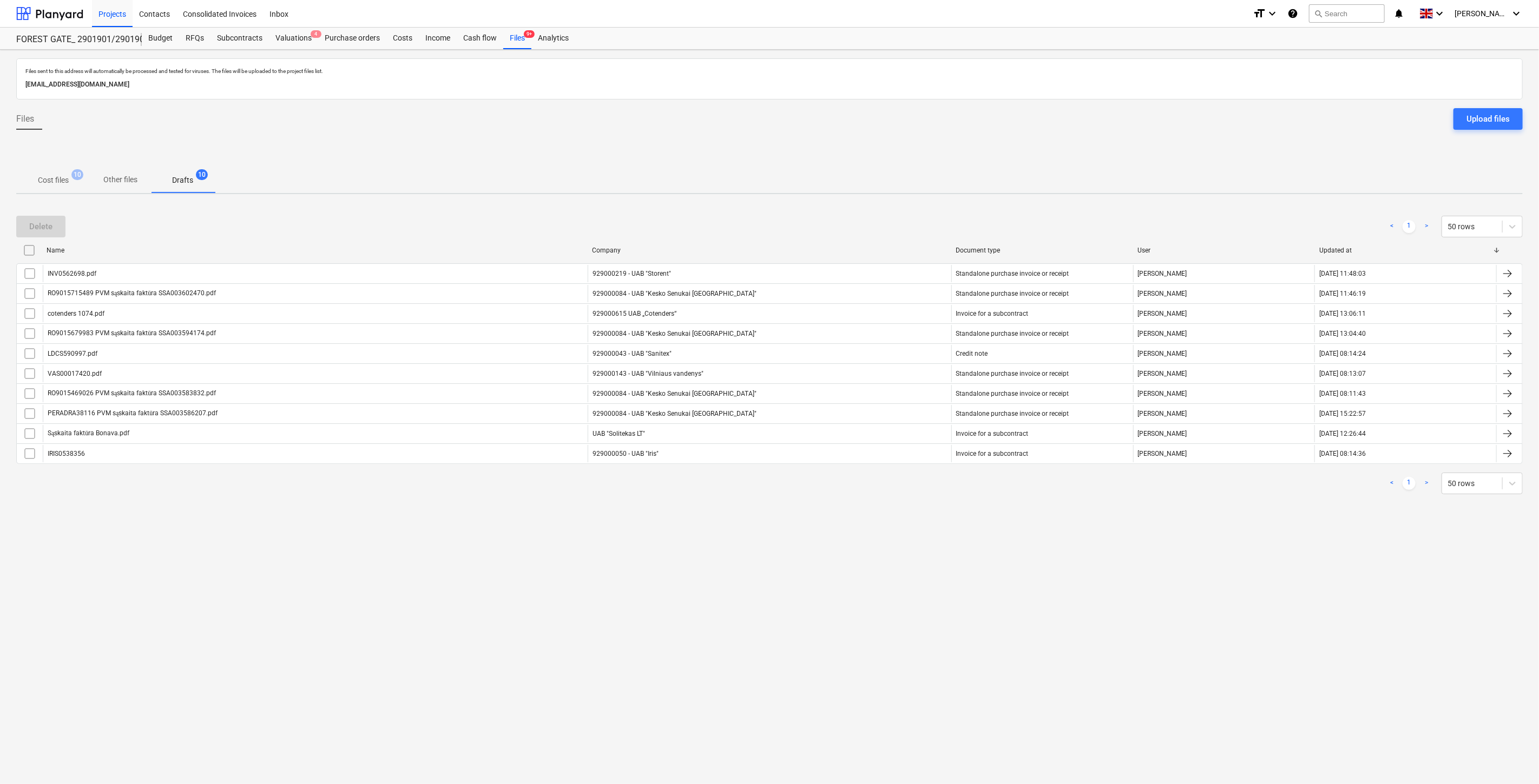
click at [66, 182] on p "Cost files" at bounding box center [53, 180] width 31 height 11
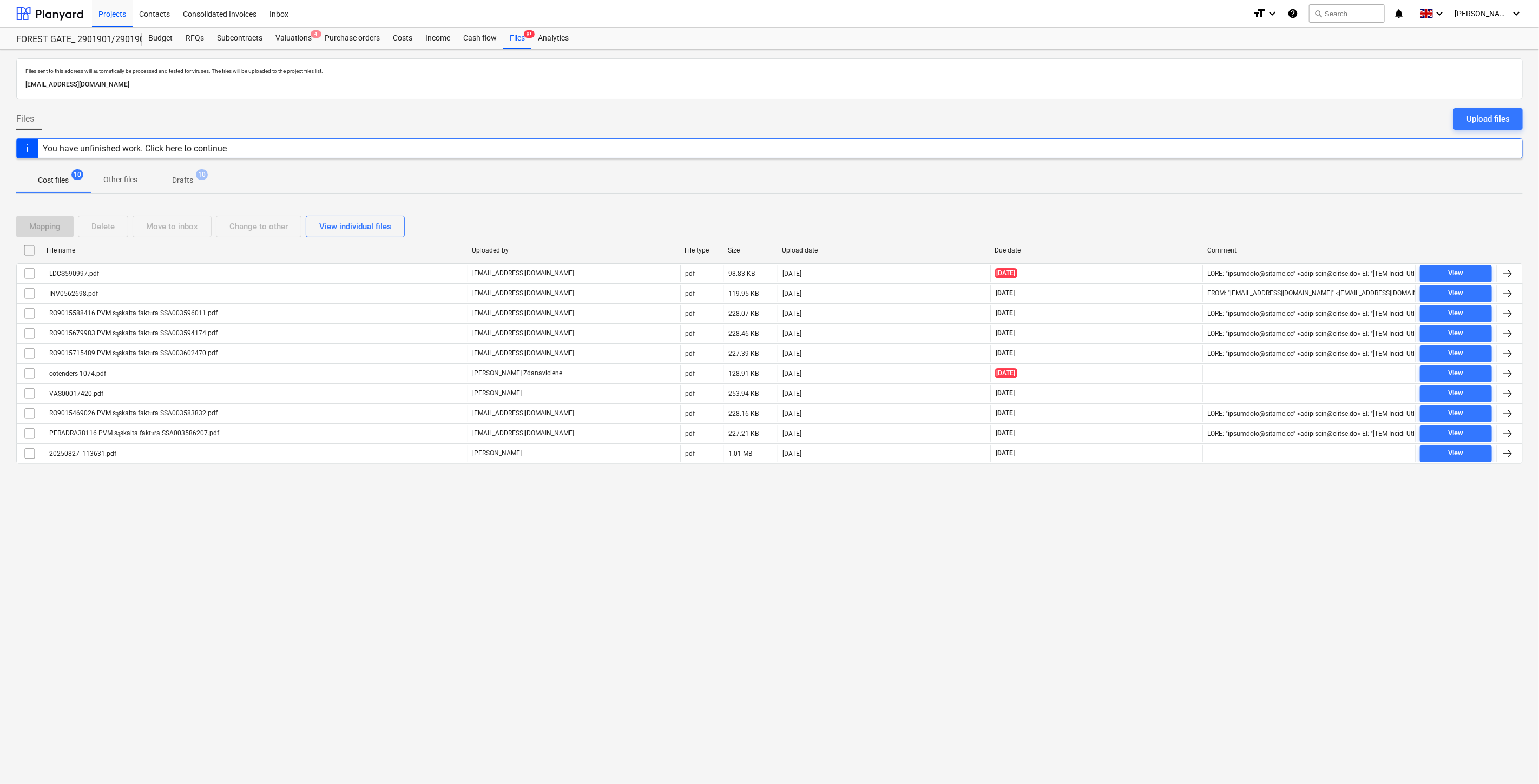
click at [1139, 572] on div "Files sent to this address will automatically be processed and tested for virus…" at bounding box center [770, 417] width 1539 height 734
click at [1153, 547] on div "Files sent to this address will automatically be processed and tested for virus…" at bounding box center [770, 417] width 1539 height 734
click at [1121, 227] on div "Mapping Delete Move to inbox Change to other View individual files" at bounding box center [770, 227] width 1507 height 22
drag, startPoint x: 1141, startPoint y: 218, endPoint x: 1156, endPoint y: 210, distance: 17.0
click at [1143, 216] on div "Mapping Delete Move to inbox Change to other View individual files" at bounding box center [770, 227] width 1507 height 22
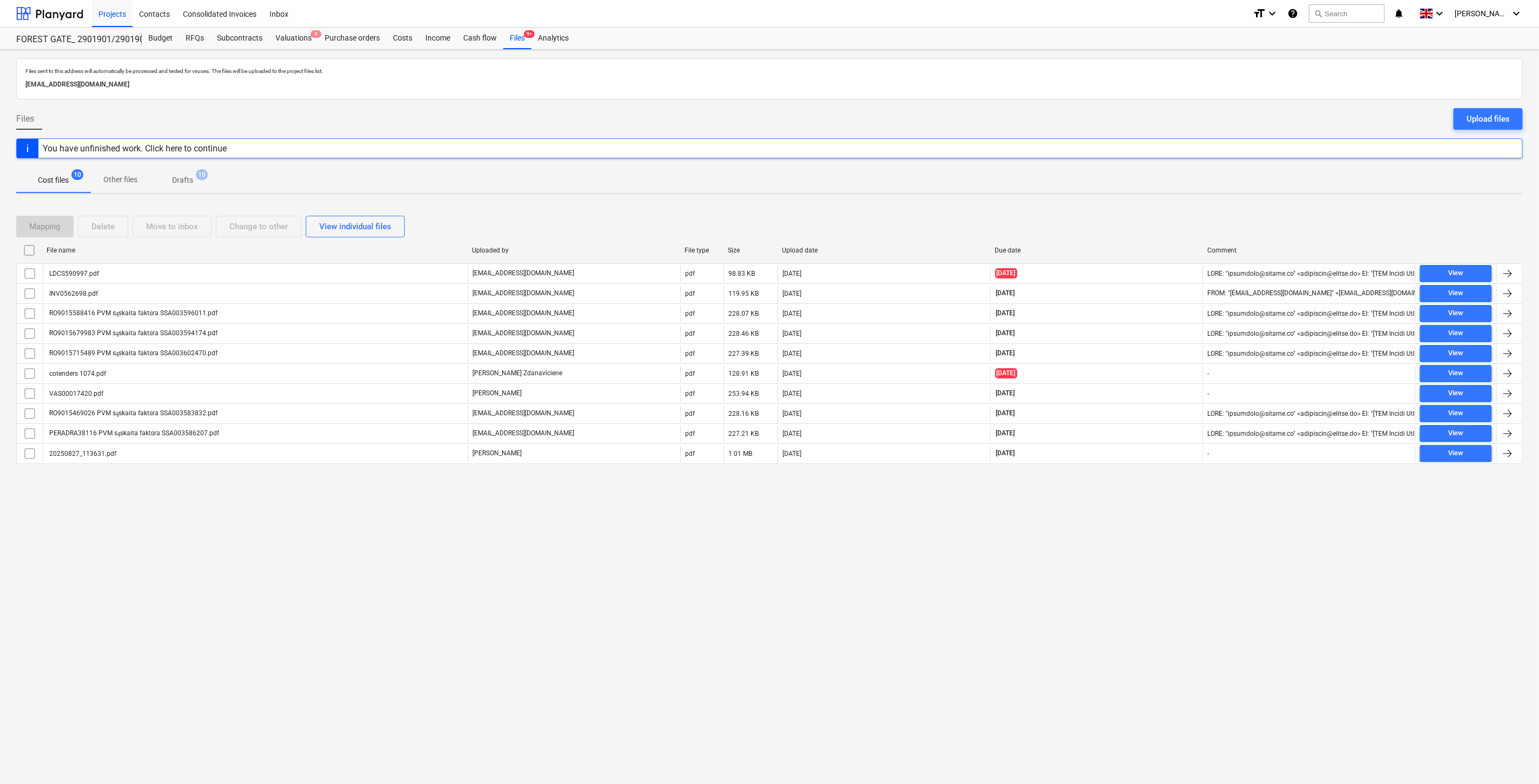
drag, startPoint x: 1156, startPoint y: 210, endPoint x: 1182, endPoint y: 199, distance: 28.2
click at [1157, 210] on div "Mapping Delete Move to inbox Change to other View individual files File name Up…" at bounding box center [770, 344] width 1507 height 283
click at [1182, 199] on div "Files sent to this address will automatically be processed and tested for virus…" at bounding box center [770, 417] width 1539 height 734
click at [1129, 225] on div "Mapping Delete Move to inbox Change to other View individual files" at bounding box center [770, 227] width 1507 height 22
click at [1166, 203] on div "Mapping Delete Move to inbox Change to other View individual files File name Up…" at bounding box center [770, 344] width 1507 height 283
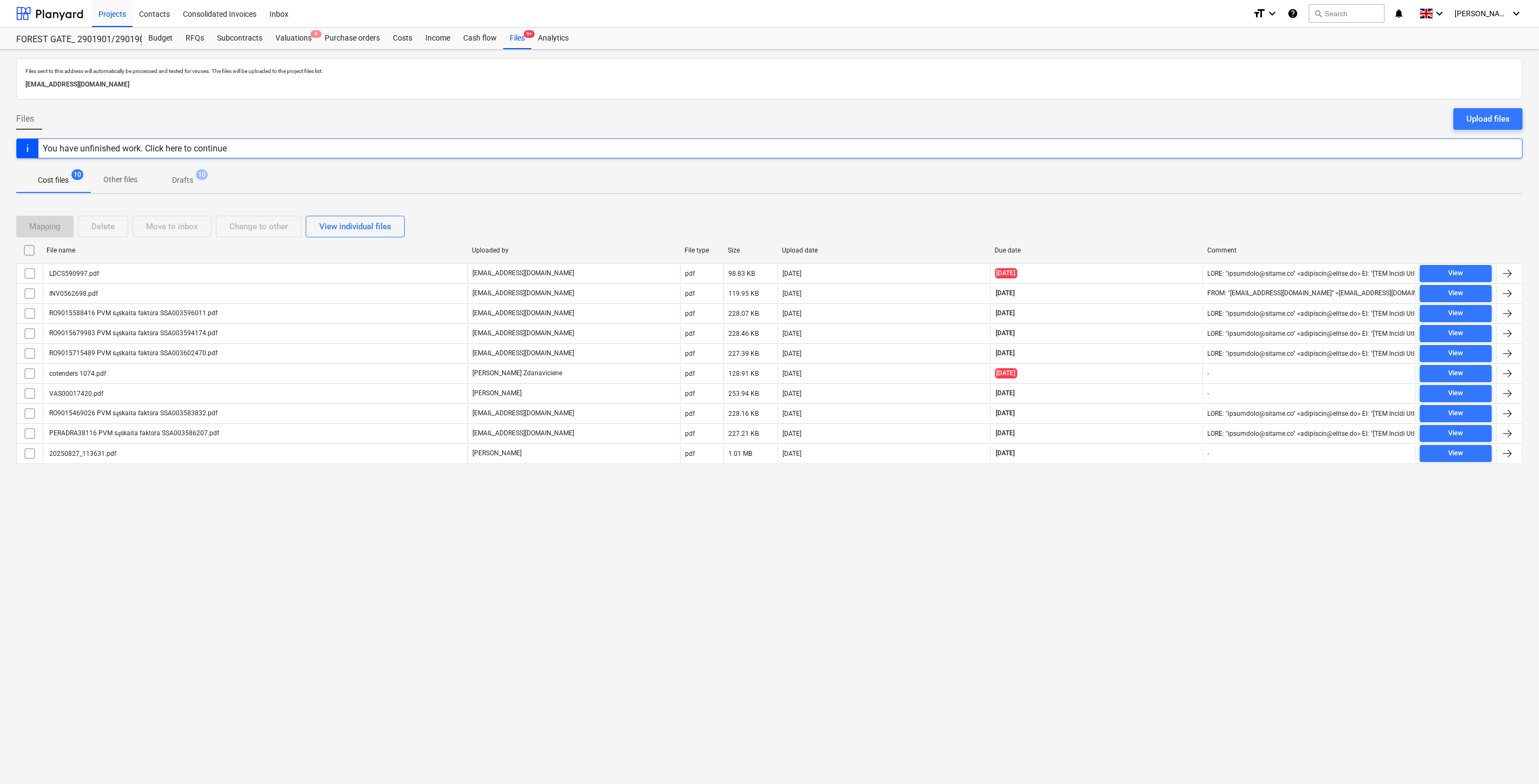
click at [1124, 224] on div "Mapping Delete Move to inbox Change to other View individual files" at bounding box center [770, 227] width 1507 height 22
click at [1155, 206] on div "Mapping Delete Move to inbox Change to other View individual files File name Up…" at bounding box center [770, 344] width 1507 height 283
click at [296, 47] on div "Valuations 4" at bounding box center [293, 38] width 49 height 22
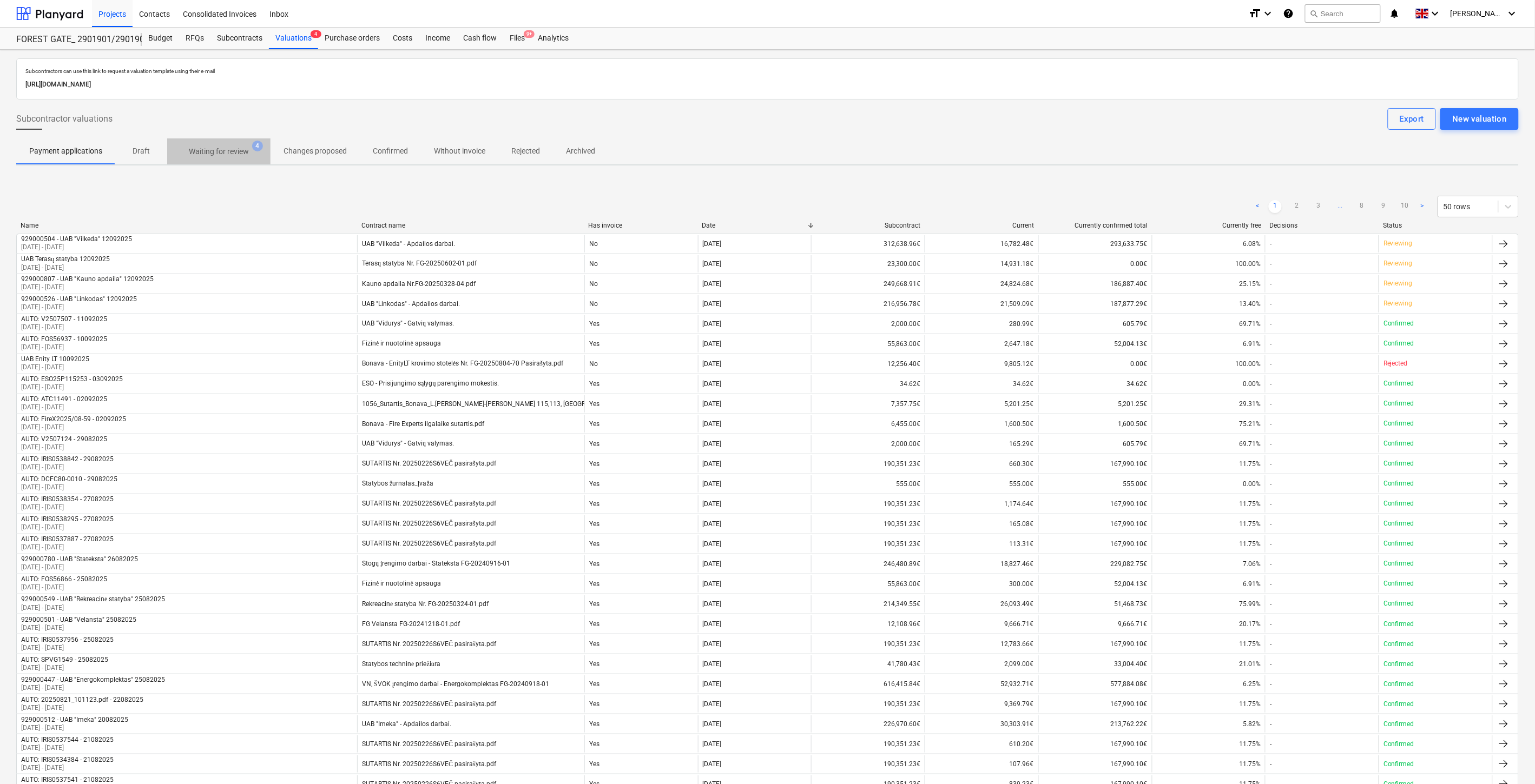
click at [206, 159] on span "Waiting for review 4" at bounding box center [219, 151] width 103 height 19
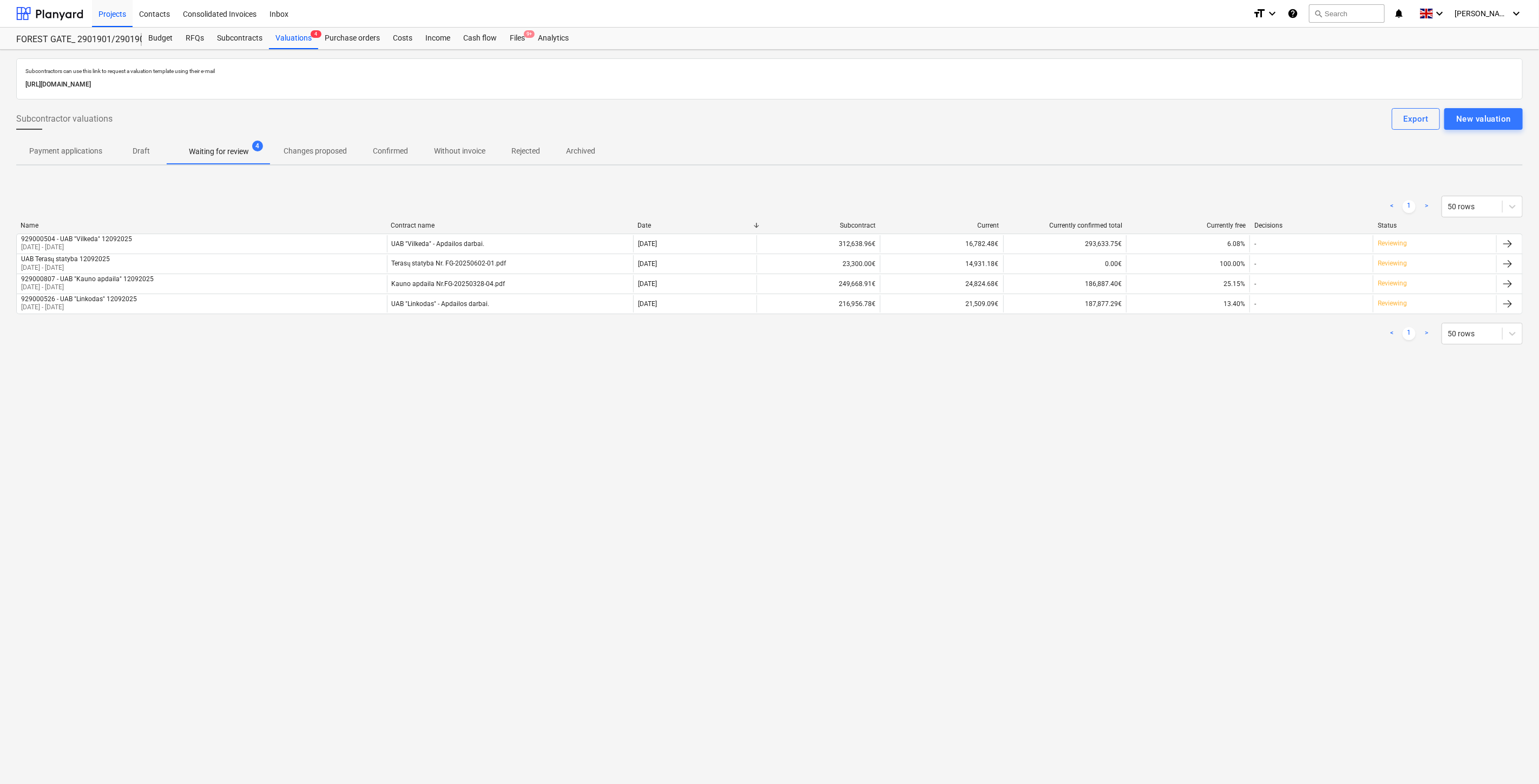
click at [826, 439] on div "Subcontractors can use this link to request a valuation template using their e-…" at bounding box center [770, 417] width 1539 height 734
click at [928, 407] on div "Subcontractors can use this link to request a valuation template using their e-…" at bounding box center [770, 417] width 1539 height 734
click at [980, 391] on div "Subcontractors can use this link to request a valuation template using their e-…" at bounding box center [770, 417] width 1539 height 734
click at [1018, 371] on div "Subcontractors can use this link to request a valuation template using their e-…" at bounding box center [770, 417] width 1539 height 734
drag, startPoint x: 906, startPoint y: 477, endPoint x: 933, endPoint y: 457, distance: 33.6
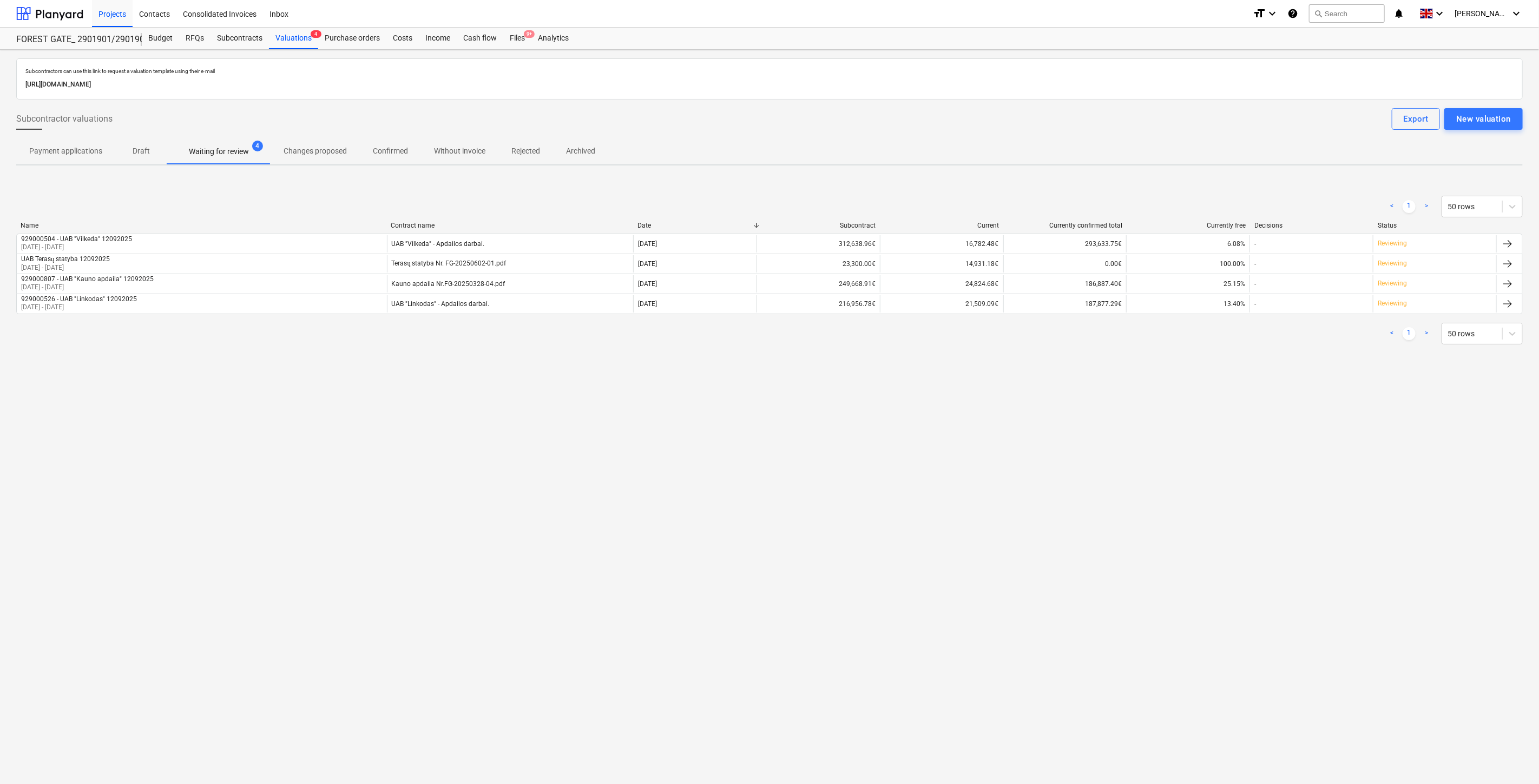
click at [906, 477] on div "Subcontractors can use this link to request a valuation template using their e-…" at bounding box center [770, 417] width 1539 height 734
click at [934, 456] on div "Subcontractors can use this link to request a valuation template using their e-…" at bounding box center [770, 417] width 1539 height 734
click at [1004, 420] on div "Subcontractors can use this link to request a valuation template using their e-…" at bounding box center [770, 417] width 1539 height 734
click at [1029, 400] on div "Subcontractors can use this link to request a valuation template using their e-…" at bounding box center [770, 417] width 1539 height 734
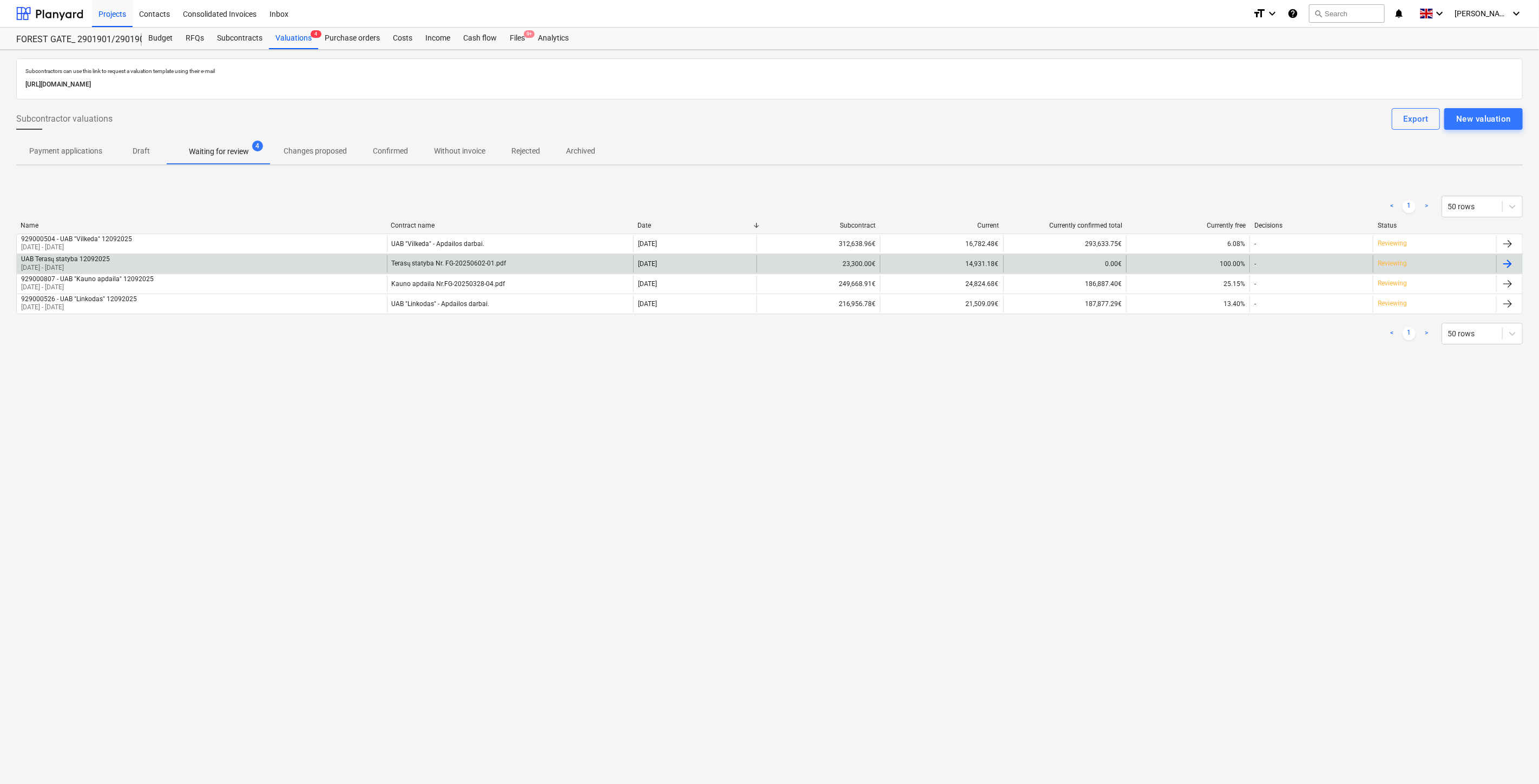
click at [587, 269] on div "Terasų statyba Nr. FG-20250602-01.pdf" at bounding box center [510, 264] width 247 height 17
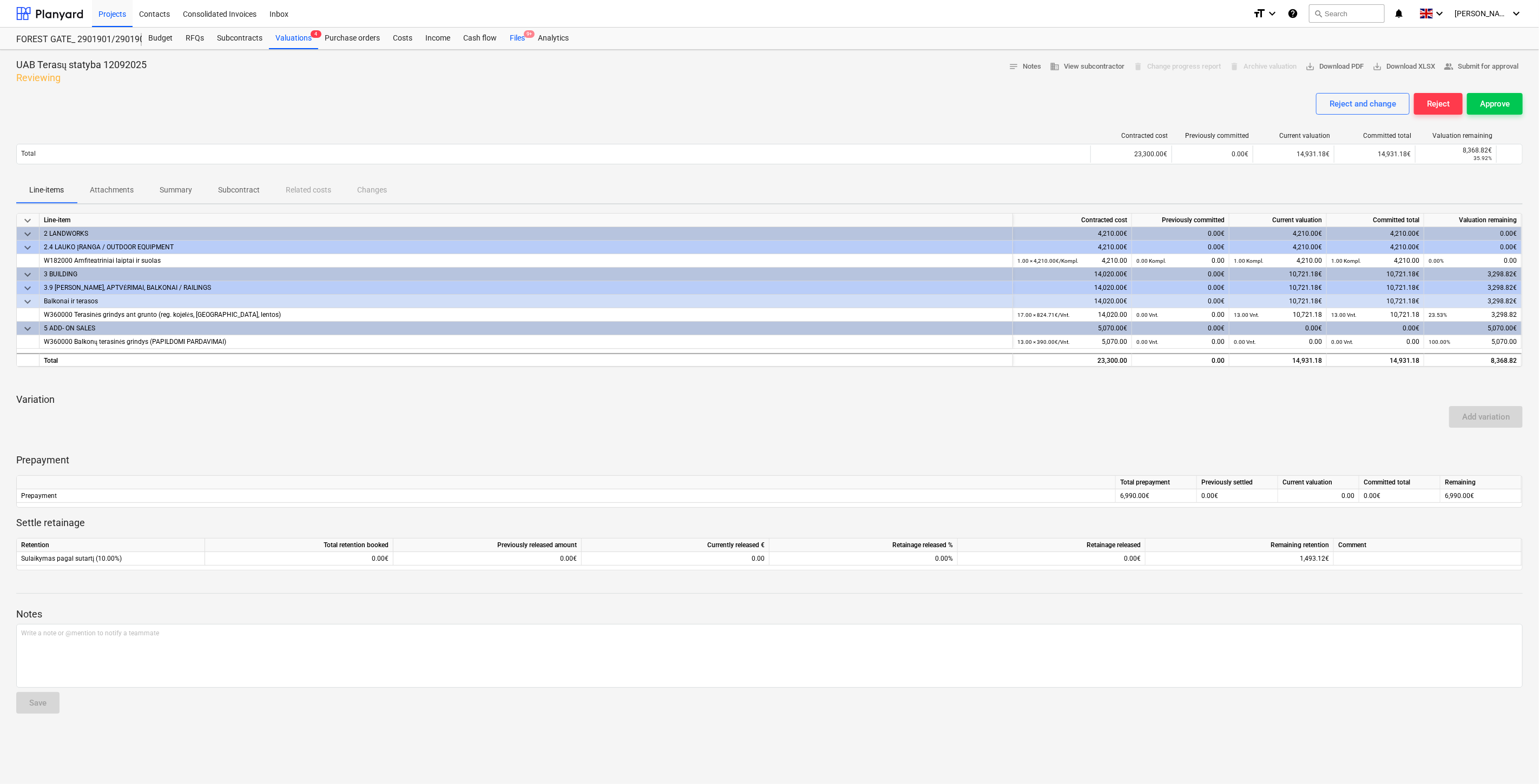
click at [516, 40] on div "Files 9+" at bounding box center [517, 38] width 28 height 22
